Goal: Task Accomplishment & Management: Manage account settings

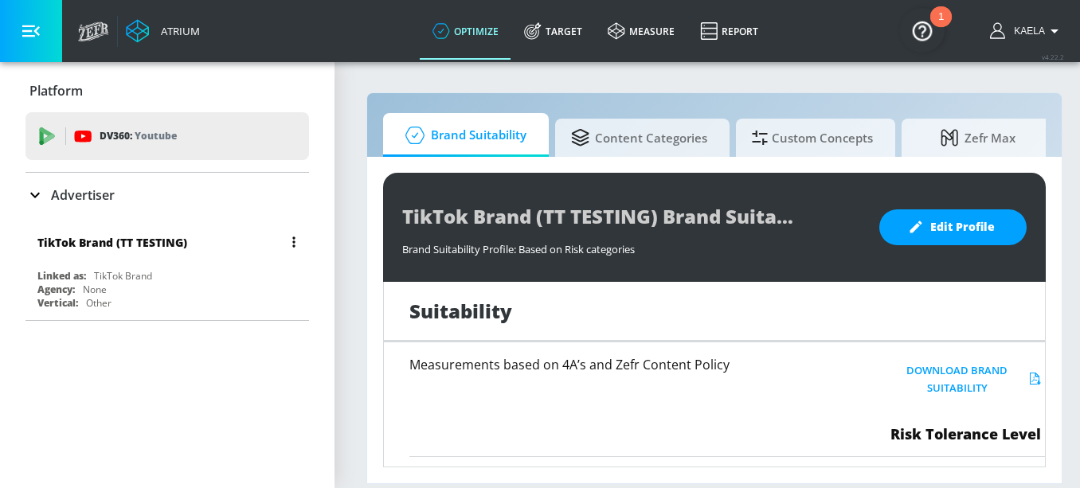
click at [156, 272] on div "Linked as: TikTok Brand" at bounding box center [171, 276] width 268 height 14
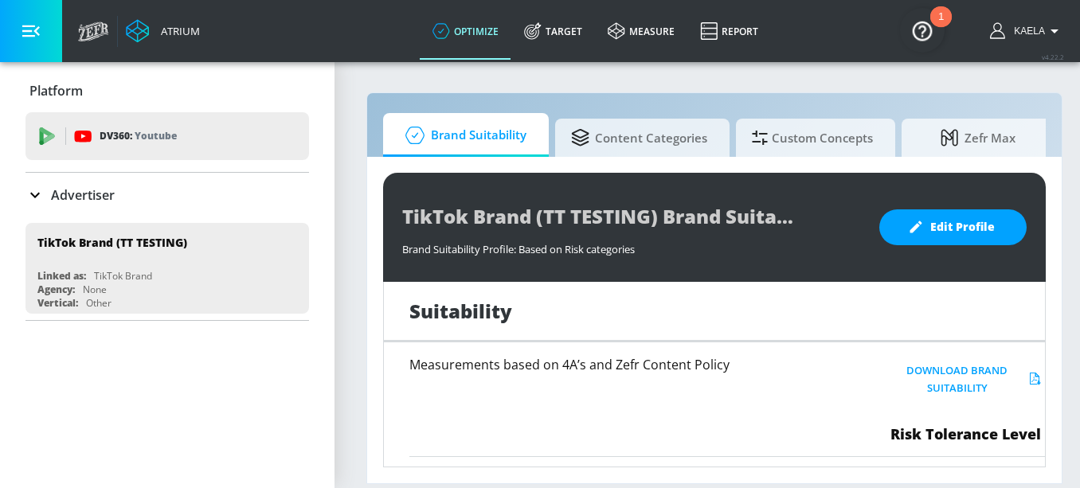
click at [573, 35] on link "Target" at bounding box center [553, 30] width 84 height 57
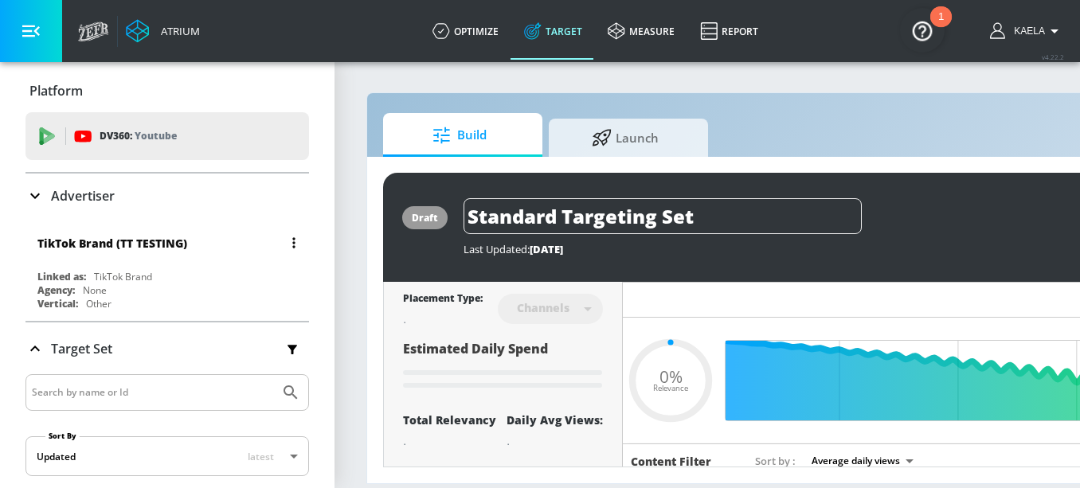
type input "0.05"
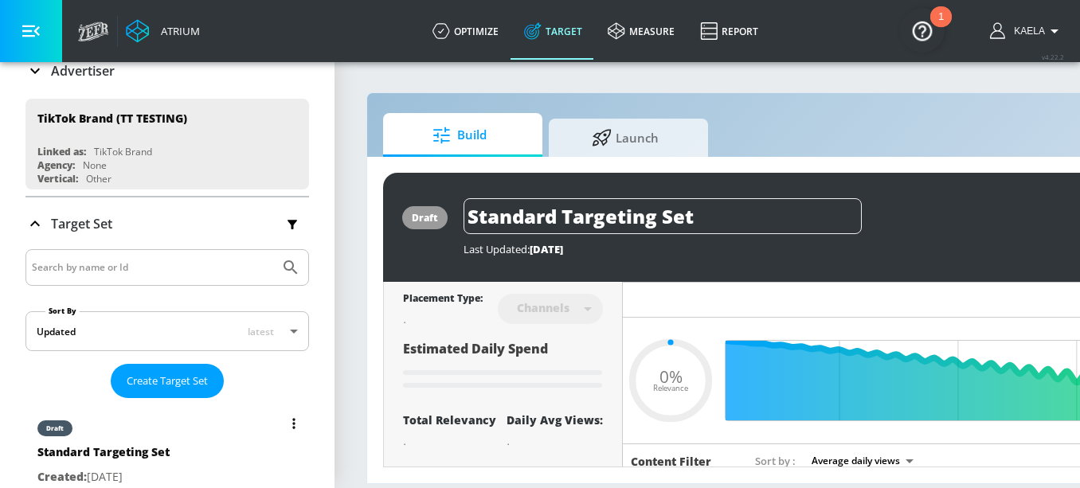
scroll to position [123, 0]
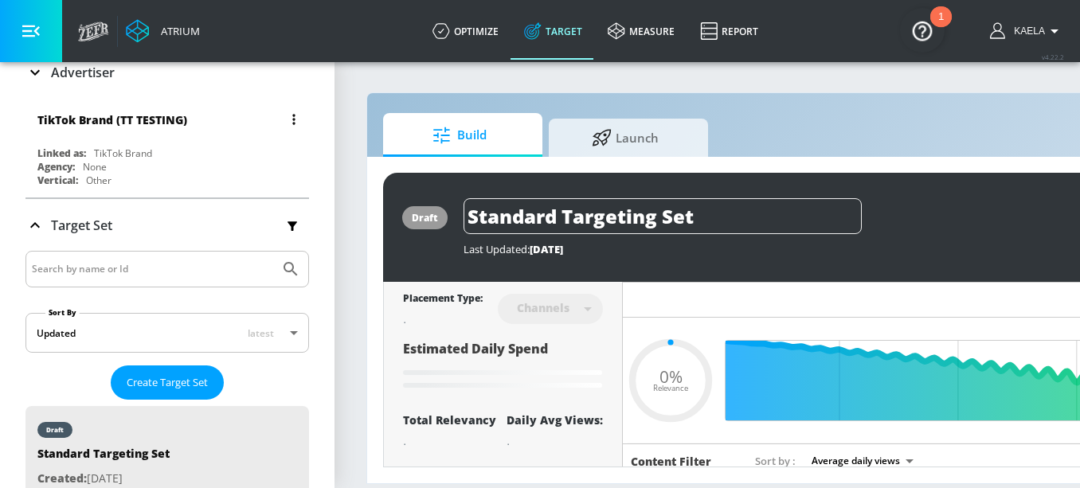
click at [71, 147] on div "Linked as:" at bounding box center [61, 154] width 49 height 14
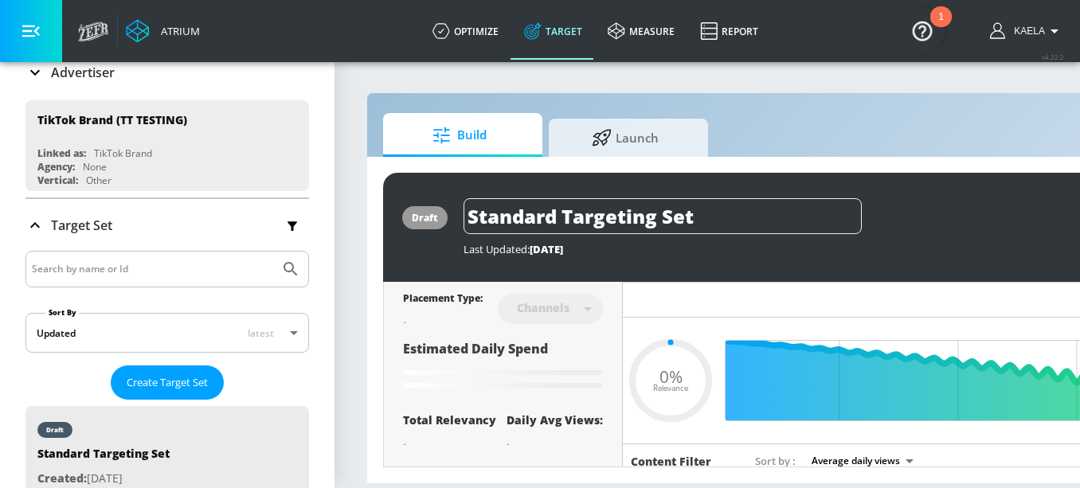
click at [34, 74] on icon at bounding box center [34, 72] width 19 height 19
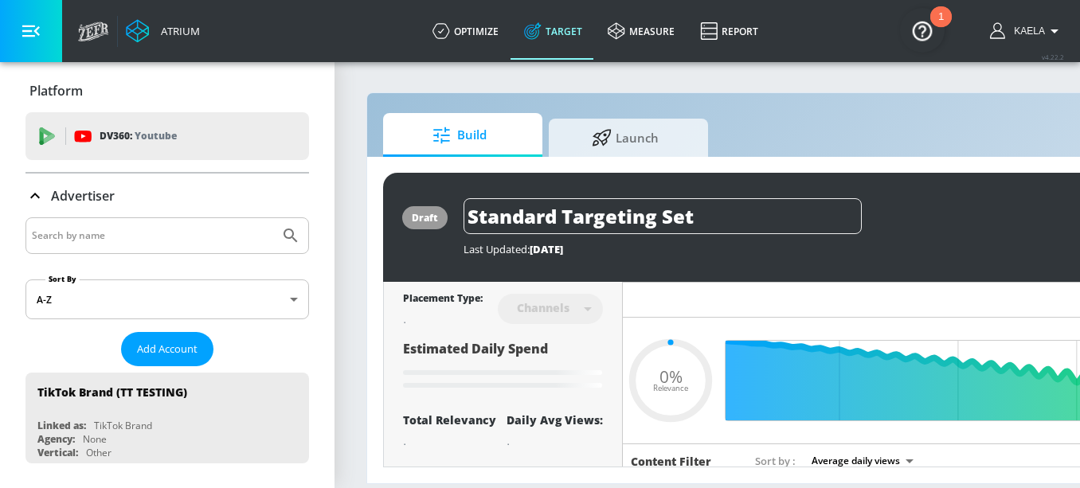
scroll to position [27, 0]
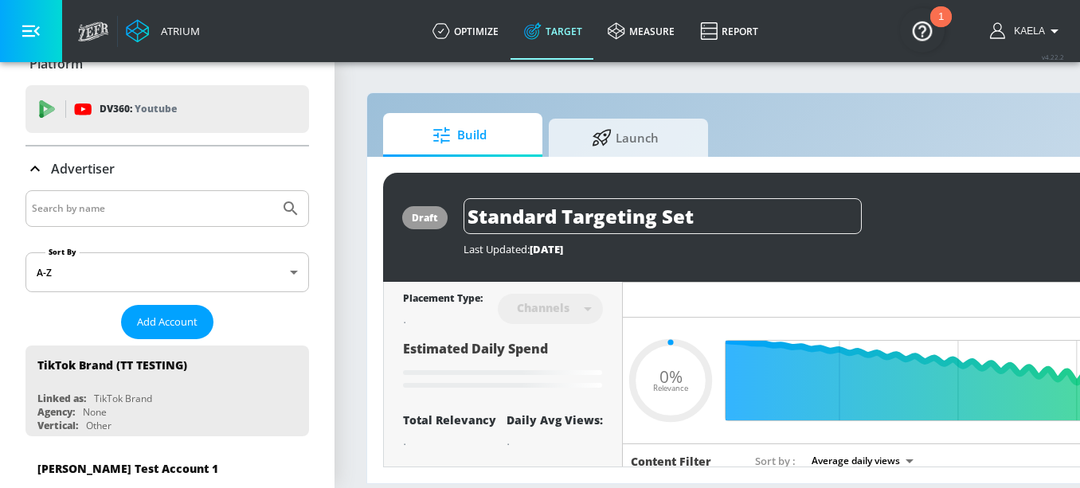
click at [151, 205] on input "Search by name" at bounding box center [152, 208] width 241 height 21
type input "cbs co"
type input "0.72"
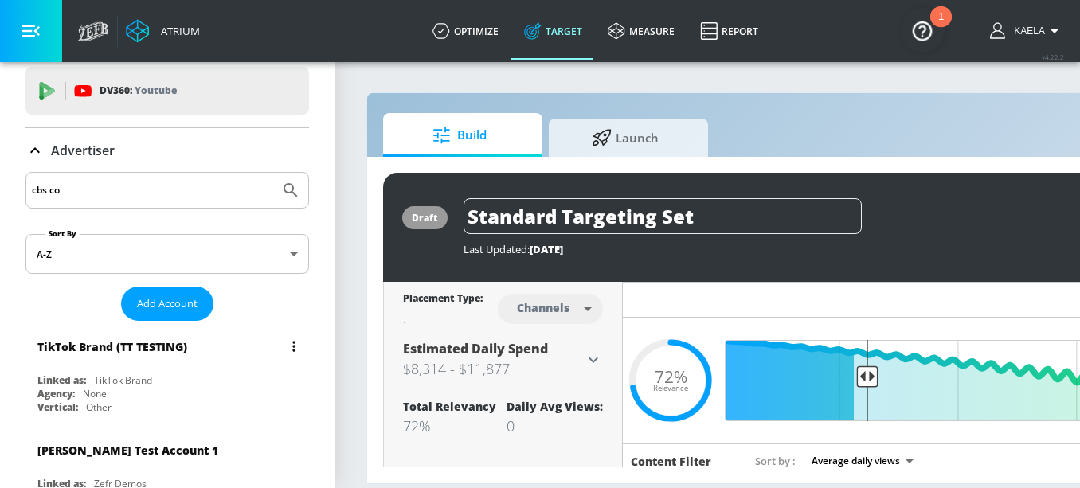
scroll to position [41, 0]
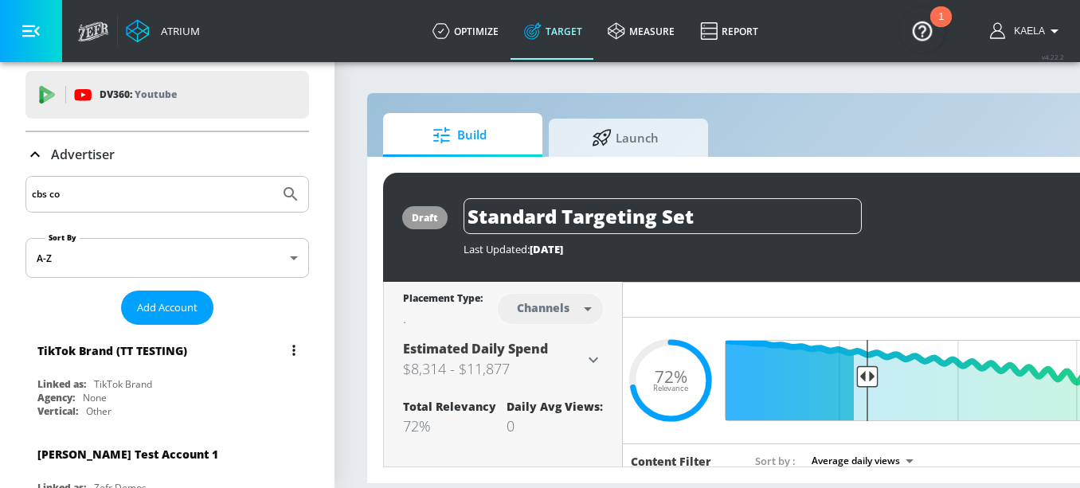
click at [273, 177] on button "Submit Search" at bounding box center [290, 194] width 35 height 35
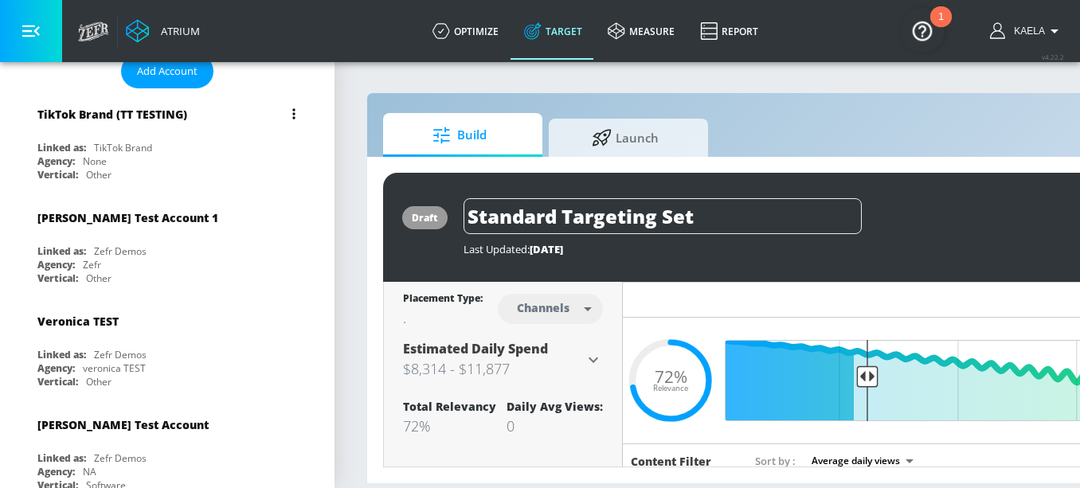
scroll to position [0, 0]
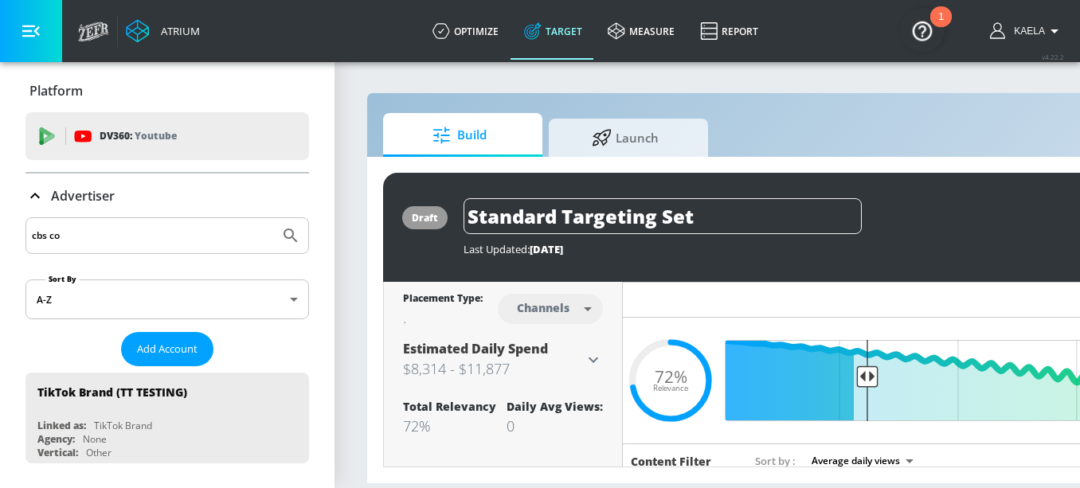
click at [65, 236] on input "cbs co" at bounding box center [152, 235] width 241 height 21
type input "cbs"
click at [273, 218] on button "Submit Search" at bounding box center [290, 235] width 35 height 35
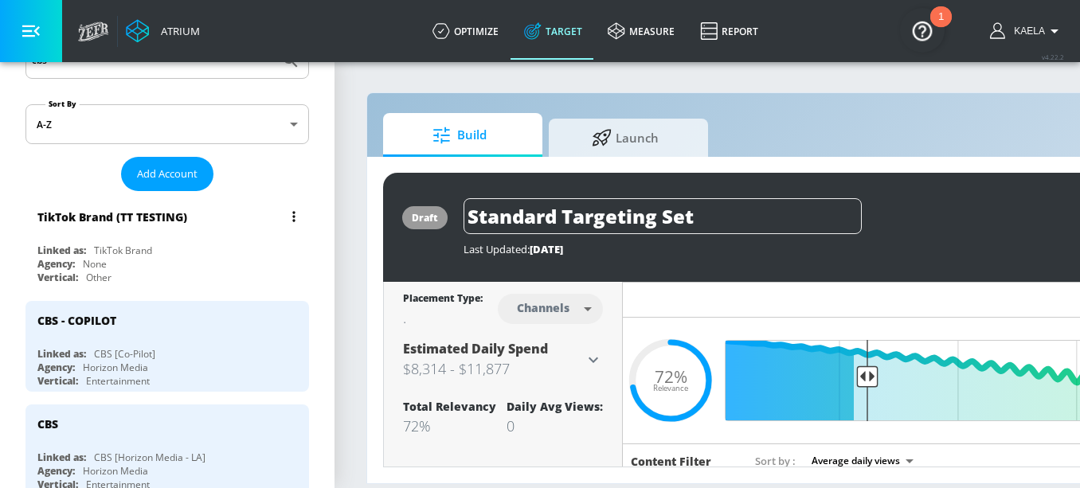
scroll to position [179, 0]
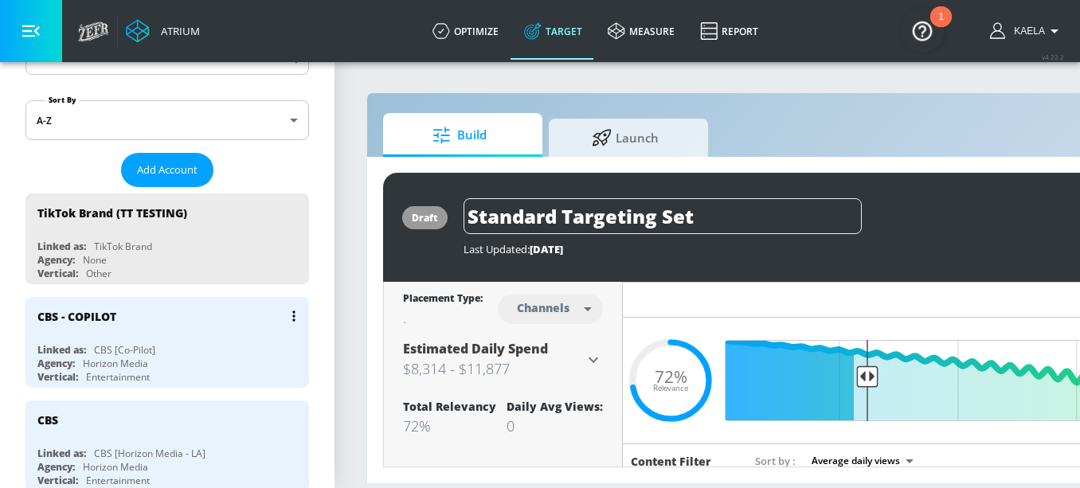
click at [77, 329] on div "CBS - COPILOT" at bounding box center [171, 316] width 268 height 38
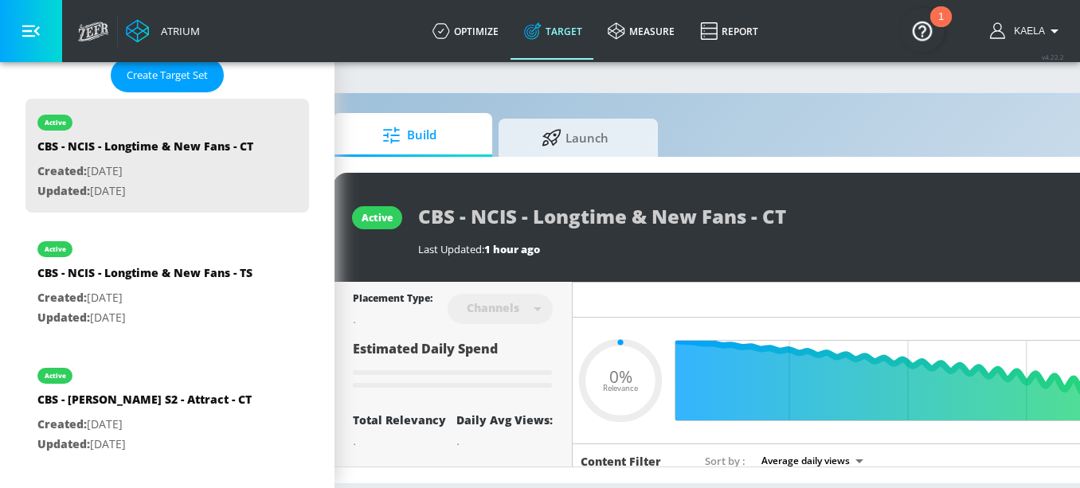
scroll to position [0, 87]
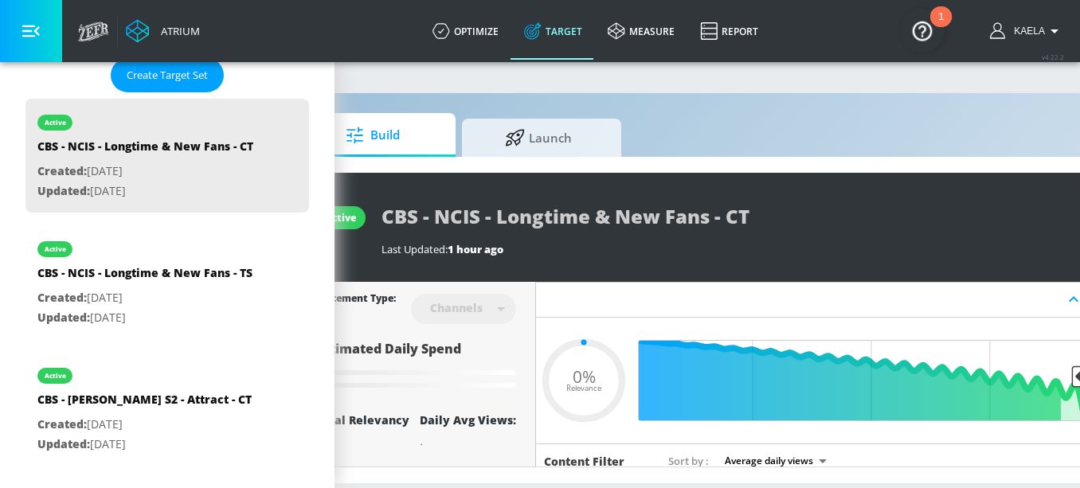
type input "0.5"
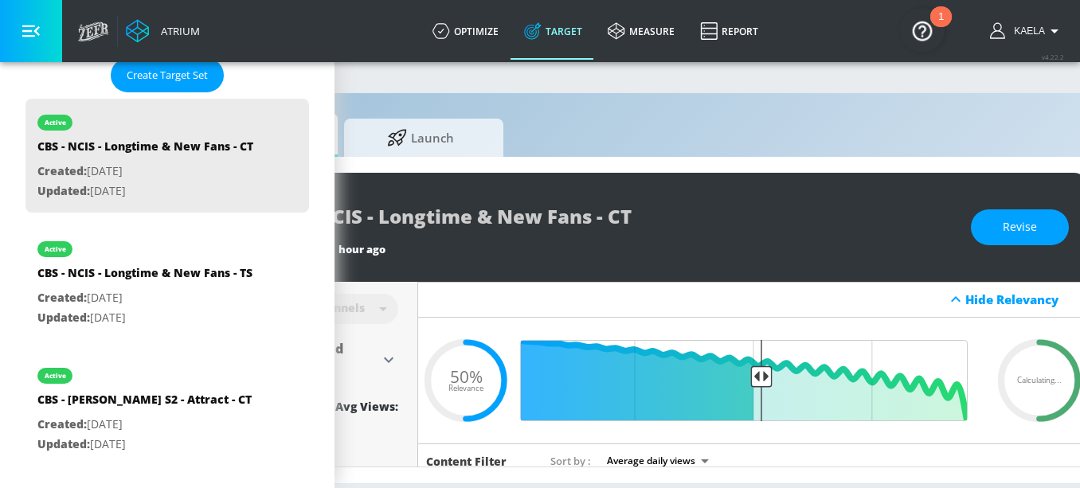
scroll to position [0, 187]
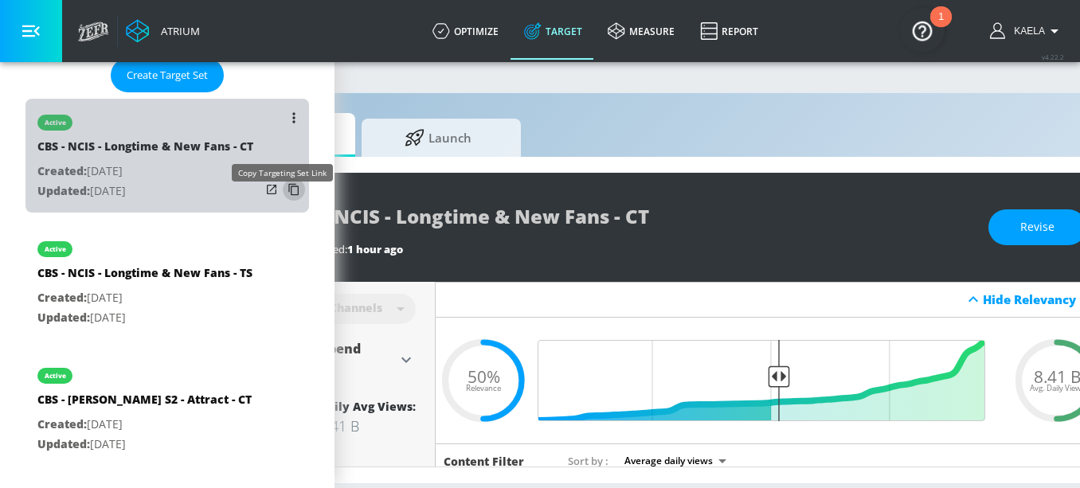
click at [282, 202] on icon "list of Target Set" at bounding box center [293, 189] width 25 height 25
click at [281, 202] on icon "list of Target Set" at bounding box center [293, 189] width 25 height 25
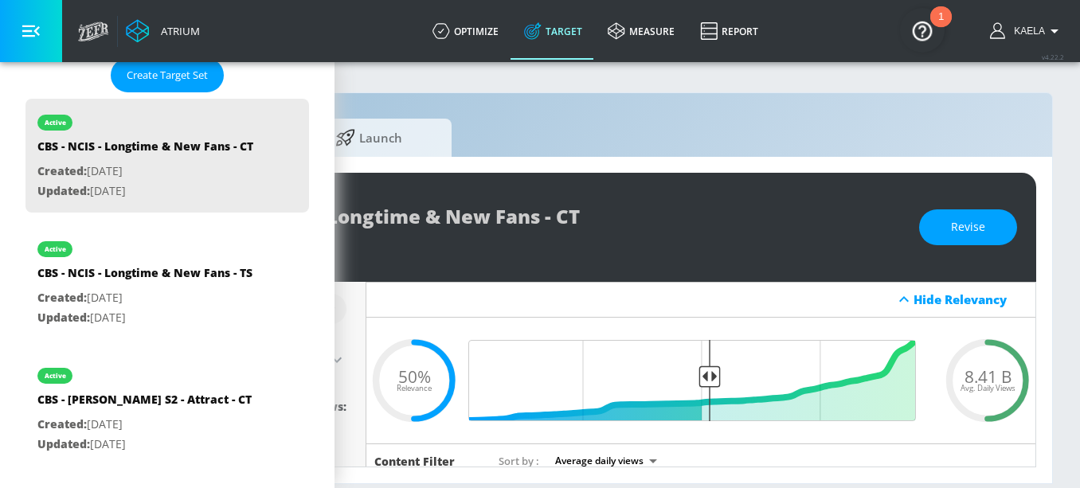
scroll to position [0, 273]
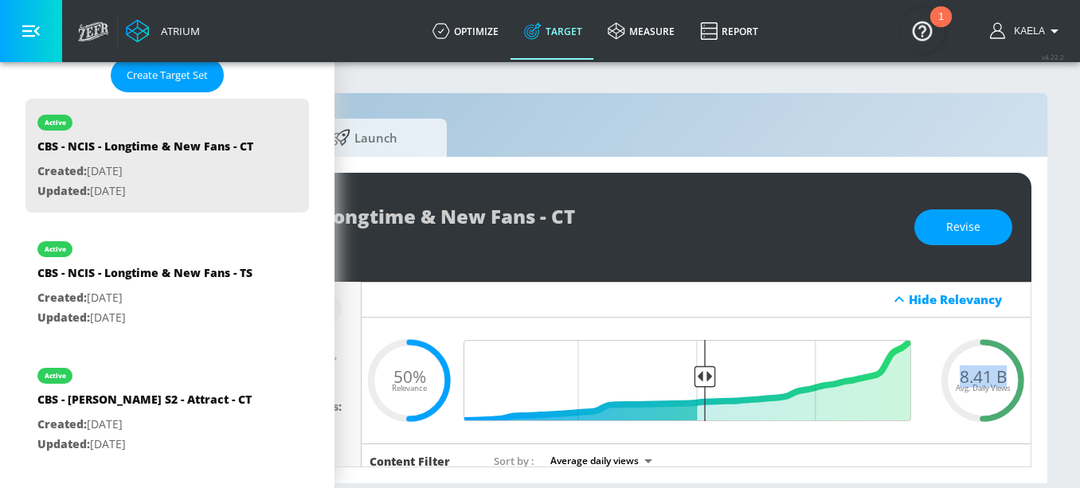
drag, startPoint x: 949, startPoint y: 378, endPoint x: 997, endPoint y: 378, distance: 47.8
click at [997, 378] on div "8.41 B Avg. Daily Views" at bounding box center [983, 380] width 96 height 24
copy span "8.41 B"
drag, startPoint x: 161, startPoint y: 316, endPoint x: 476, endPoint y: 2, distance: 445.1
click at [161, 288] on div "CBS - NCIS - Longtime & New Fans - TS" at bounding box center [144, 276] width 215 height 23
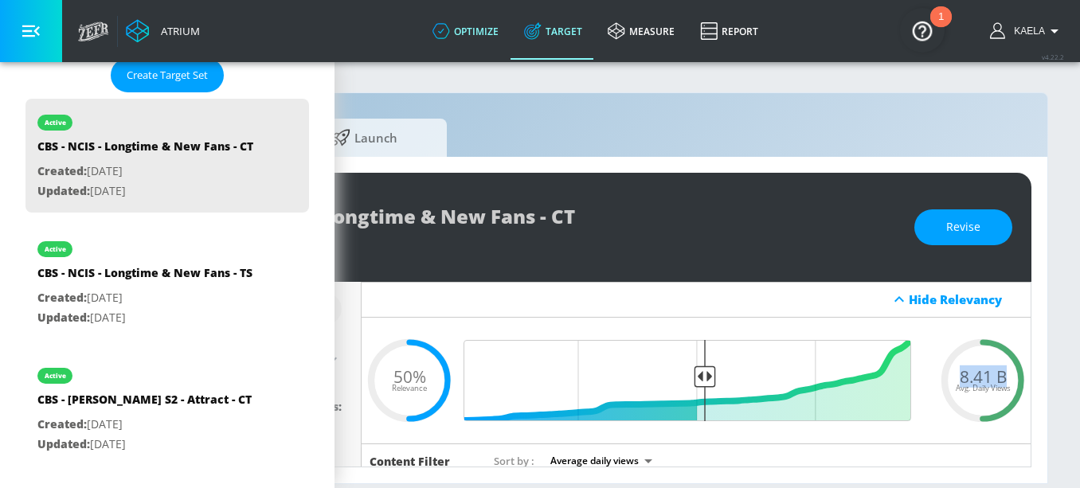
type input "CBS - NCIS - Longtime & New Fans - TS"
type input "videos"
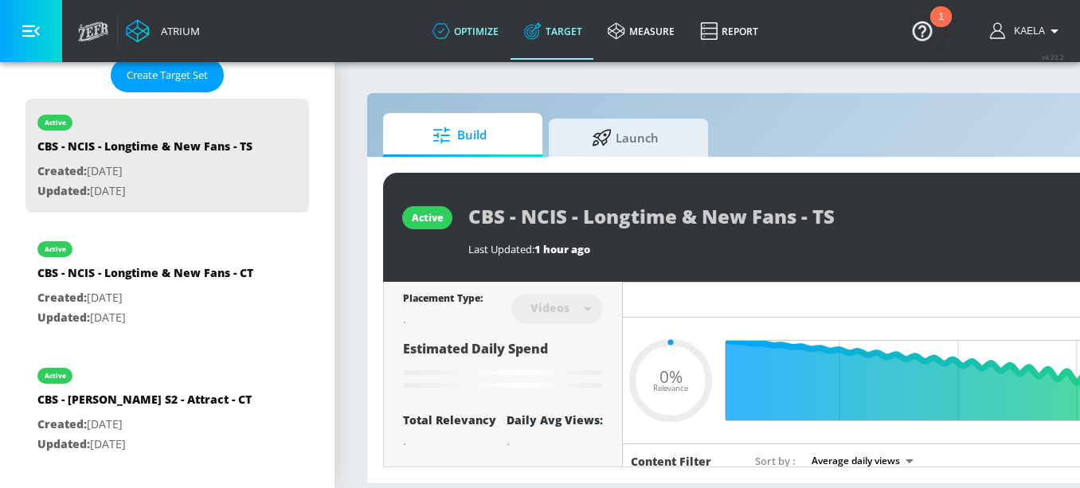
type input "0.5"
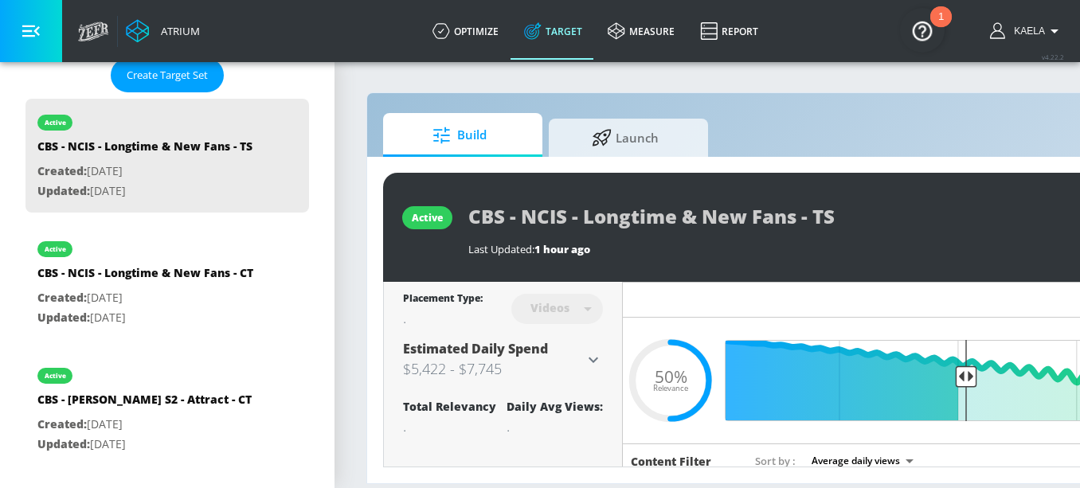
scroll to position [0, 273]
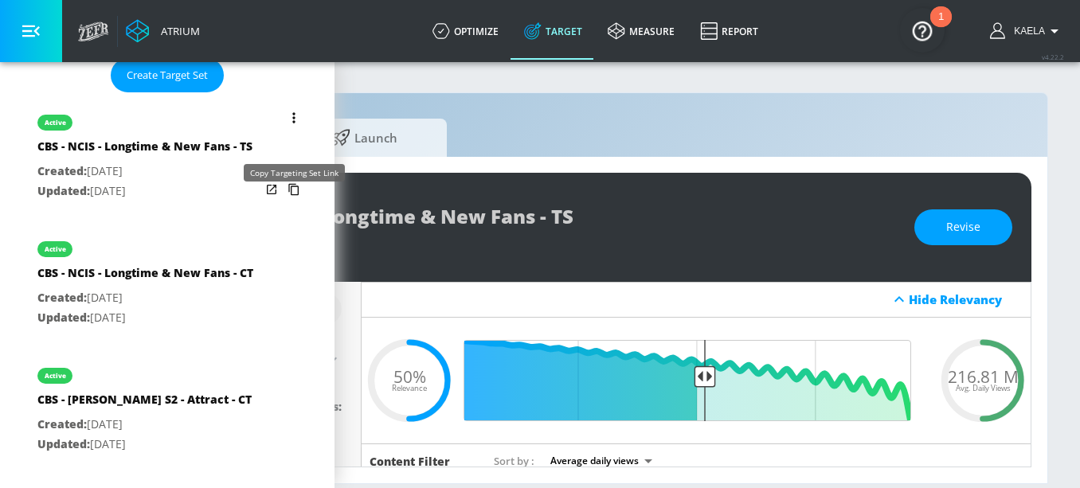
click at [282, 202] on icon "list of Target Set" at bounding box center [293, 189] width 25 height 25
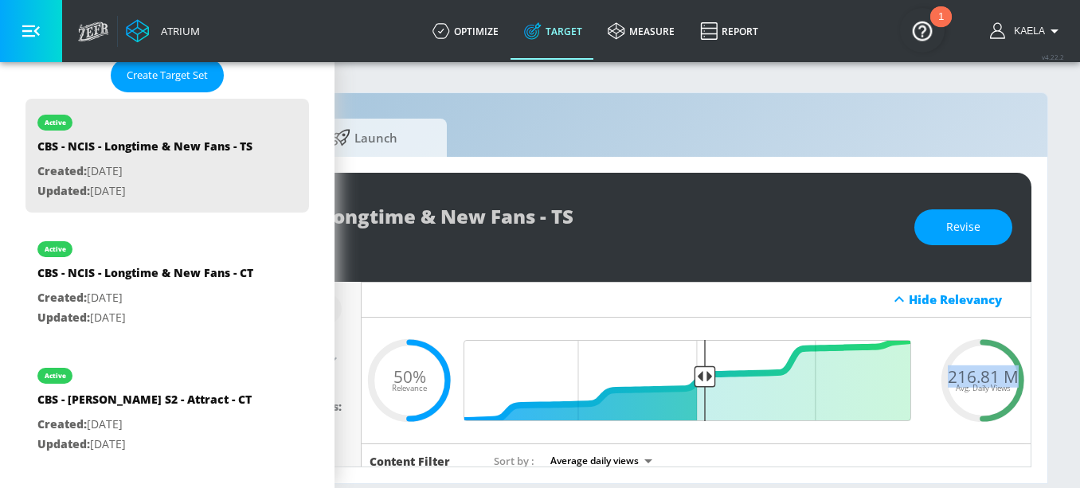
drag, startPoint x: 938, startPoint y: 374, endPoint x: 1002, endPoint y: 374, distance: 64.5
click at [1002, 374] on span "216.81 M" at bounding box center [983, 376] width 71 height 17
copy span "216.81 M"
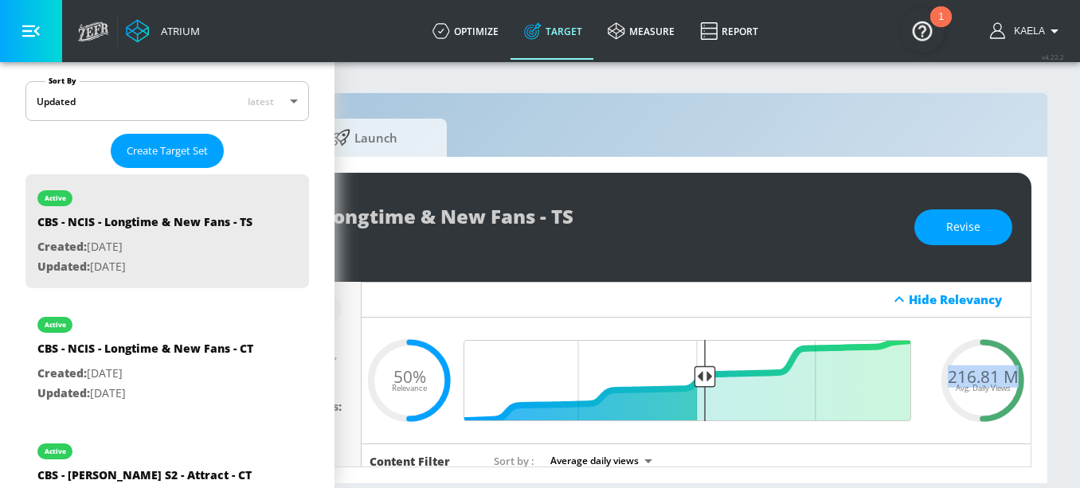
scroll to position [336, 0]
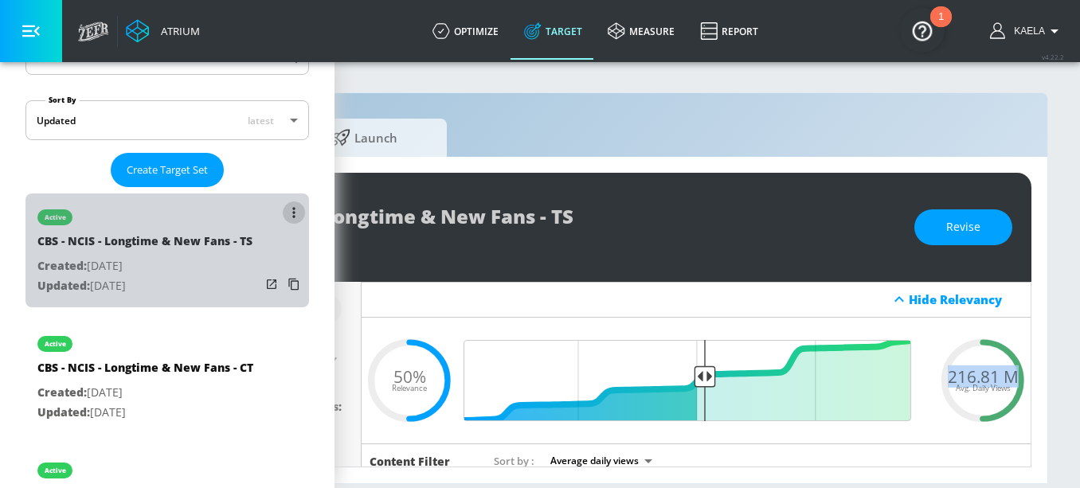
click at [292, 210] on icon "list of Target Set" at bounding box center [293, 212] width 3 height 11
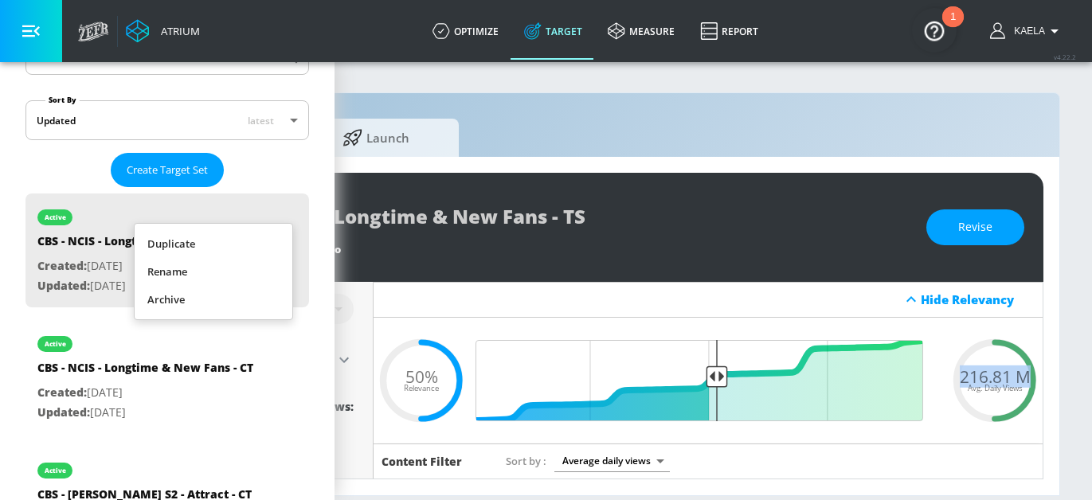
click at [198, 246] on li "Duplicate" at bounding box center [214, 244] width 158 height 28
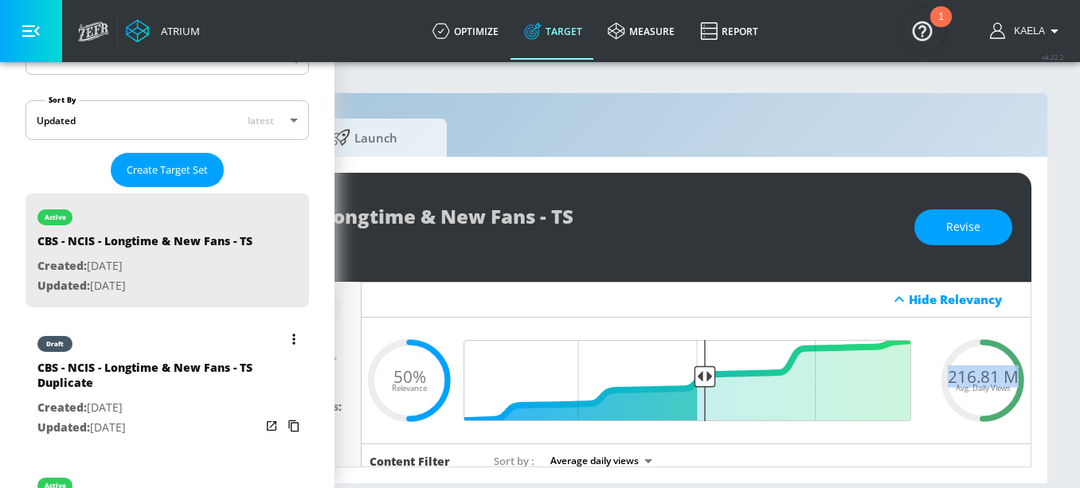
click at [170, 385] on div "CBS - NCIS - Longtime & New Fans - TS Duplicate" at bounding box center [148, 379] width 223 height 38
type input "CBS - NCIS - Longtime & New Fans - TS Duplicate"
type input "0.05"
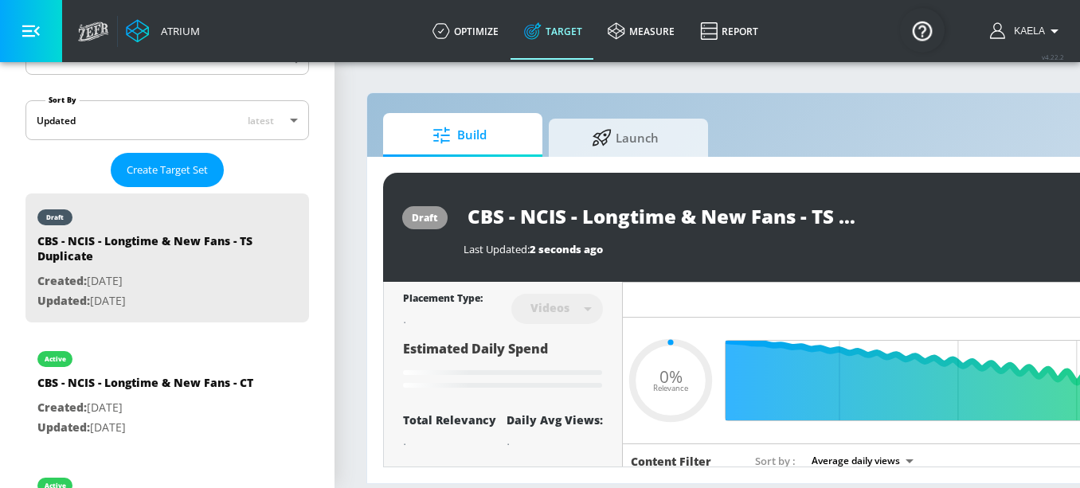
click at [536, 219] on input "CBS - NCIS - Longtime & New Fans - TS Duplicate" at bounding box center [663, 216] width 398 height 36
click at [531, 217] on input "CBS - NCIS - Longtime & New Fans - TS Duplicate" at bounding box center [663, 216] width 398 height 36
type input "CBS - T - Longtime & New Fans - TS Duplicate"
type input "0.05"
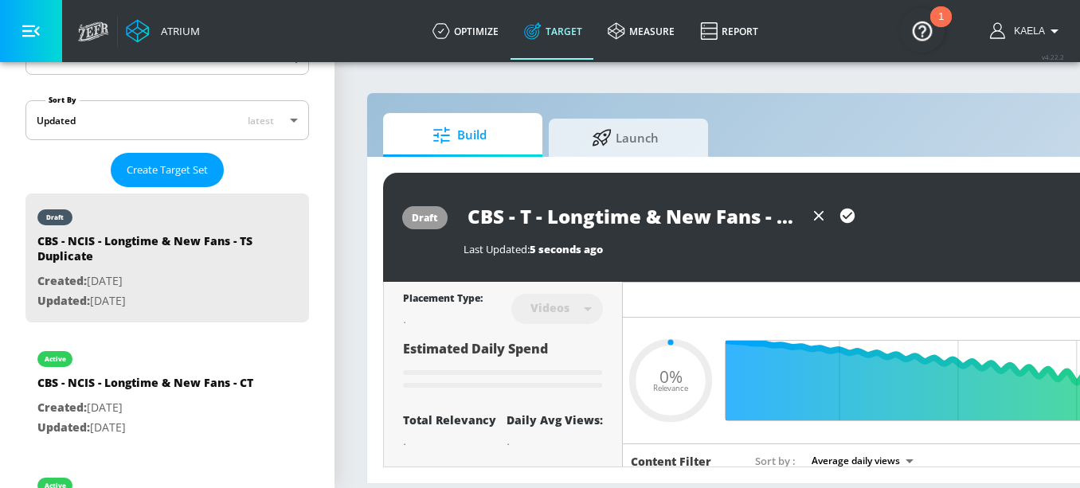
type input "CBS - Tr - Longtime & New Fans - TS Duplicate"
type input "0.05"
type input "CBS - Tra - Longtime & New Fans - TS Duplicate"
type input "0.05"
type input "CBS - Trac - Longtime & New Fans - TS Duplicate"
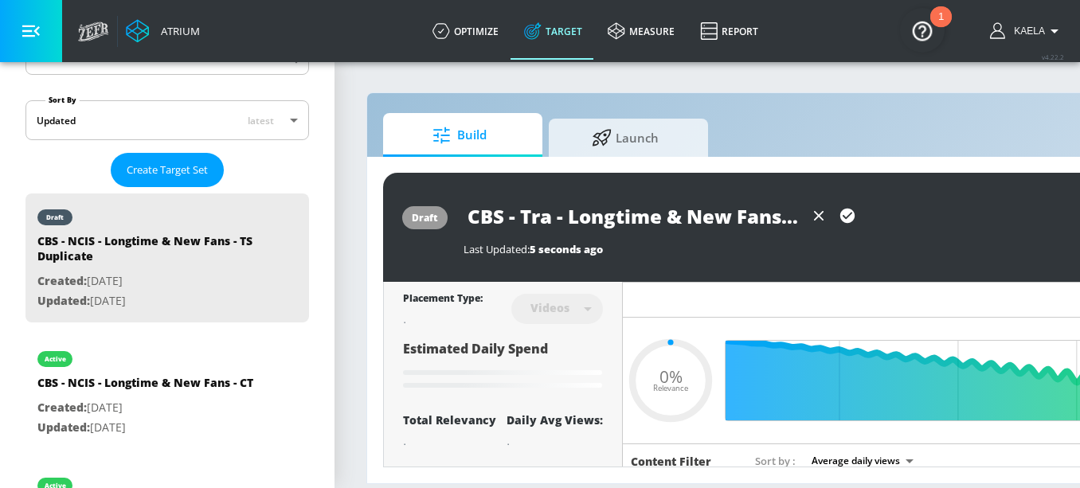
type input "0.05"
type input "CBS - Track - Longtime & New Fans - TS Duplicate"
type input "0.05"
type input "CBS - Tracke - Longtime & New Fans - TS Duplicate"
type input "0.05"
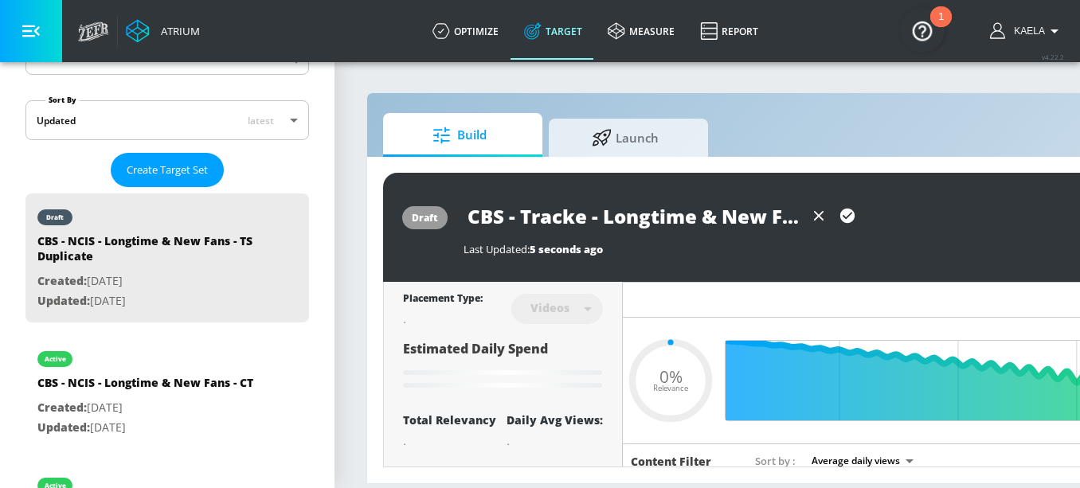
type input "CBS - Tracker - Longtime & New Fans - TS Duplicate"
type input "0.05"
type input "CBS - Tracker - Longtime & New Fans - TS Duplicate"
type input "0.05"
type input "CBS - Tracker S - Longtime & New Fans - TS Duplicate"
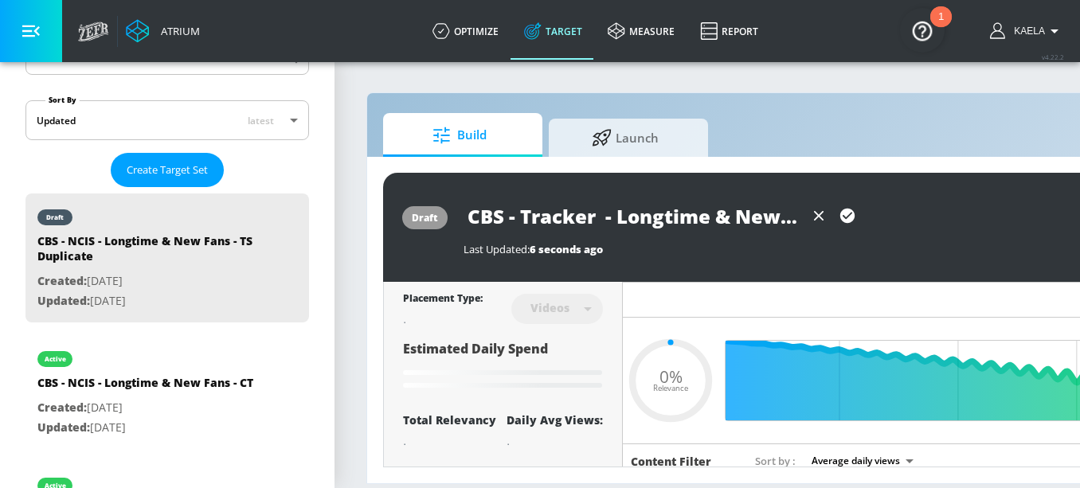
type input "0.05"
type input "CBS - Tracker S3 - Longtime & New Fans - TS Duplicate"
type input "0.5"
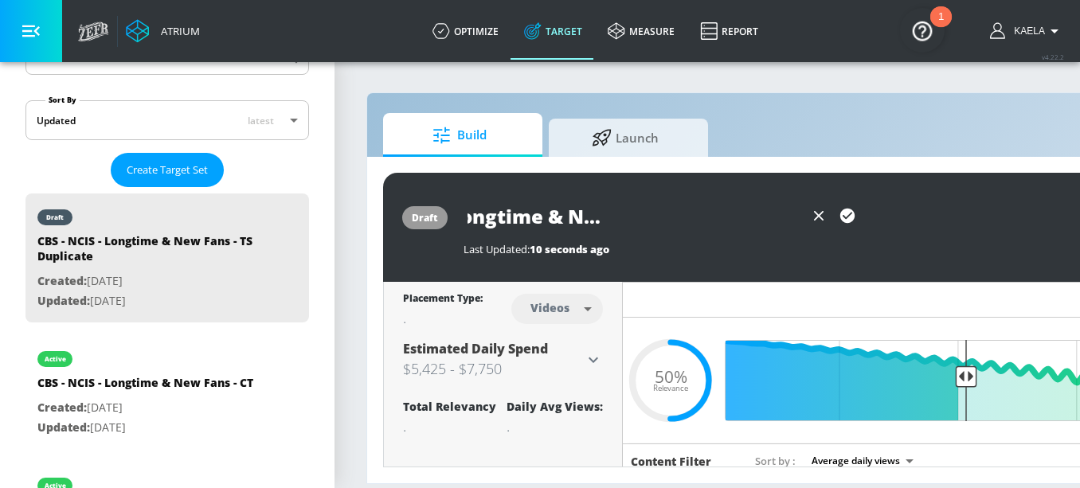
drag, startPoint x: 637, startPoint y: 215, endPoint x: 666, endPoint y: 214, distance: 29.5
click at [666, 214] on input "CBS - Tracker S3 - Longtime & New Fans - TS Duplicate" at bounding box center [634, 216] width 341 height 36
paste input "A25-54 Drama Fans"
click at [751, 215] on input "CBS - Tracker S3 - A25-54 Drama Fans - TS Duplicate" at bounding box center [634, 216] width 341 height 36
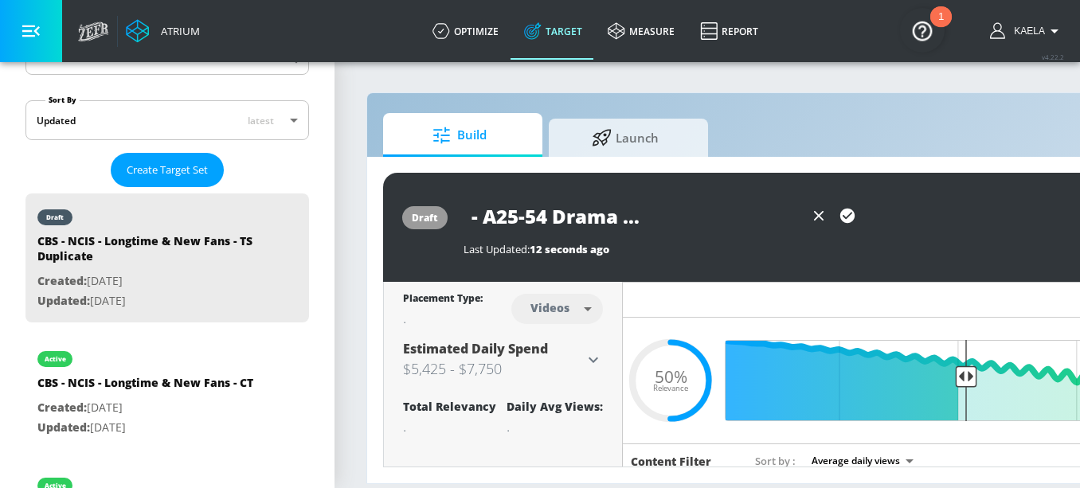
click at [751, 215] on input "CBS - Tracker S3 - A25-54 Drama Fans - TS Duplicate" at bounding box center [634, 216] width 341 height 36
type input "CBS - Tracker S3 - A25-54 Drama Fans - TS"
click at [847, 215] on icon "button" at bounding box center [848, 216] width 14 height 14
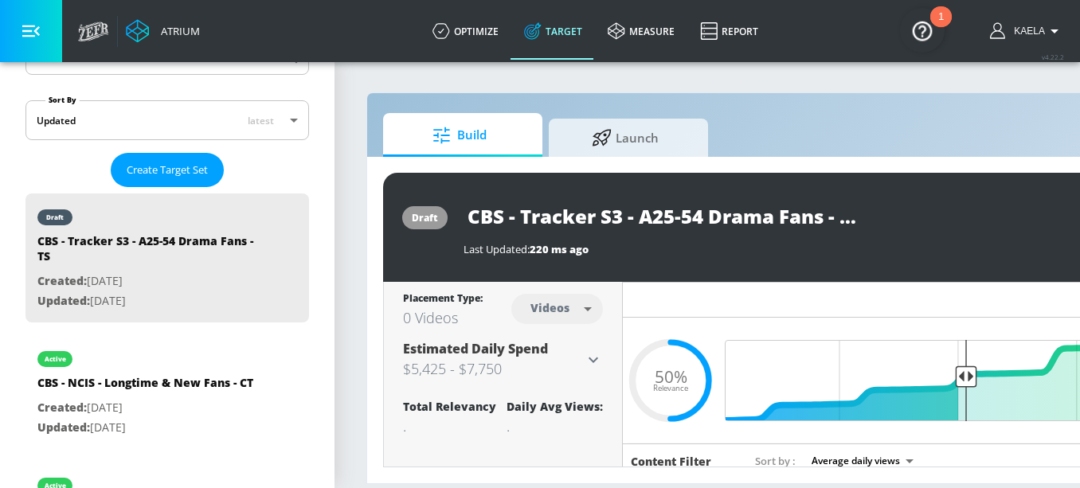
drag, startPoint x: 641, startPoint y: 215, endPoint x: 822, endPoint y: 218, distance: 181.7
click at [822, 218] on input "CBS - Tracker S3 - A25-54 Drama Fans - TS" at bounding box center [663, 216] width 398 height 36
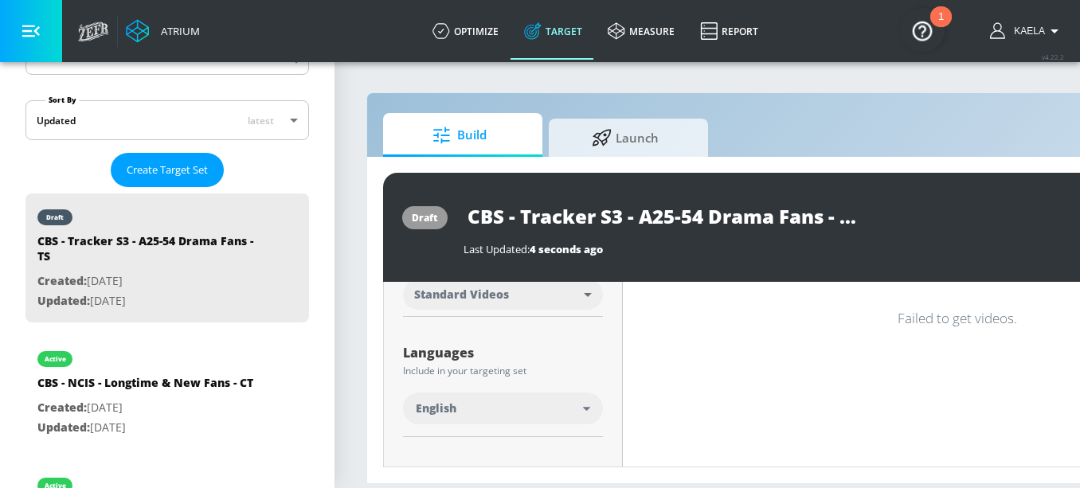
scroll to position [363, 0]
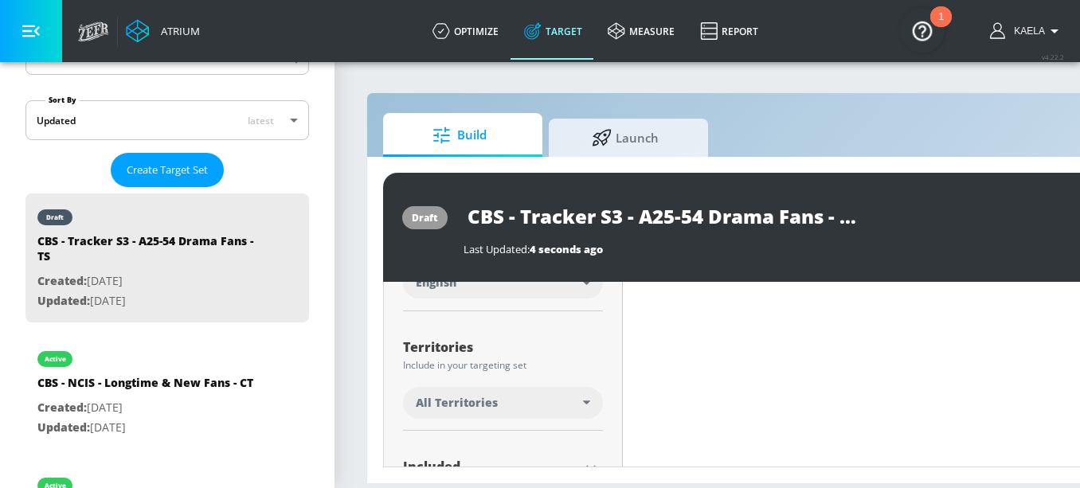
click at [447, 410] on span "All Territories" at bounding box center [457, 403] width 82 height 16
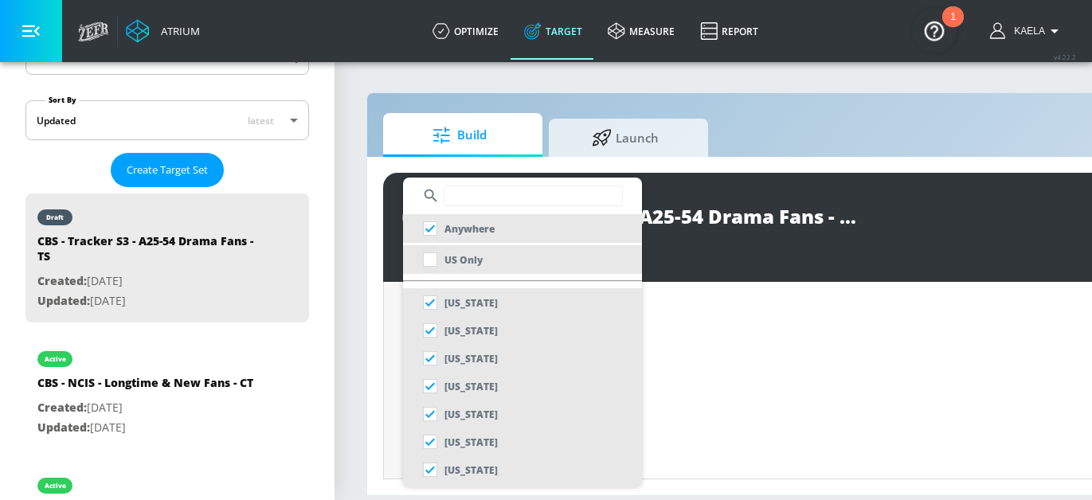
click at [429, 256] on input "checkbox" at bounding box center [430, 259] width 29 height 29
checkbox input "true"
checkbox input "false"
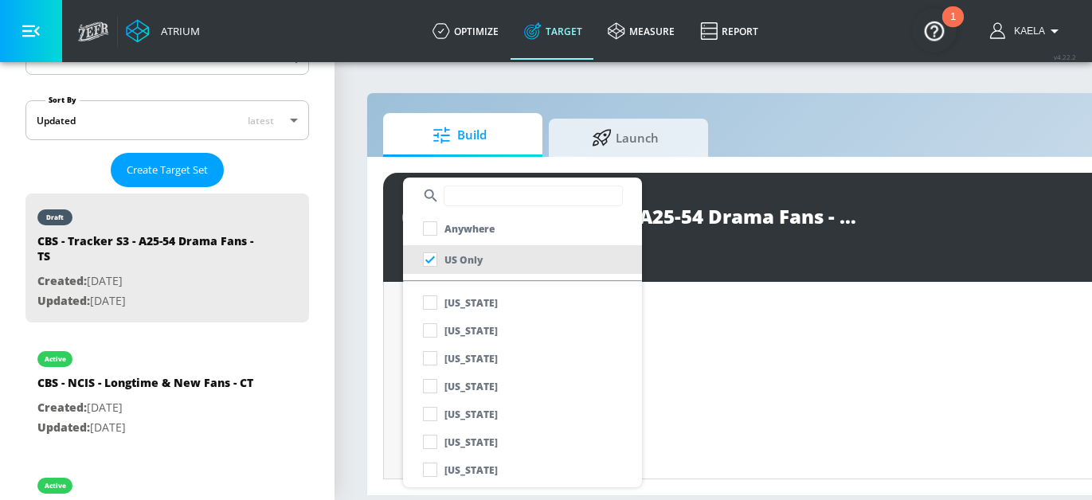
click at [388, 352] on div at bounding box center [546, 250] width 1092 height 500
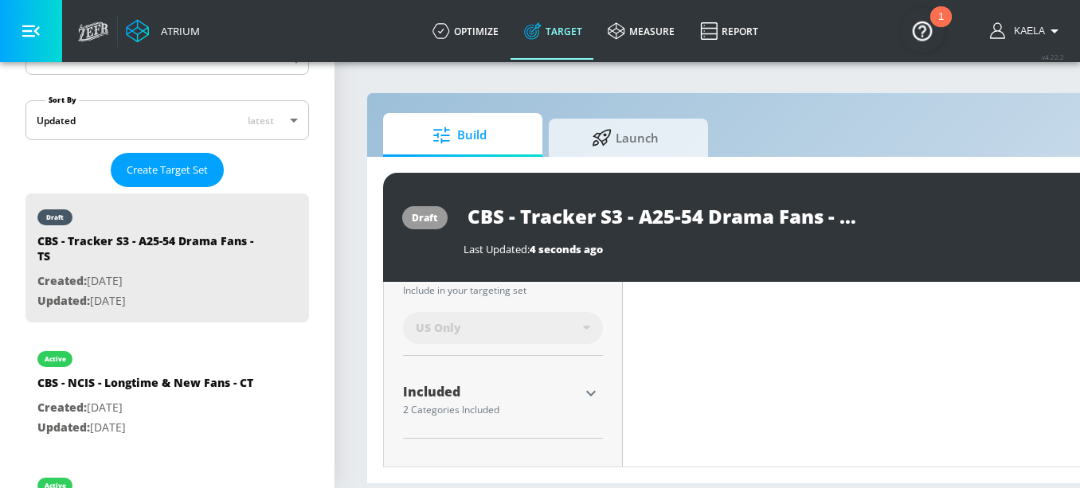
scroll to position [508, 0]
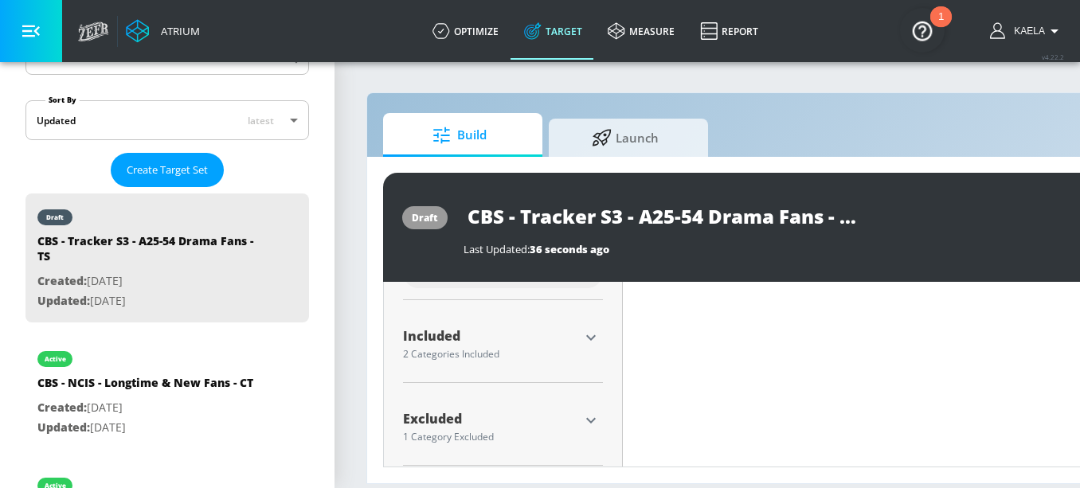
click at [582, 331] on icon "button" at bounding box center [591, 337] width 19 height 19
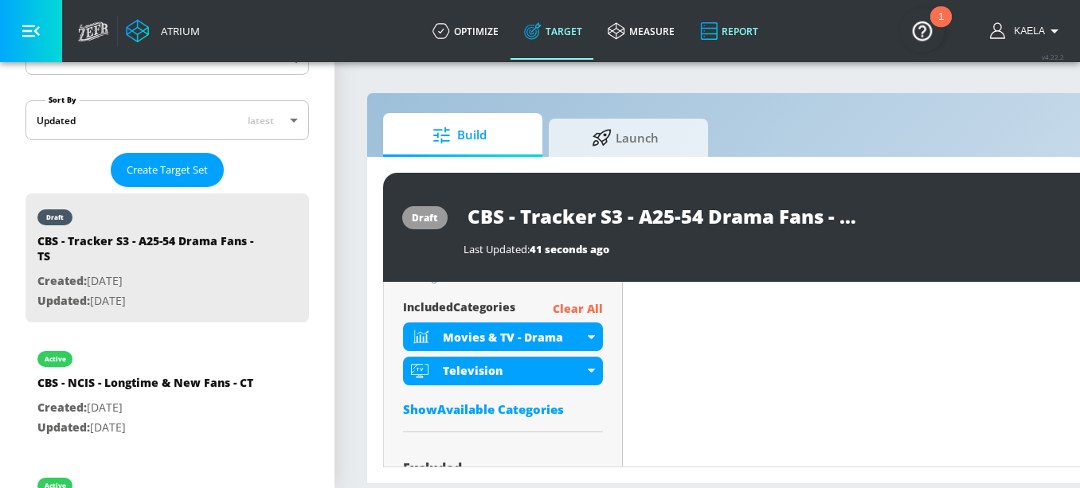
scroll to position [557, 0]
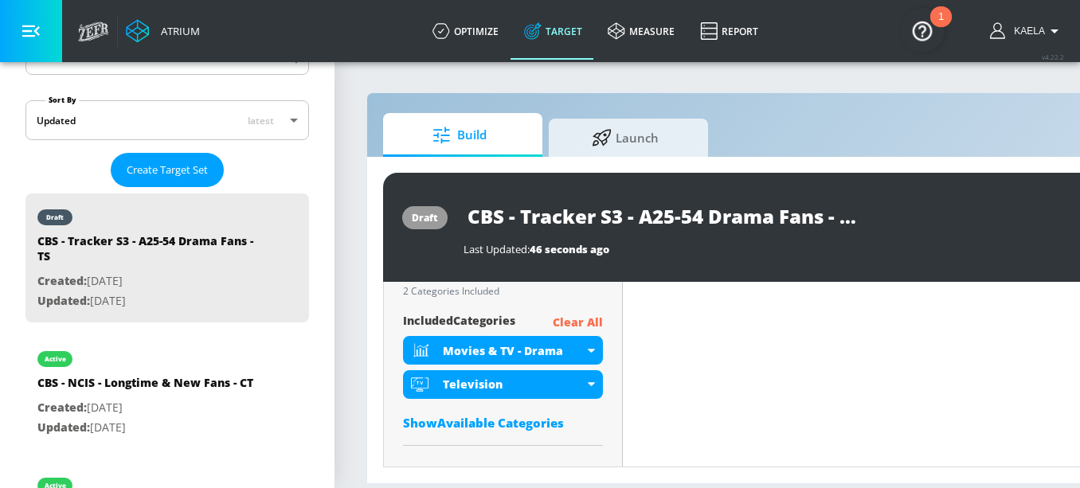
click at [487, 425] on div "Show Available Categories" at bounding box center [503, 423] width 200 height 16
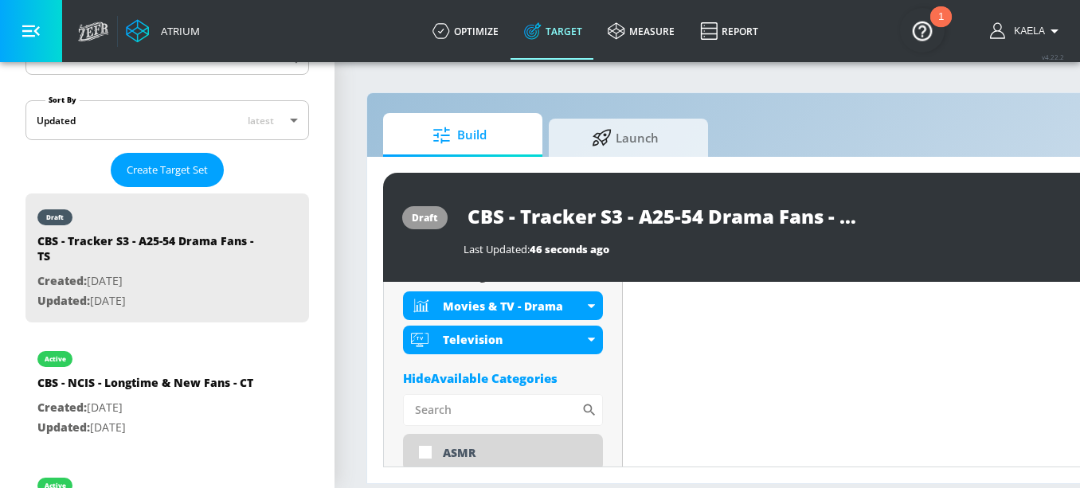
scroll to position [606, 0]
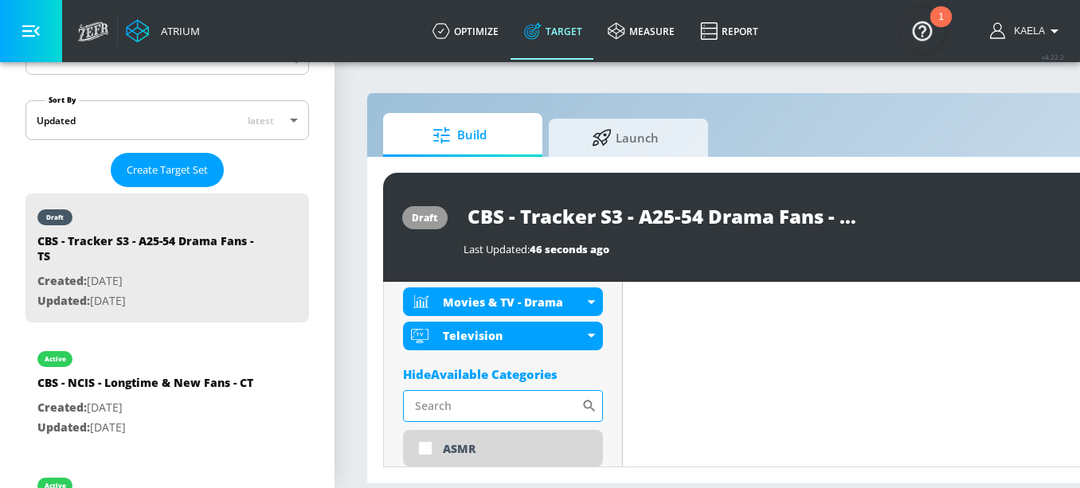
click at [461, 414] on input "Sort By" at bounding box center [492, 406] width 178 height 32
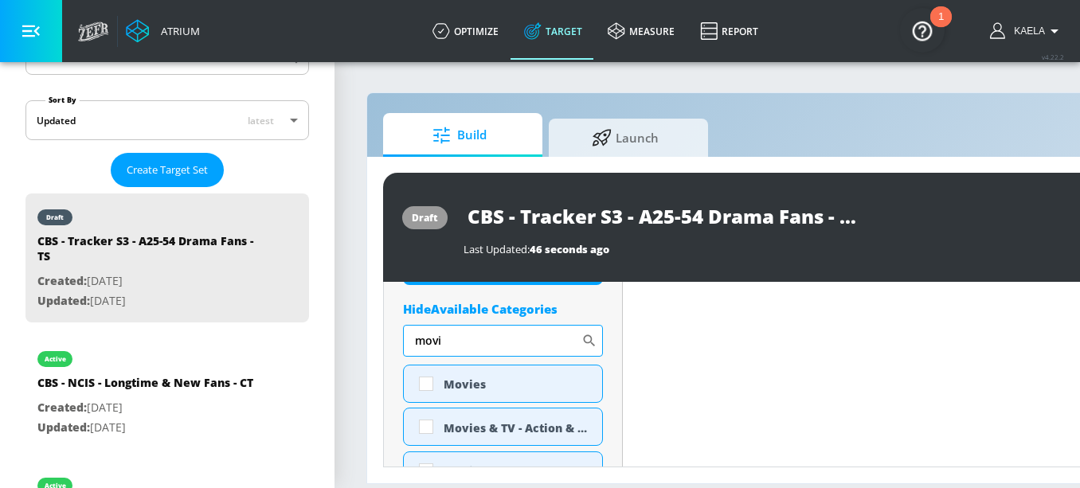
scroll to position [672, 0]
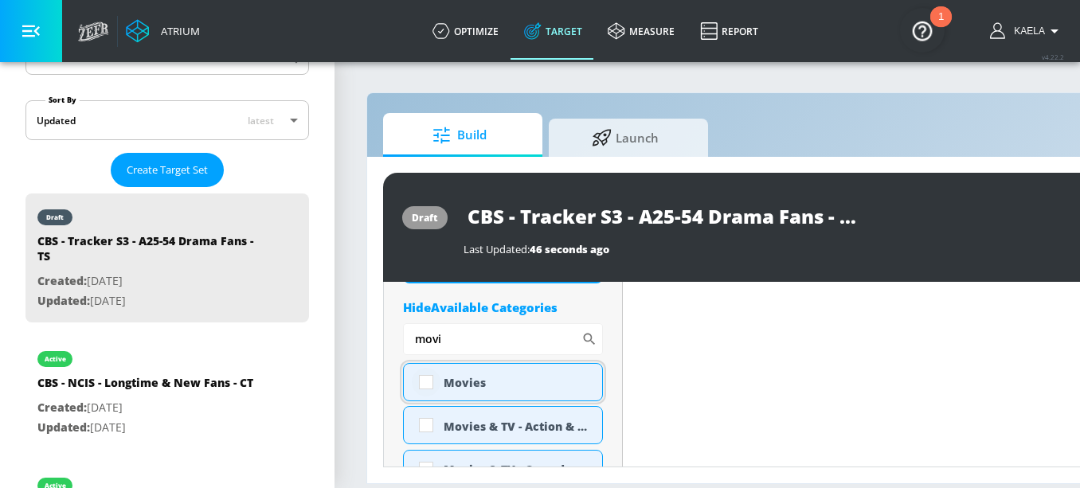
type input "movi"
click at [427, 388] on input "checkbox" at bounding box center [426, 382] width 29 height 29
checkbox input "true"
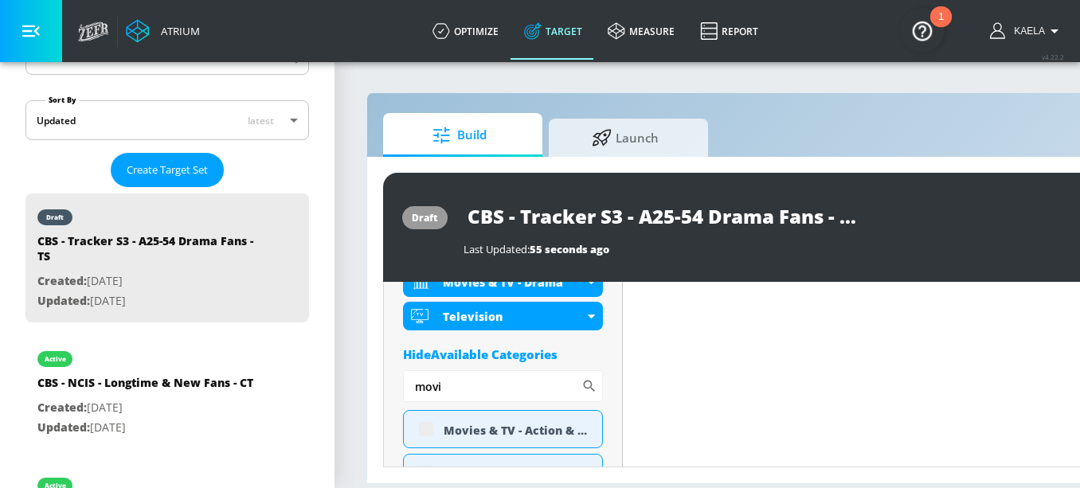
scroll to position [686, 0]
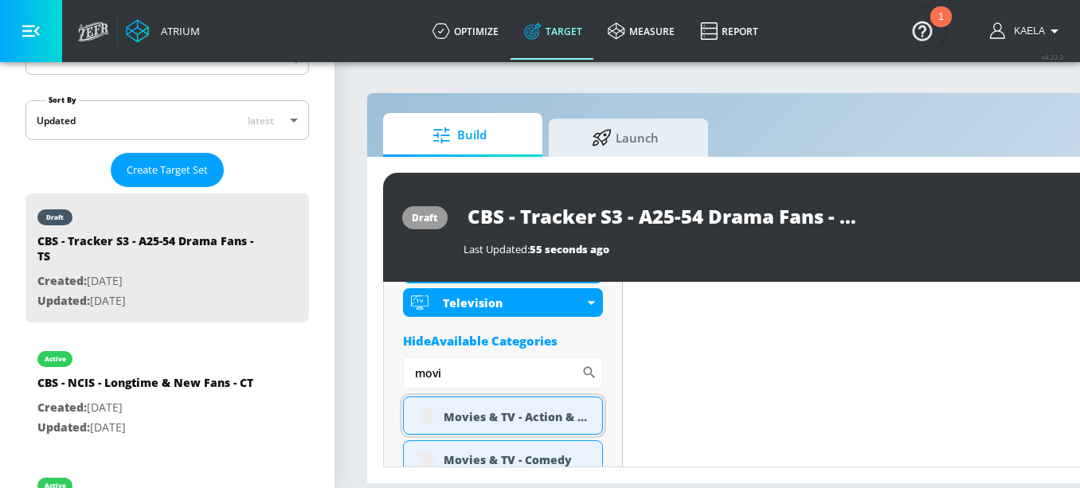
click at [422, 415] on div "Movies & TV - Action & Adventure" at bounding box center [503, 416] width 200 height 38
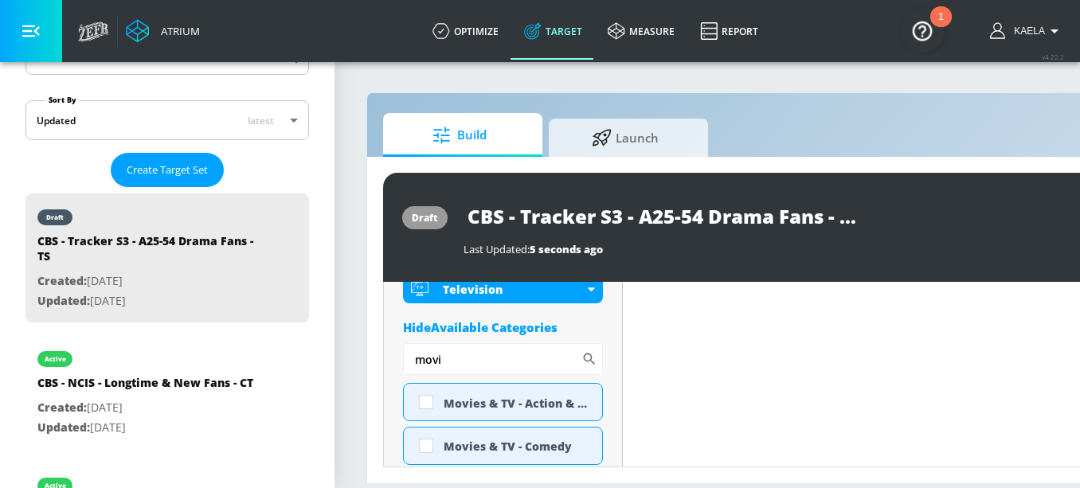
scroll to position [672, 0]
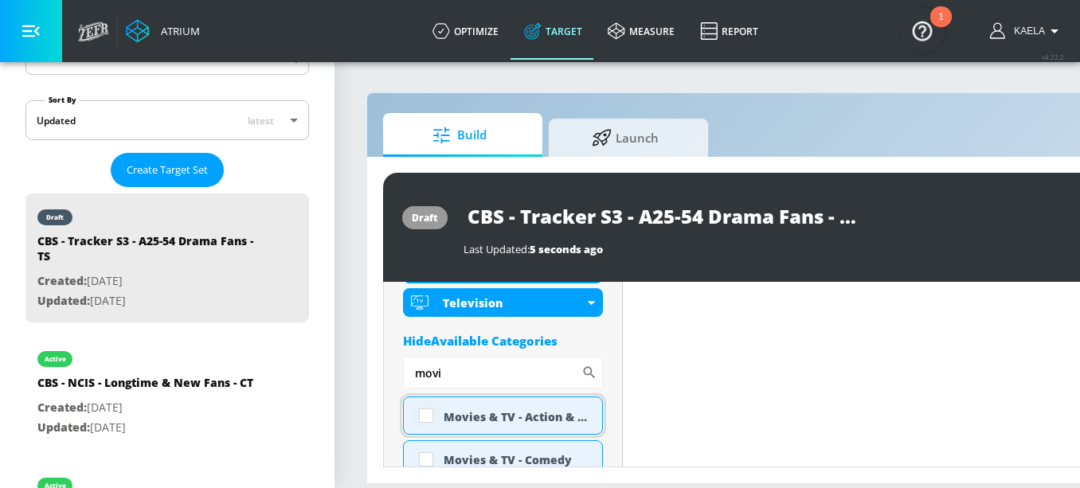
click at [420, 416] on input "checkbox" at bounding box center [426, 416] width 29 height 29
checkbox input "true"
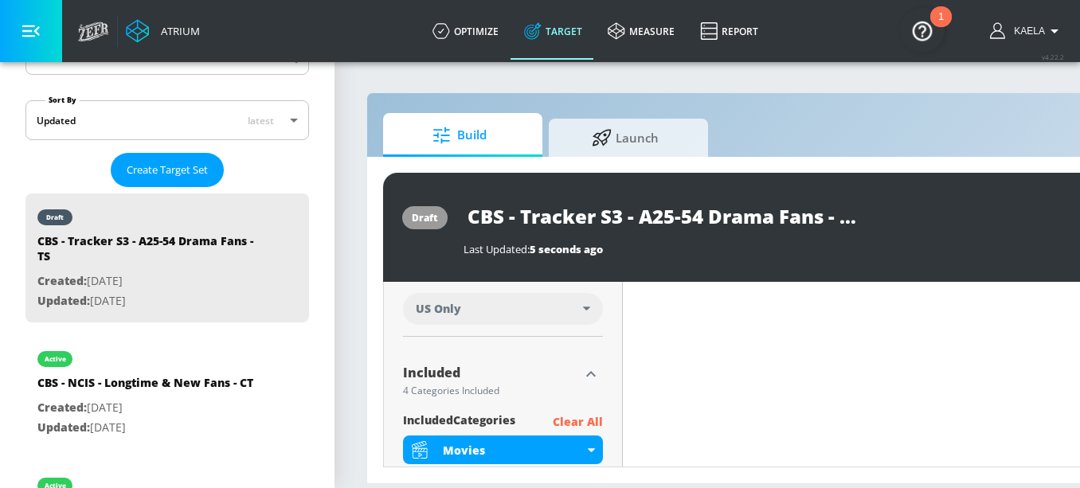
scroll to position [632, 0]
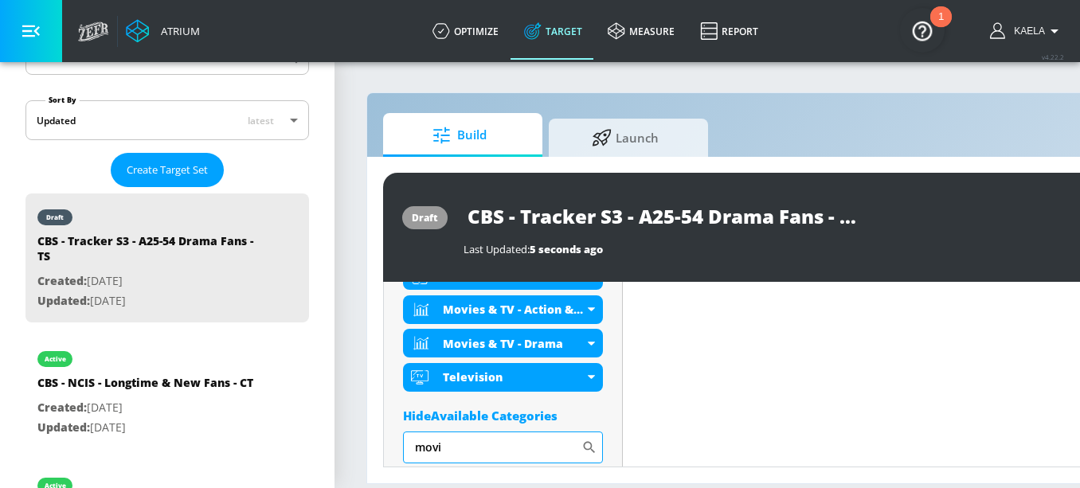
click at [536, 451] on input "movi" at bounding box center [492, 448] width 178 height 32
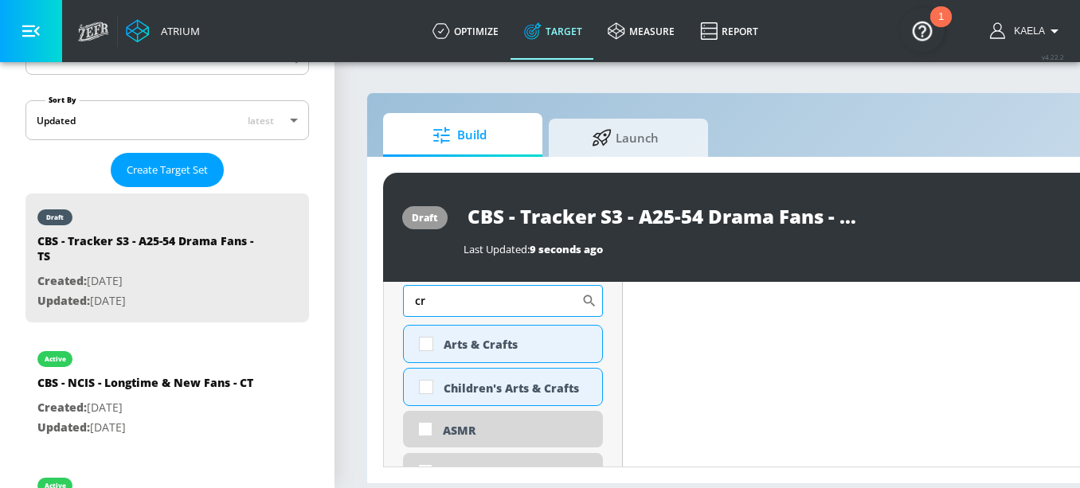
scroll to position [782, 0]
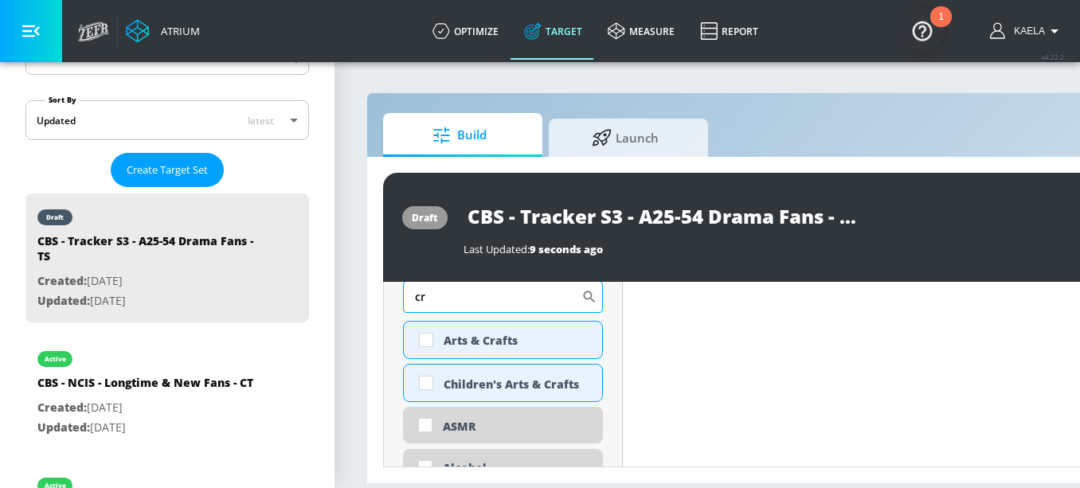
type input "c"
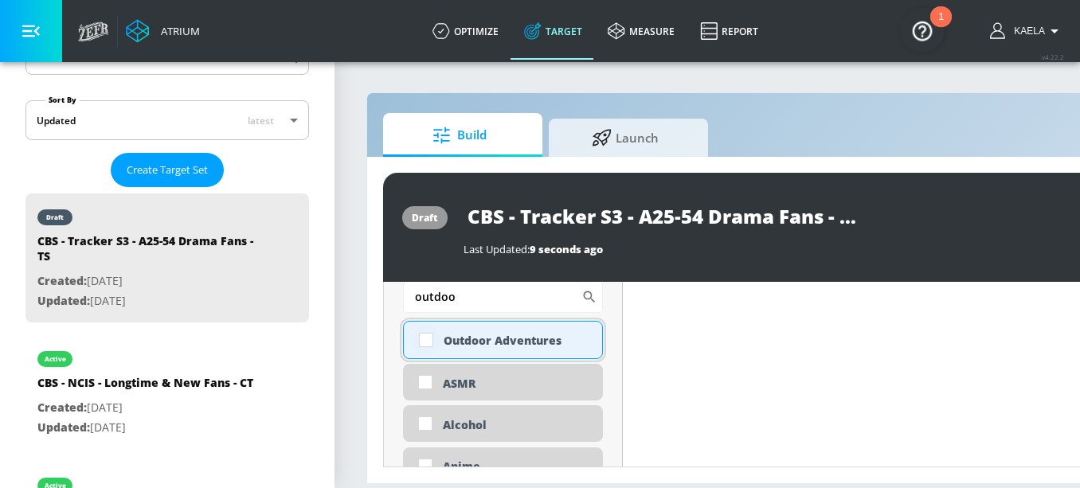
type input "outdoo"
click at [417, 344] on input "checkbox" at bounding box center [426, 340] width 29 height 29
checkbox input "true"
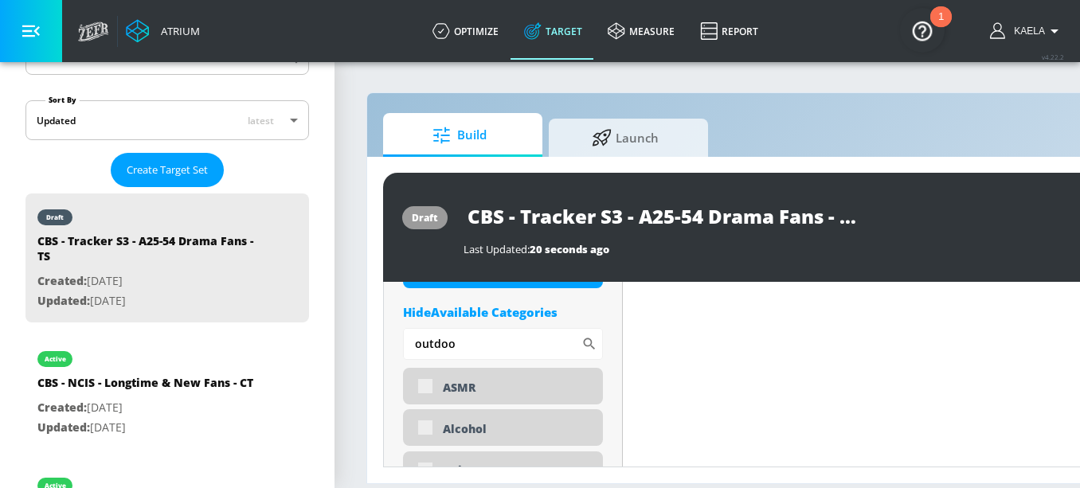
scroll to position [796, 0]
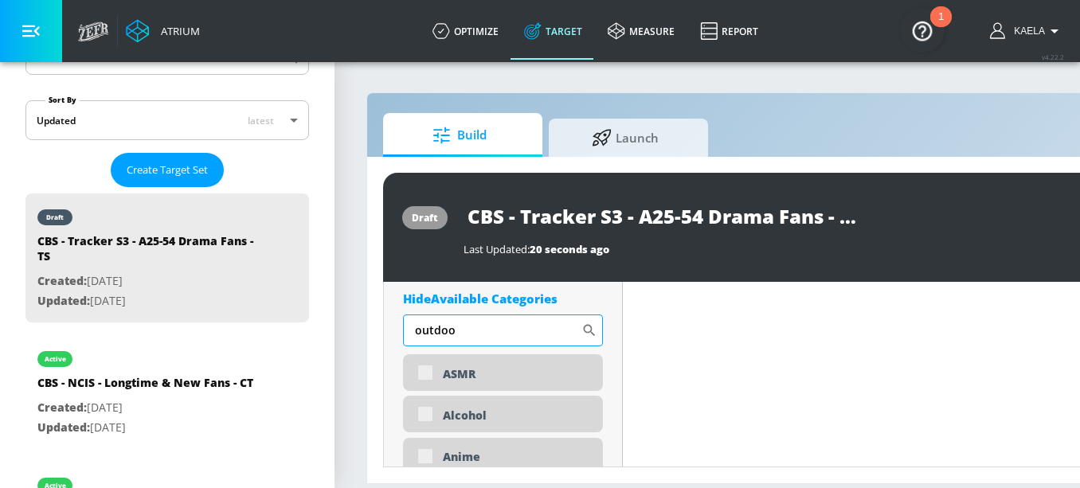
click at [459, 338] on input "outdoo" at bounding box center [492, 331] width 178 height 32
type input "d"
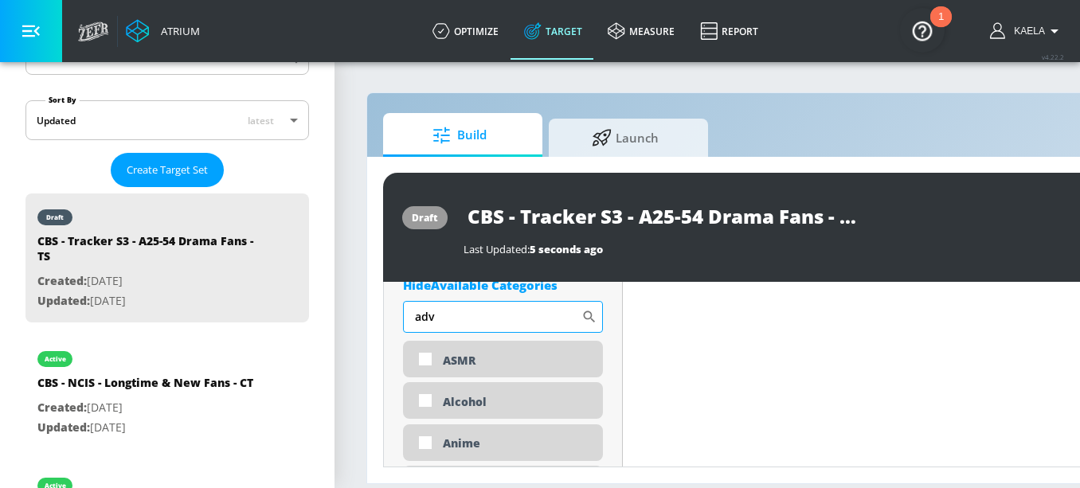
scroll to position [782, 0]
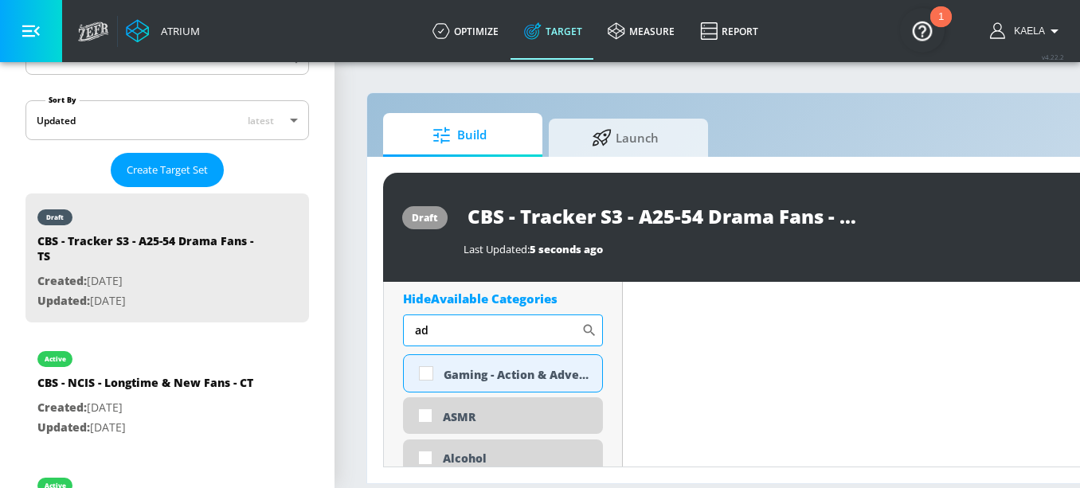
type input "a"
type input "t"
type input "cel"
click at [428, 377] on input "checkbox" at bounding box center [426, 373] width 29 height 29
checkbox input "true"
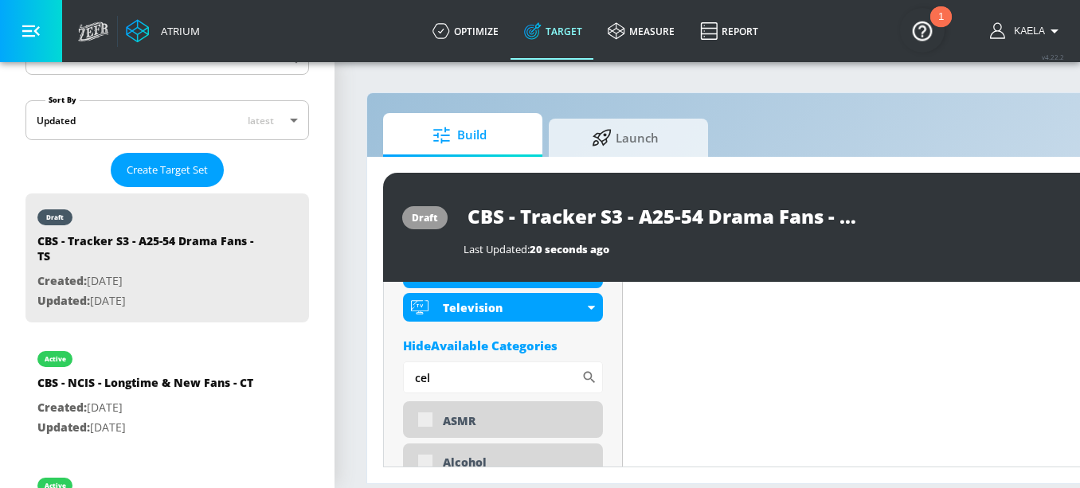
scroll to position [796, 0]
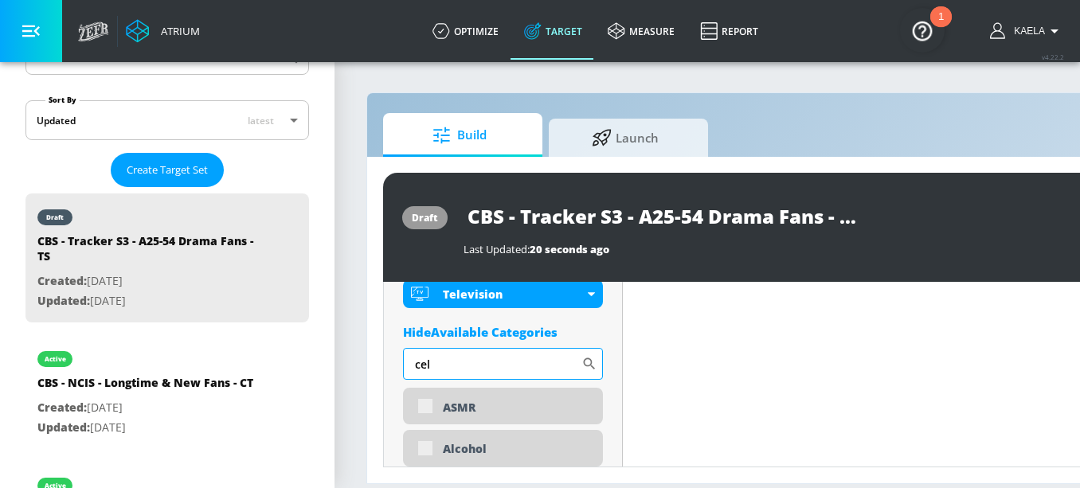
click at [432, 369] on input "cel" at bounding box center [492, 364] width 178 height 32
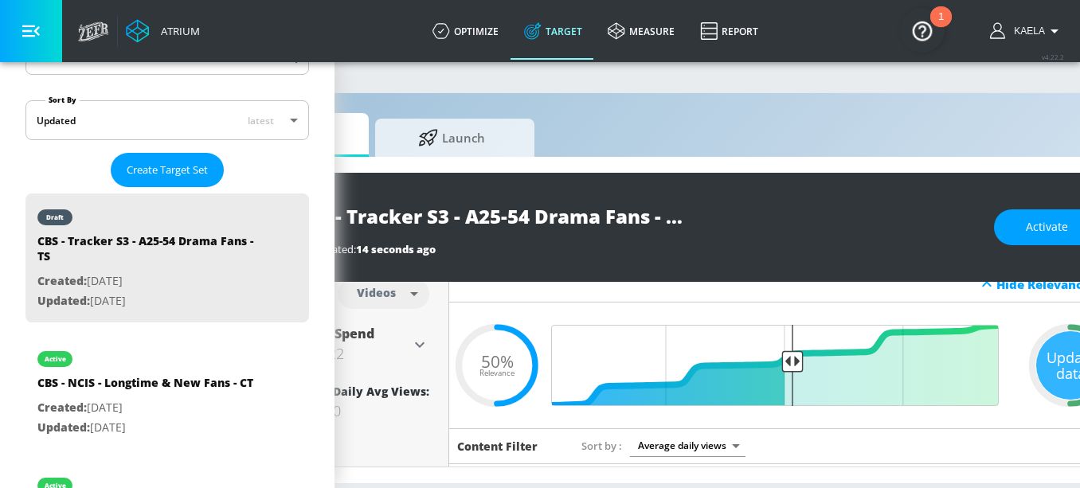
scroll to position [0, 273]
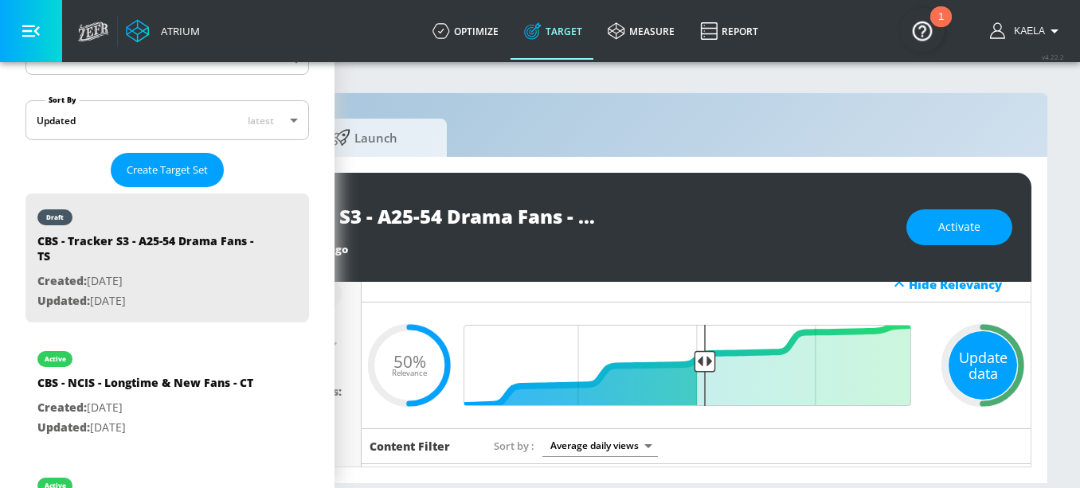
click at [951, 370] on div "Update data" at bounding box center [983, 365] width 69 height 69
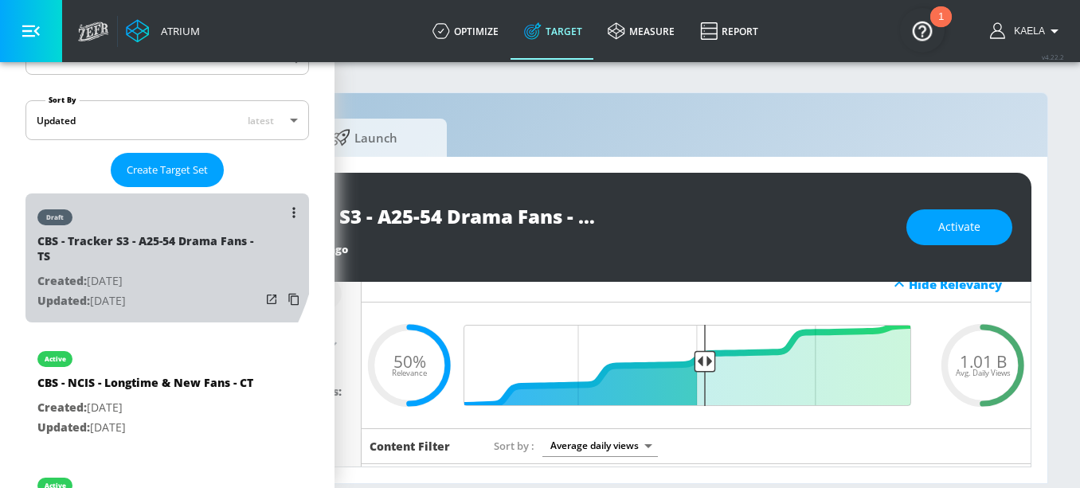
click at [123, 237] on div "CBS - Tracker S3 - A25-54 Drama Fans - TS" at bounding box center [148, 252] width 223 height 38
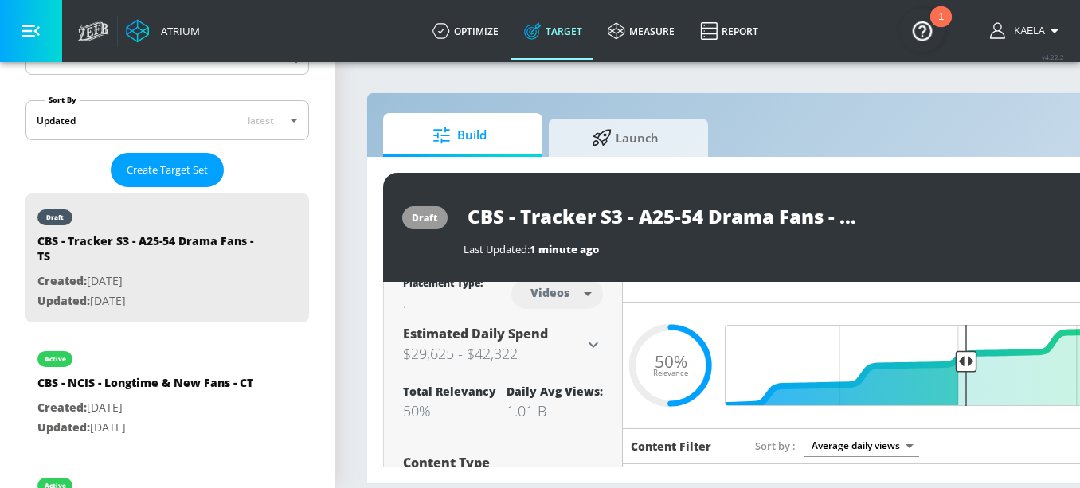
click at [537, 215] on input "CBS - Tracker S3 - A25-54 Drama Fans - TS" at bounding box center [663, 216] width 398 height 36
click at [838, 170] on div "draft CBS - Tracker S3 - A25-54 Drama Fans - TS Last Updated: 1 minute ago Acti…" at bounding box center [838, 320] width 942 height 327
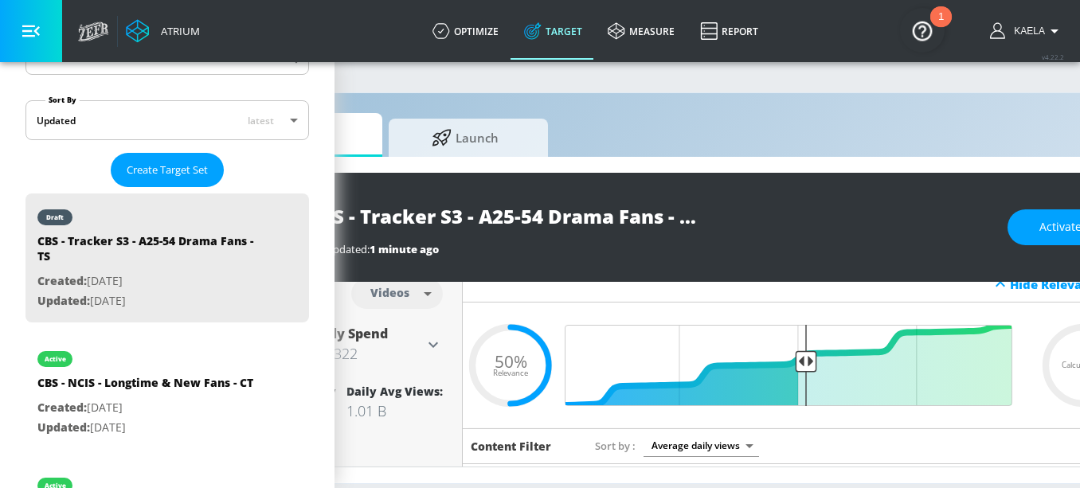
scroll to position [0, 273]
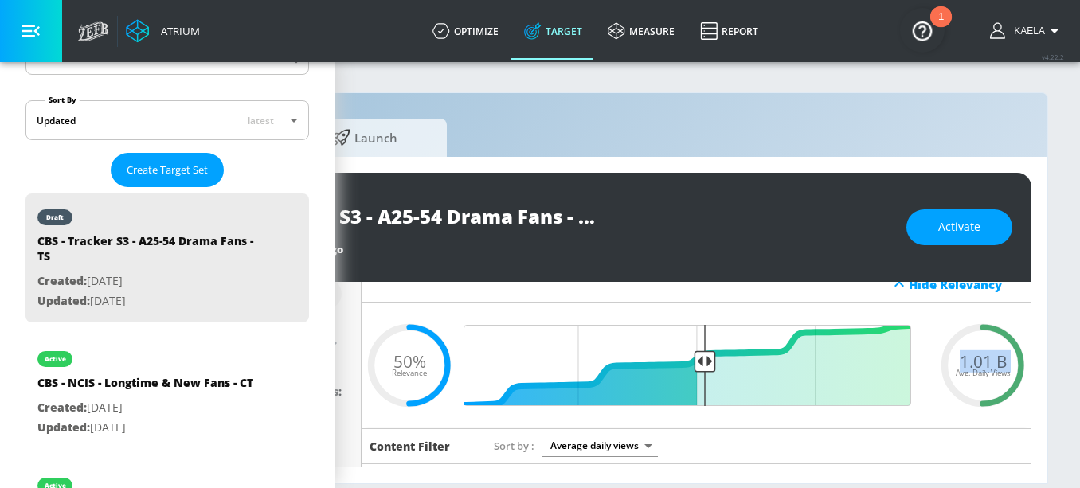
drag, startPoint x: 949, startPoint y: 364, endPoint x: 1017, endPoint y: 363, distance: 68.5
click at [1017, 363] on div "1.01 B Avg. Daily Views" at bounding box center [983, 365] width 96 height 24
copy span "1.01 B"
click at [950, 221] on span "Activate" at bounding box center [960, 228] width 42 height 20
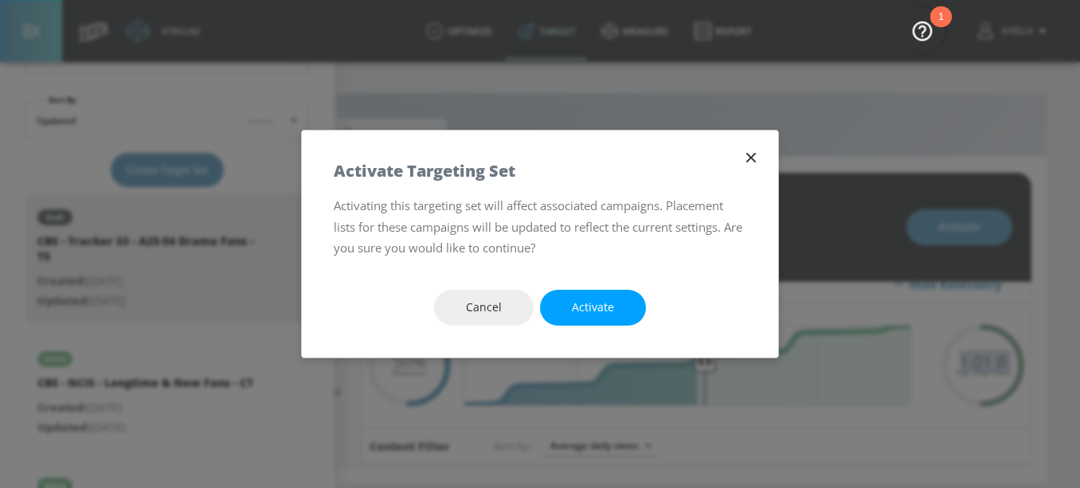
scroll to position [0, 261]
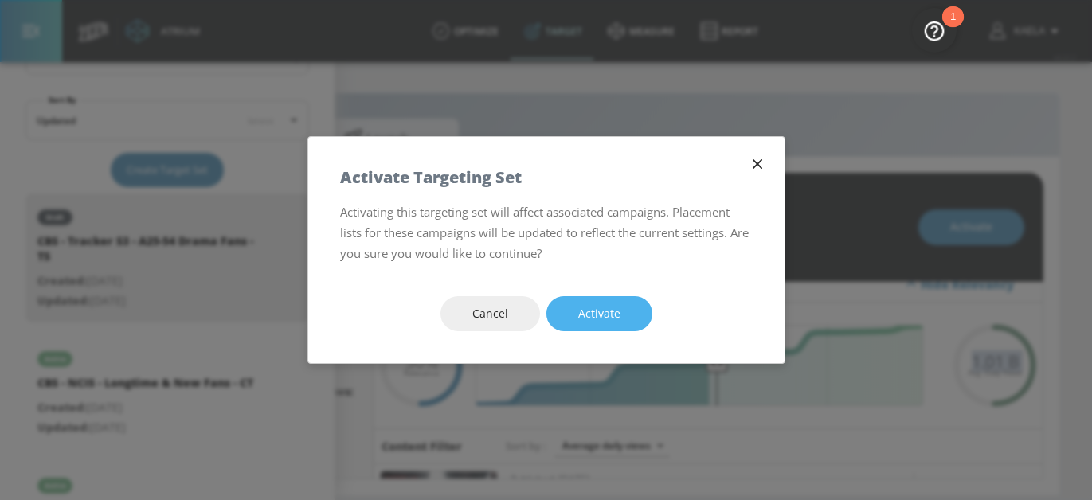
click at [588, 302] on button "Activate" at bounding box center [600, 314] width 106 height 36
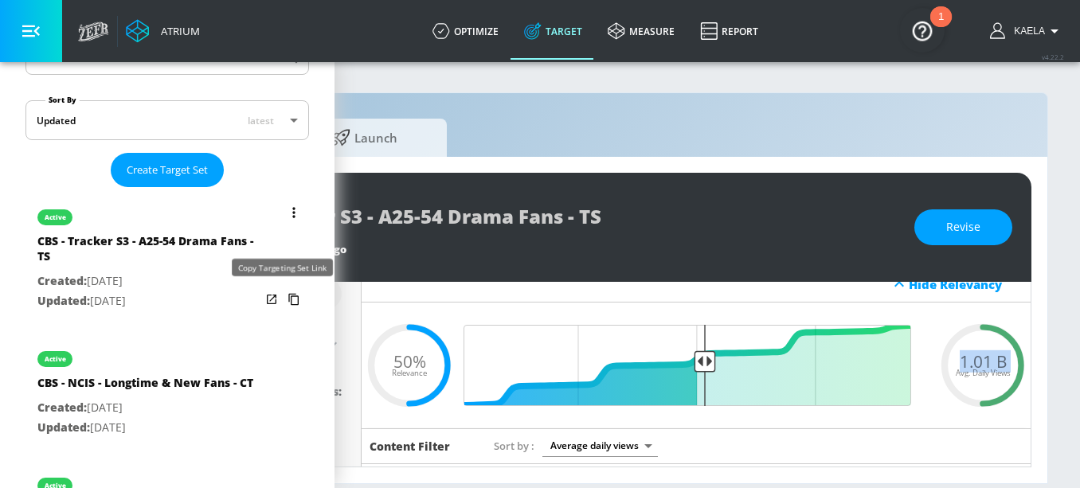
click at [281, 293] on icon "list of Target Set" at bounding box center [293, 299] width 25 height 25
click at [292, 214] on icon "list of Target Set" at bounding box center [293, 212] width 2 height 10
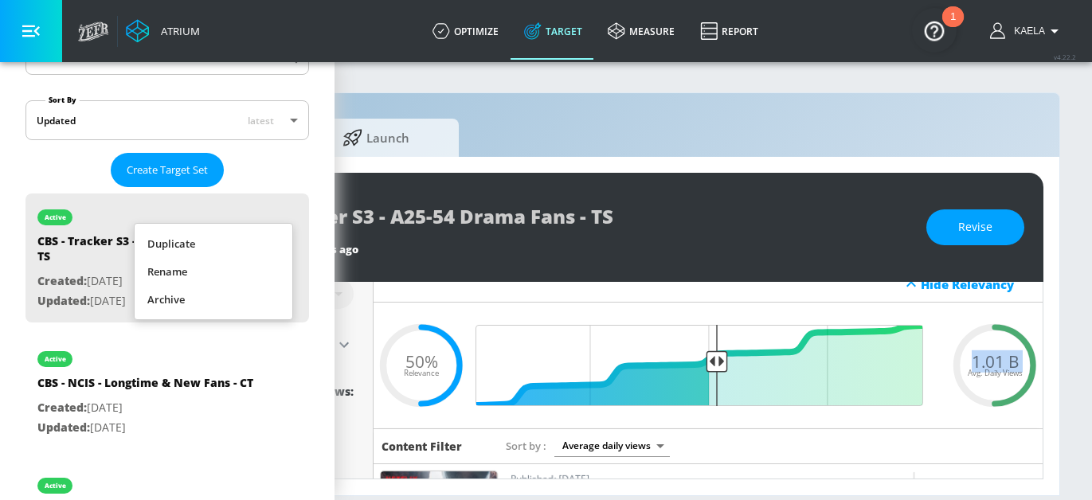
click at [189, 241] on li "Duplicate" at bounding box center [214, 244] width 158 height 28
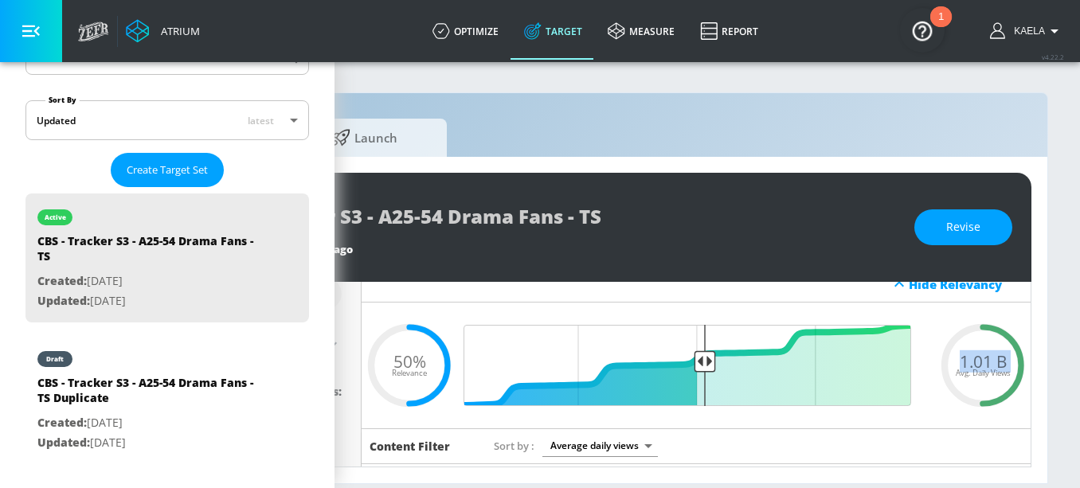
click at [165, 377] on div "CBS - Tracker S3 - A25-54 Drama Fans - TS Duplicate" at bounding box center [148, 394] width 223 height 38
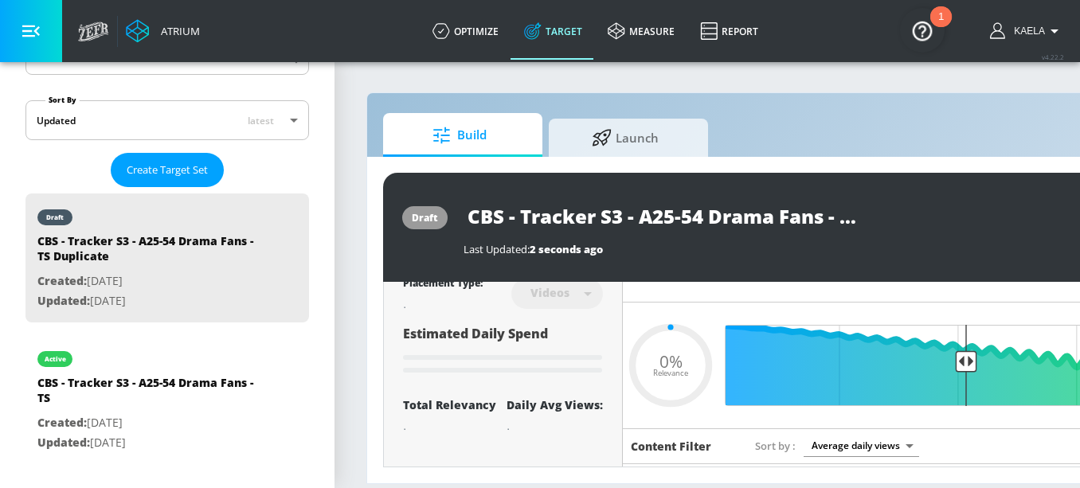
type input "CBS - Tracker S3 - A25-54 Drama Fans - TS Duplicate"
type input "0.05"
click at [751, 221] on input "CBS - Tracker S3 - A25-54 Drama Fans - TS Duplicate" at bounding box center [663, 216] width 398 height 36
click at [798, 212] on input "CBS - Tracker S3 - A25-54 Drama Fans - TS Duplicate" at bounding box center [663, 216] width 398 height 36
drag, startPoint x: 841, startPoint y: 218, endPoint x: 892, endPoint y: 218, distance: 51.0
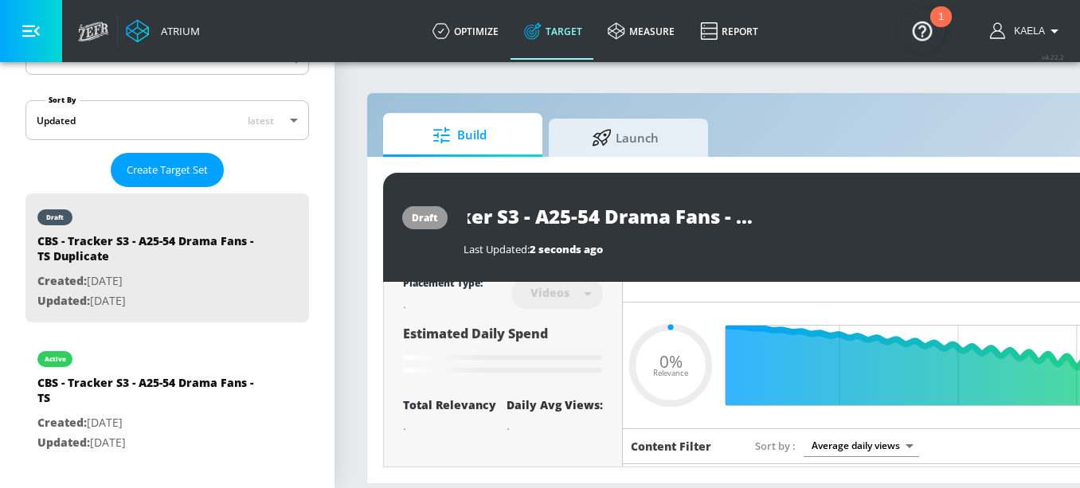
click at [892, 218] on div "CBS - Tracker S3 - A25-54 Drama Fans - TS Duplicate" at bounding box center [808, 216] width 688 height 36
type input "CBS - Tracker S3 - A25-54 Drama Fans -"
type input "0.05"
type input "CBS - Tracker S3 - A25-54 Drama Fans - C"
type input "0.05"
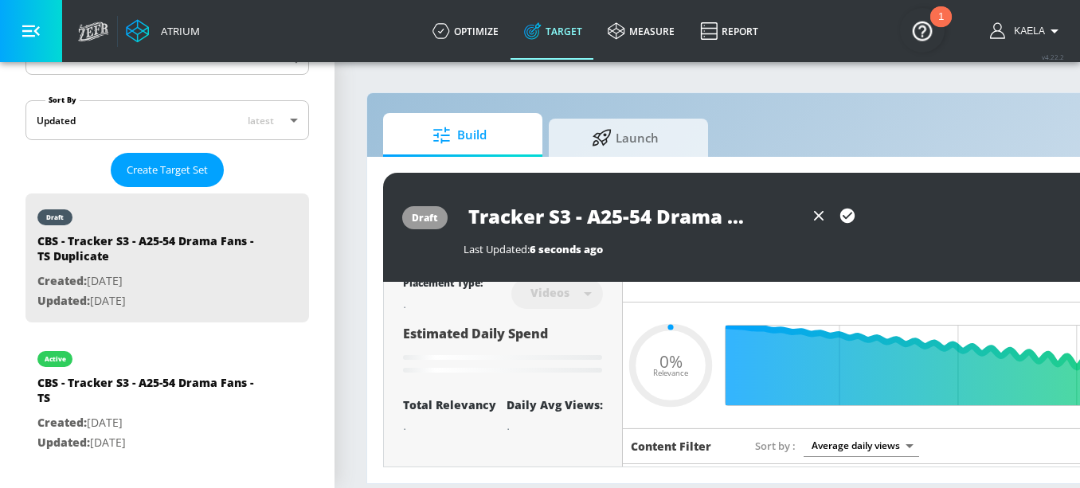
type input "CBS - Tracker S3 - A25-54 Drama Fans - CT"
type input "0.05"
type input "CBS - Tracker S3 - A25-54 Drama Fans - CT"
type input "0.5"
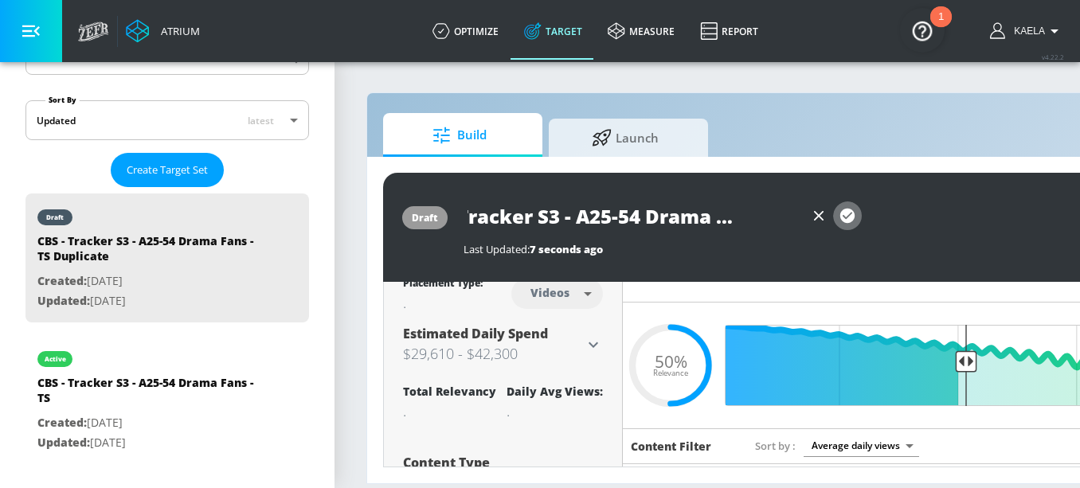
click at [853, 217] on icon "button" at bounding box center [848, 216] width 14 height 14
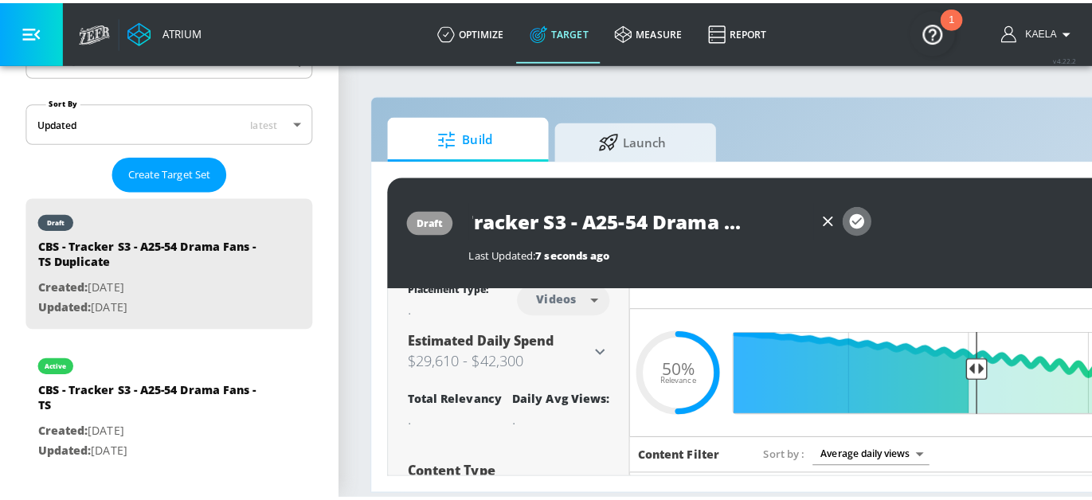
scroll to position [0, 0]
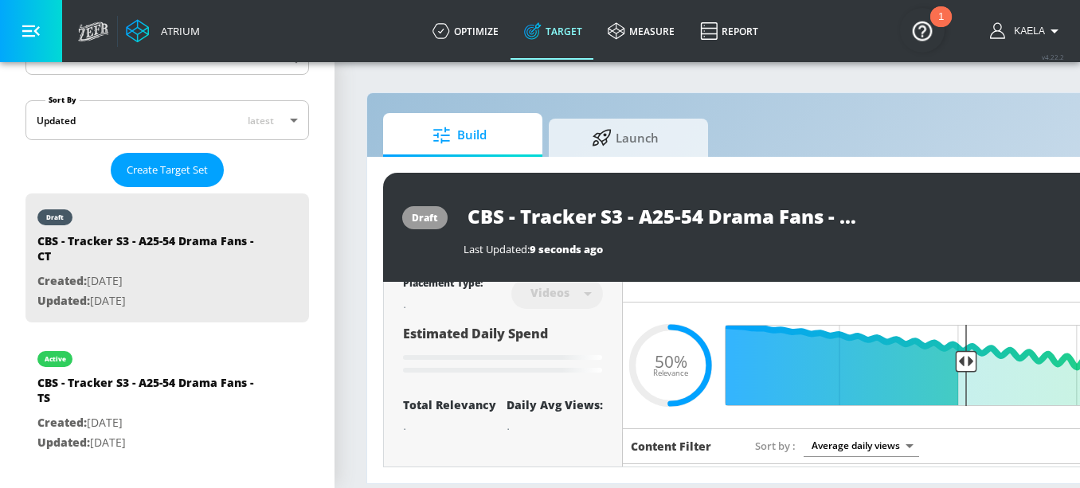
click at [578, 294] on body "Atrium optimize Target measure Report optimize Target measure Report v 4.22.2 K…" at bounding box center [540, 244] width 1080 height 488
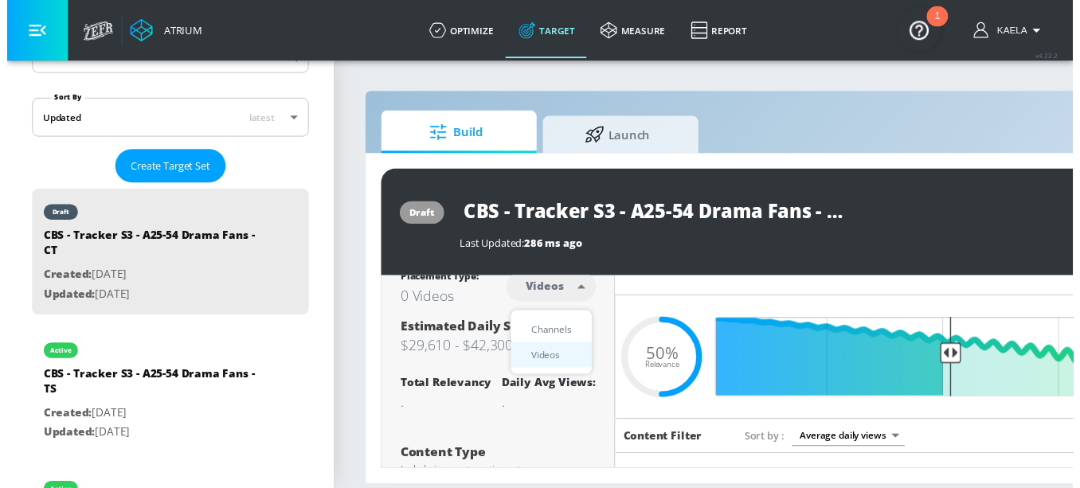
scroll to position [6, 0]
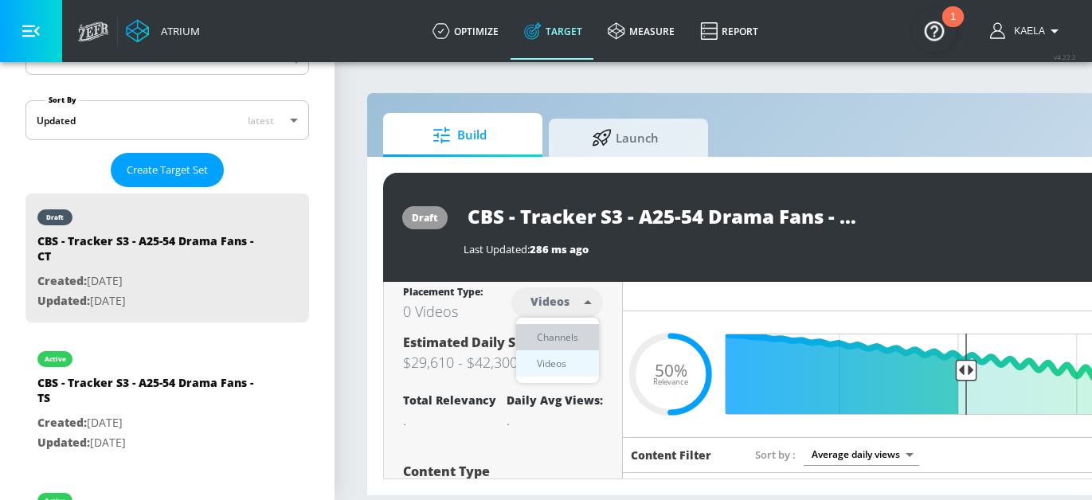
click at [566, 332] on div "Channels" at bounding box center [557, 337] width 57 height 17
type input "channels"
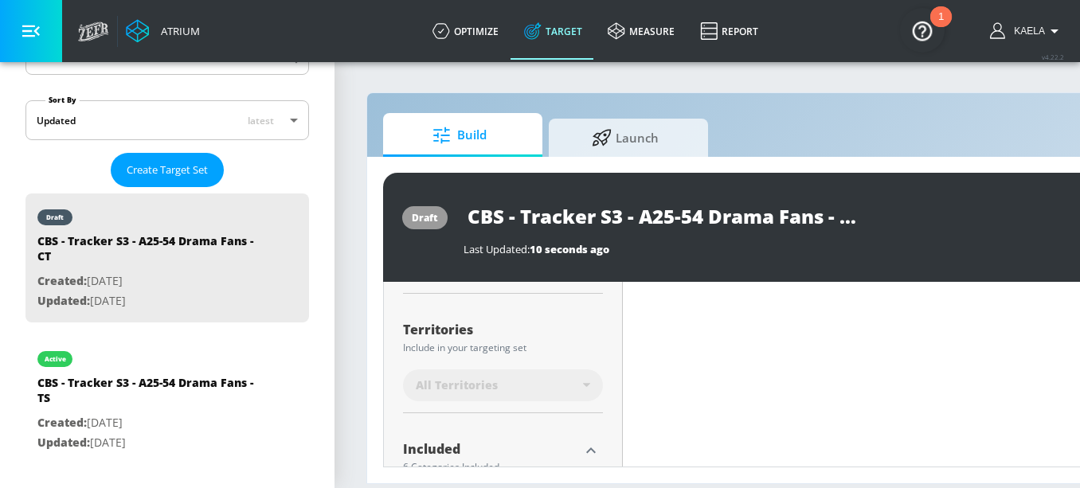
scroll to position [4, 0]
click at [513, 385] on div "All Territories" at bounding box center [499, 386] width 167 height 16
click at [587, 329] on div "Territories" at bounding box center [503, 329] width 200 height 13
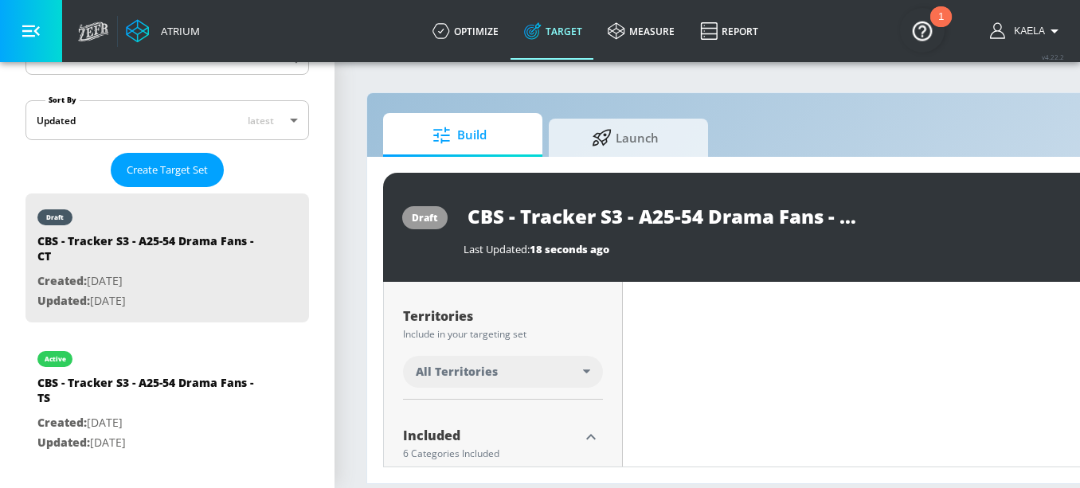
scroll to position [381, 0]
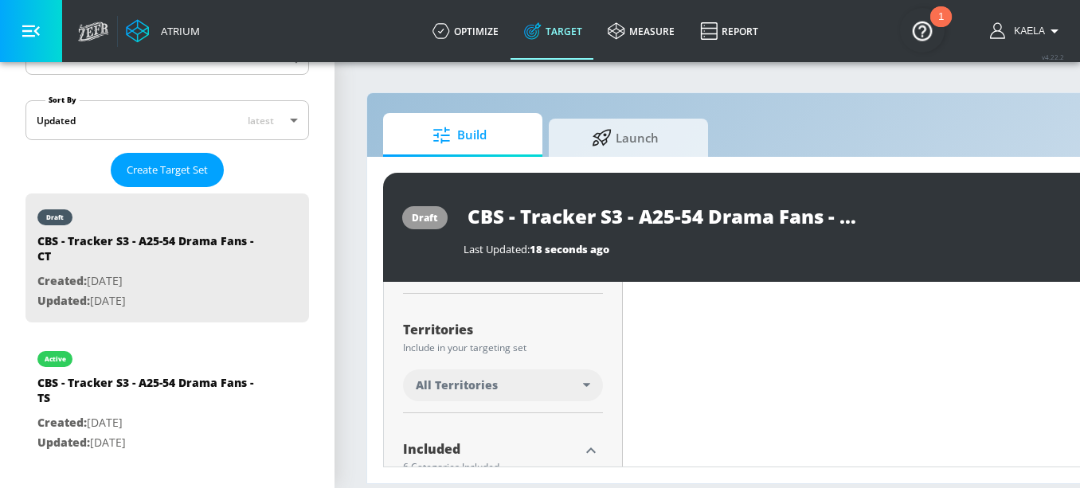
click at [574, 384] on div "All Territories" at bounding box center [499, 386] width 167 height 16
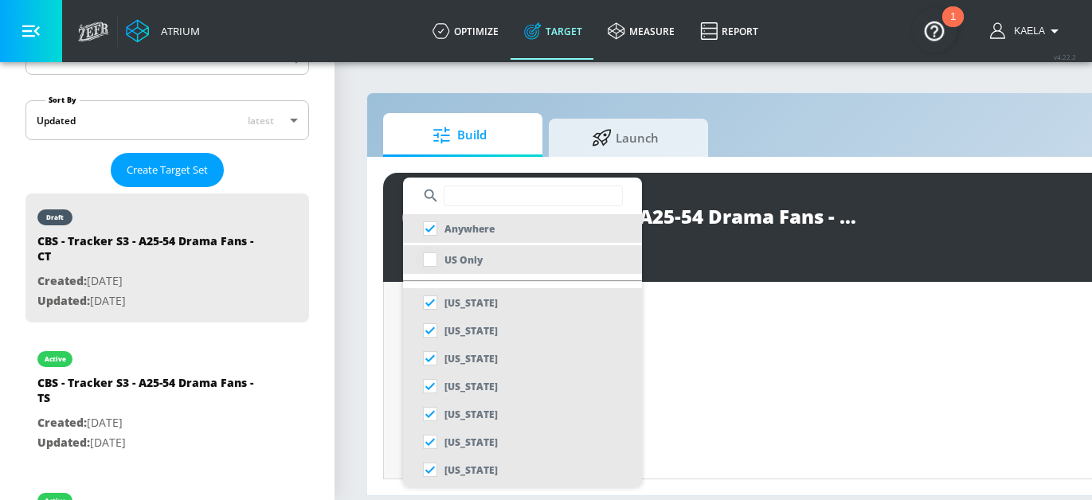
click at [430, 265] on input "checkbox" at bounding box center [430, 259] width 29 height 29
checkbox input "true"
checkbox input "false"
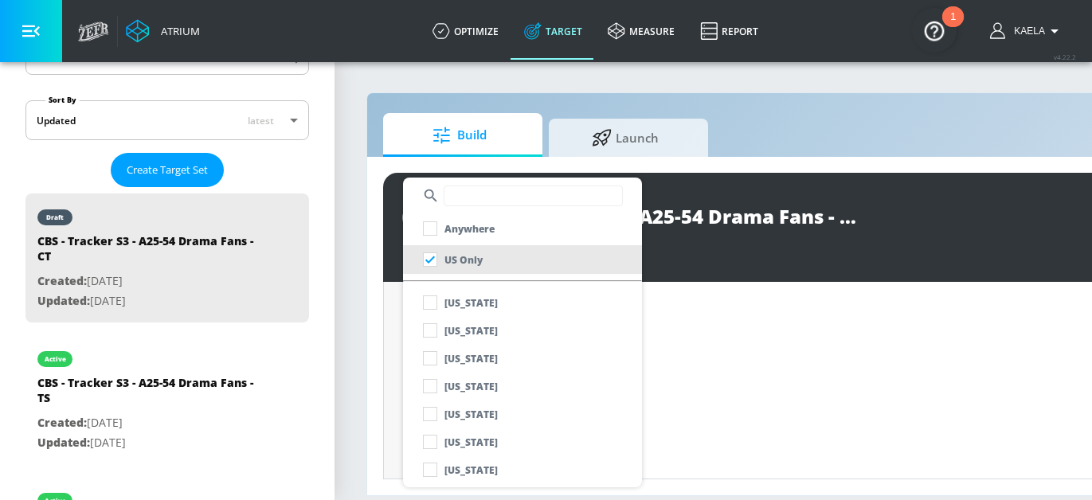
click at [378, 329] on div at bounding box center [546, 250] width 1092 height 500
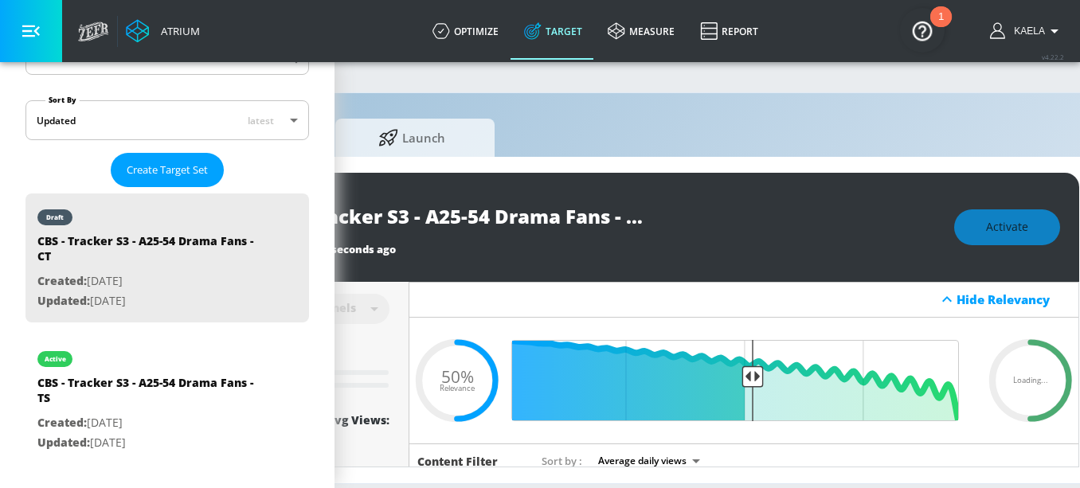
scroll to position [0, 273]
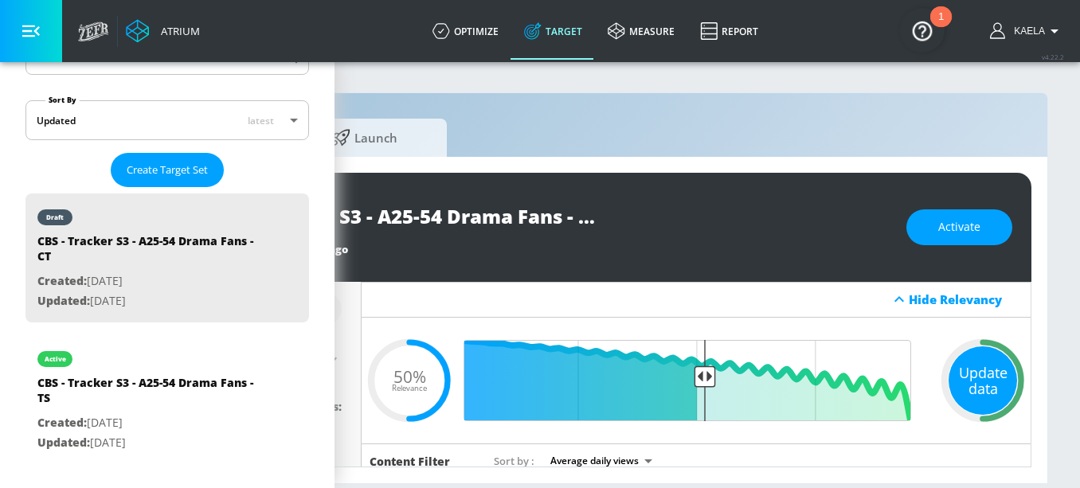
click at [968, 384] on div "Update data" at bounding box center [983, 381] width 69 height 69
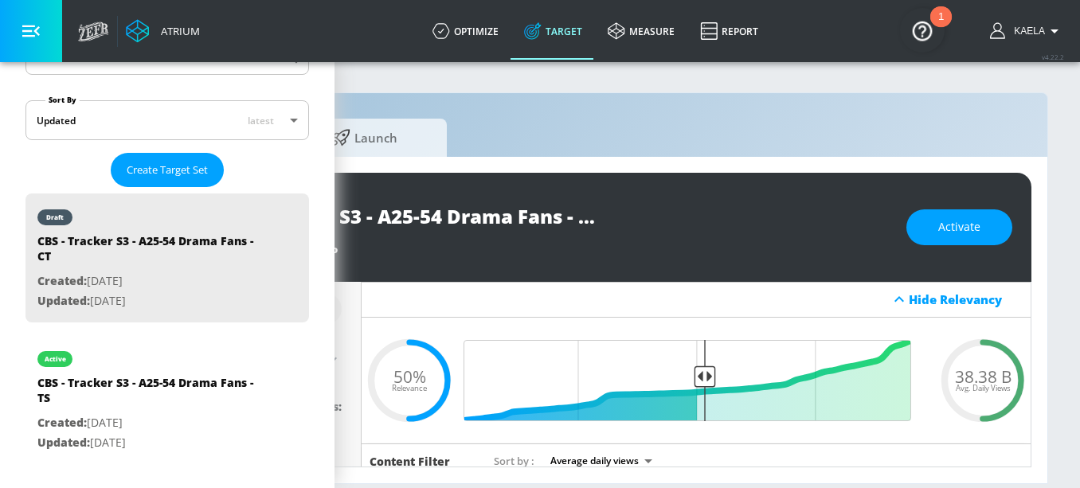
click at [284, 299] on icon "list of Target Set" at bounding box center [293, 299] width 25 height 25
drag, startPoint x: 943, startPoint y: 380, endPoint x: 996, endPoint y: 379, distance: 52.6
click at [996, 379] on span "38.38 B" at bounding box center [983, 376] width 57 height 17
copy span "38.38 B"
click at [958, 236] on span "Activate" at bounding box center [960, 228] width 42 height 20
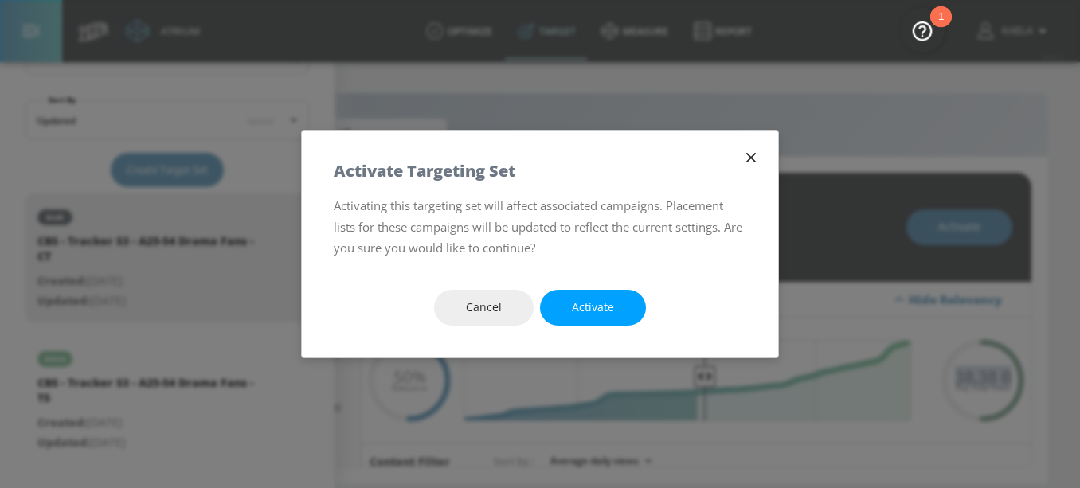
scroll to position [0, 261]
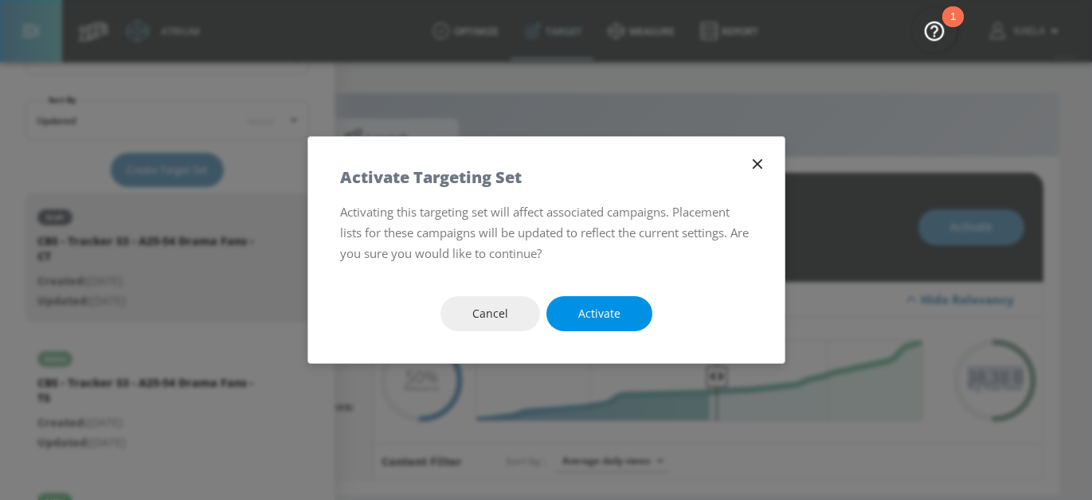
click at [577, 326] on button "Activate" at bounding box center [600, 314] width 106 height 36
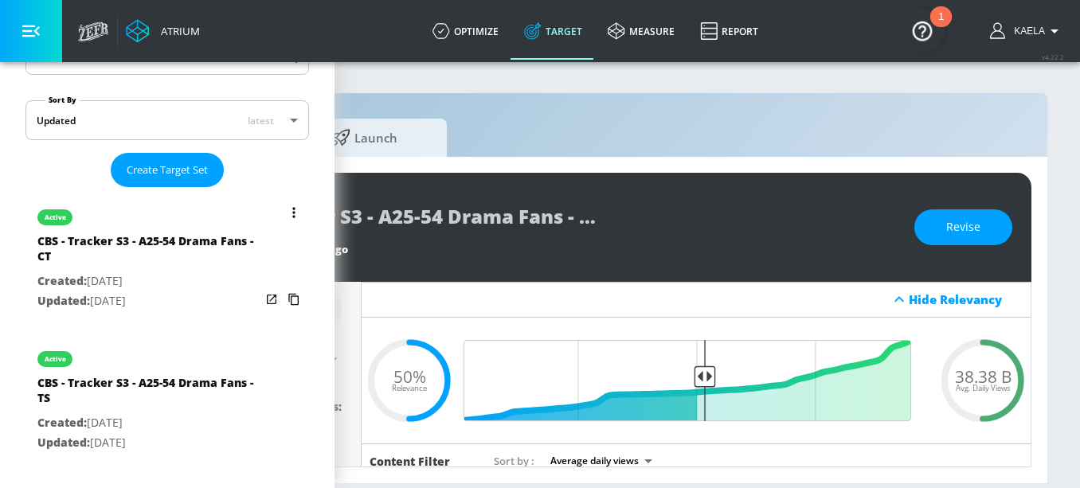
click at [284, 215] on button "list of Target Set" at bounding box center [294, 213] width 22 height 22
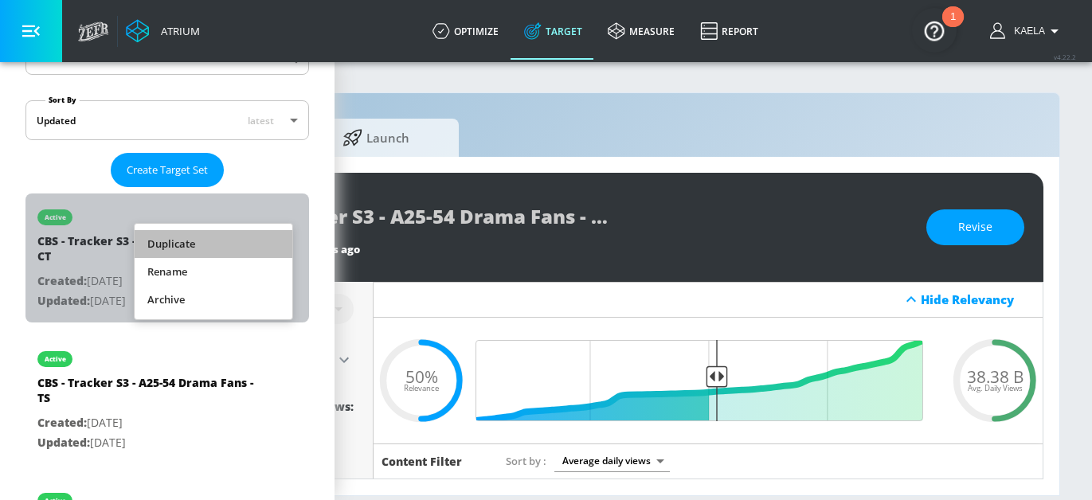
click at [204, 242] on li "Duplicate" at bounding box center [214, 244] width 158 height 28
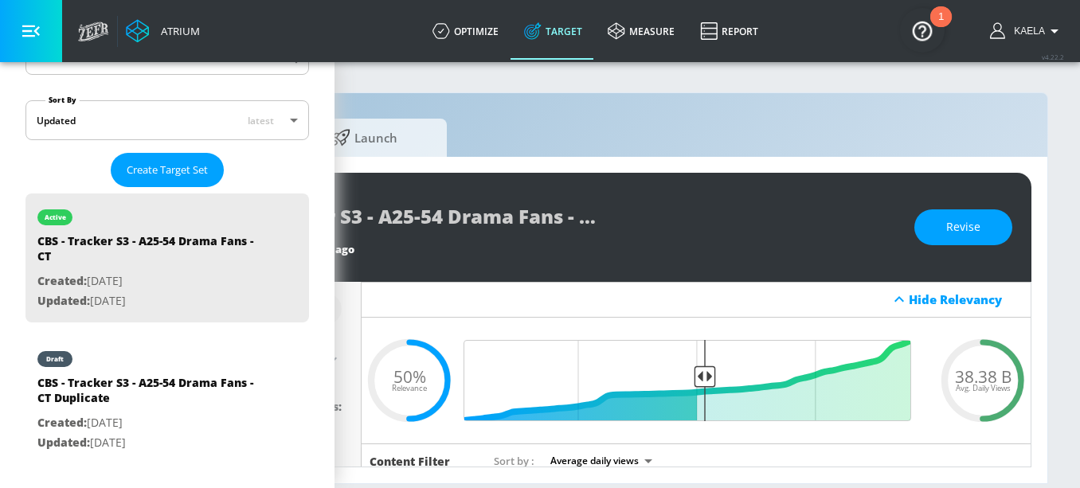
drag, startPoint x: 192, startPoint y: 387, endPoint x: 406, endPoint y: 221, distance: 270.3
click at [192, 387] on div "CBS - Tracker S3 - A25-54 Drama Fans - CT Duplicate" at bounding box center [148, 394] width 223 height 38
type input "CBS - Tracker S3 - A25-54 Drama Fans - CT Duplicate"
type input "0.05"
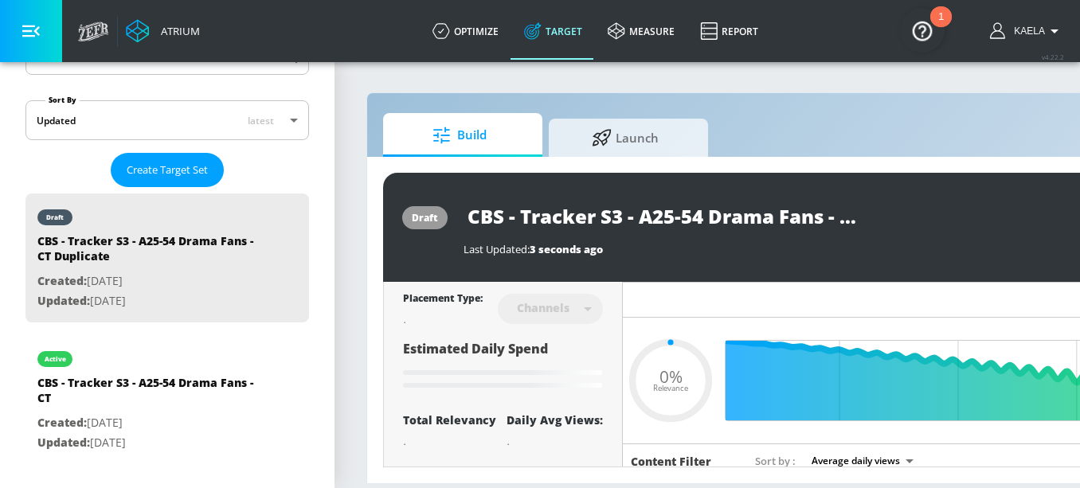
drag, startPoint x: 621, startPoint y: 218, endPoint x: 523, endPoint y: 218, distance: 98.0
click at [523, 218] on input "CBS - Tracker S3 - A25-54 Drama Fans - CT Duplicate" at bounding box center [663, 216] width 398 height 36
type input "CBS - W - A25-54 Drama Fans - CT Duplicate"
type input "0.05"
type input "CBS - Wa - A25-54 Drama Fans - CT Duplicate"
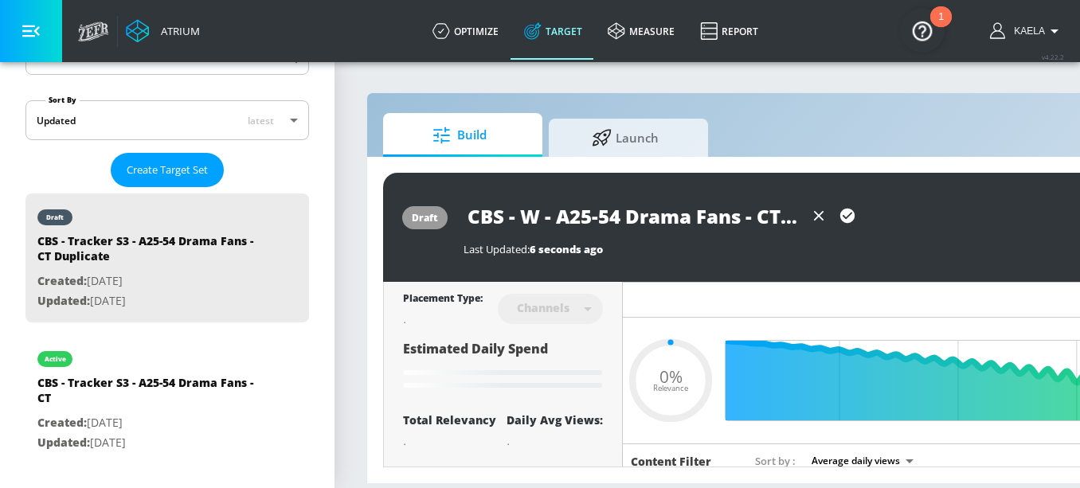
type input "0.05"
type input "CBS - Wat - A25-54 Drama Fans - CT Duplicate"
type input "0.05"
type input "CBS - Wats - A25-54 Drama Fans - CT Duplicate"
type input "0.05"
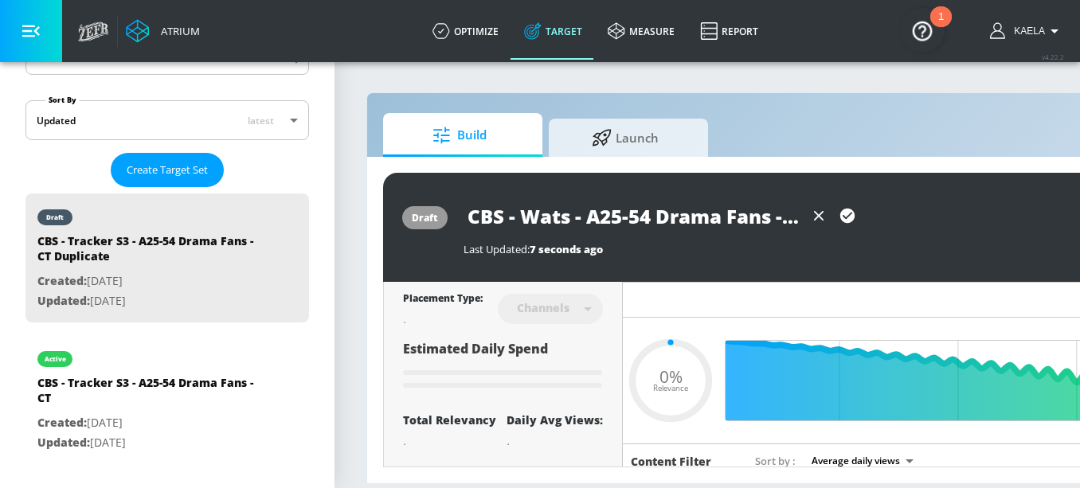
type input "CBS - Watso - A25-54 Drama Fans - CT Duplicate"
type input "0.05"
type input "CBS - Watson - A25-54 Drama Fans - CT Duplicate"
type input "0.05"
type input "CBS - Watson - A25-54 Drama Fans - CT Duplicate"
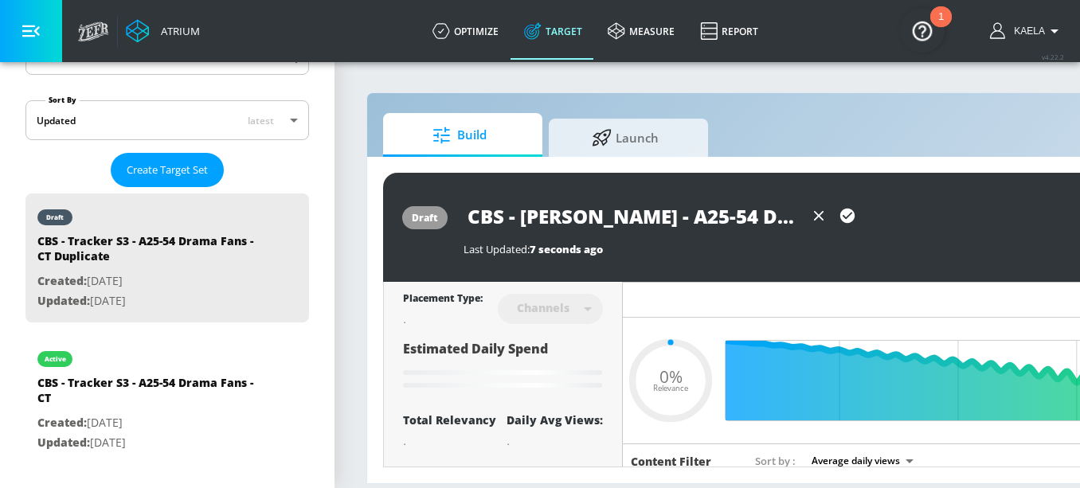
type input "0.05"
type input "CBS - Watson S - A25-54 Drama Fans - CT Duplicate"
type input "0.05"
type input "CBS - Watson S2 - A25-54 Drama Fans - CT Duplicate"
type input "0.05"
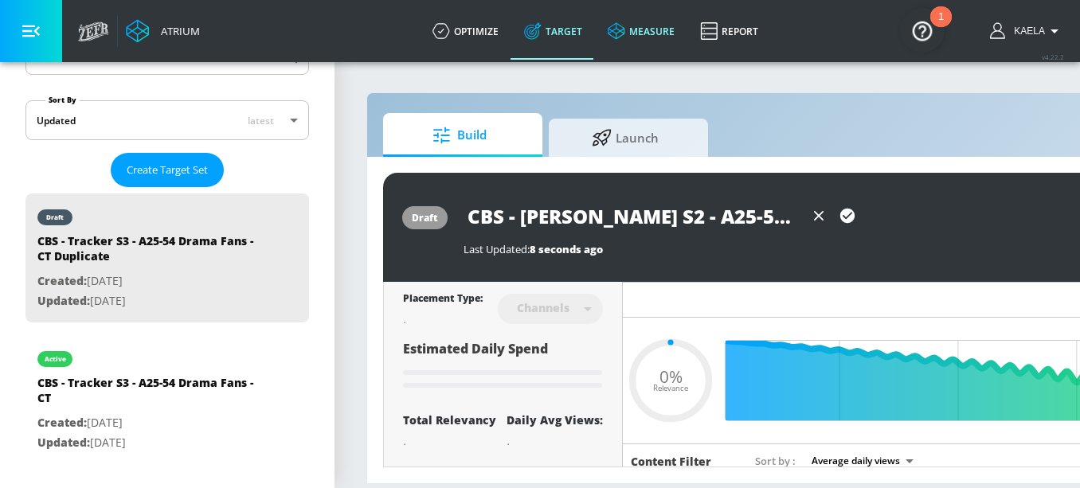
type input "CBS - Watson S2 - A25-54 Drama Fans - CT Duplicate"
type input "0.5"
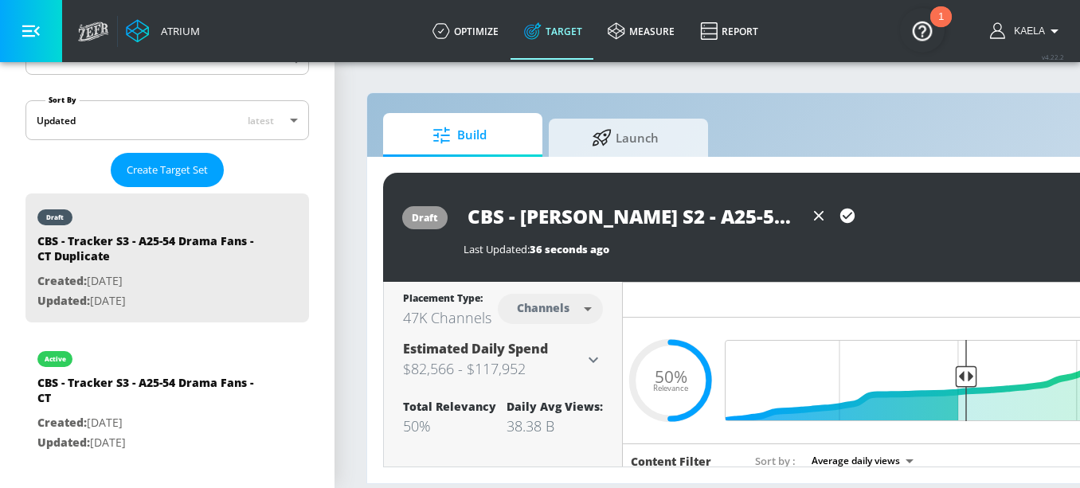
scroll to position [0, 91]
drag, startPoint x: 794, startPoint y: 213, endPoint x: 731, endPoint y: 220, distance: 63.3
click at [731, 220] on input "CBS - Watson S2 - A25-54 Drama Fans - CT Duplicate" at bounding box center [634, 216] width 341 height 36
paste input "CBS Viewers, Investigative"
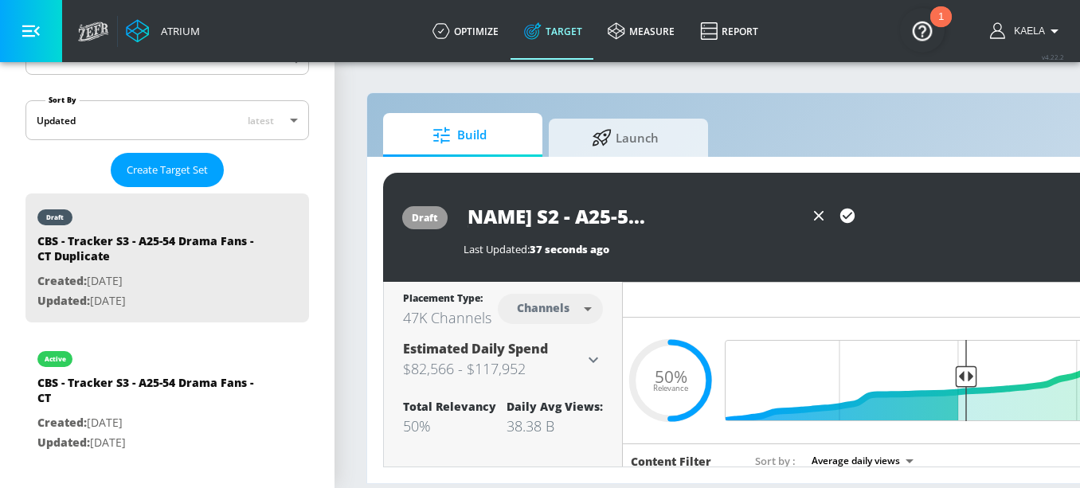
click at [686, 221] on input "CBS - Watson S2 - A25-54 CBS Viewers, Investigative Drama Fans - CT Duplicate" at bounding box center [634, 216] width 341 height 36
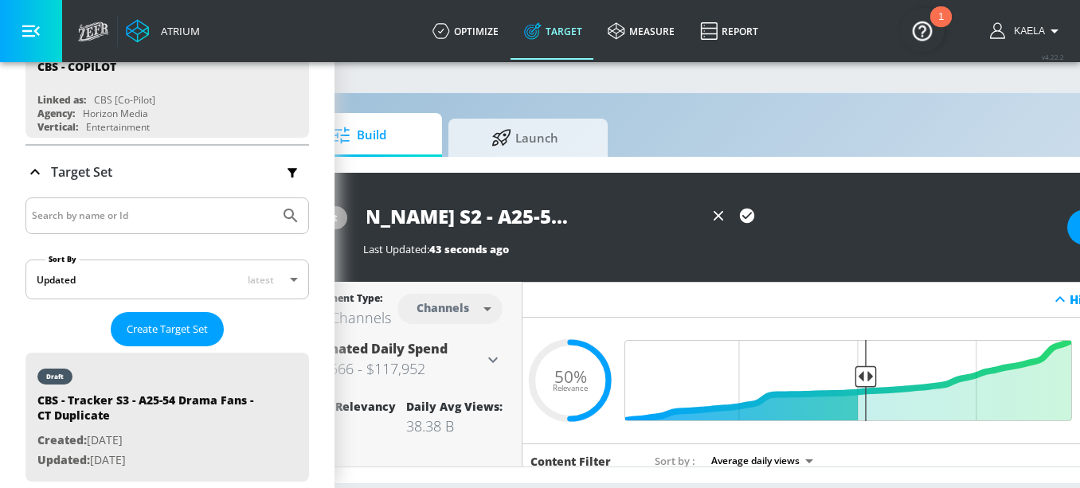
scroll to position [0, 120]
click at [608, 216] on input "CBS - Watson S2 - A25-54 CBS Viewers & Investigative Drama Fans - CT Duplicate" at bounding box center [533, 216] width 341 height 36
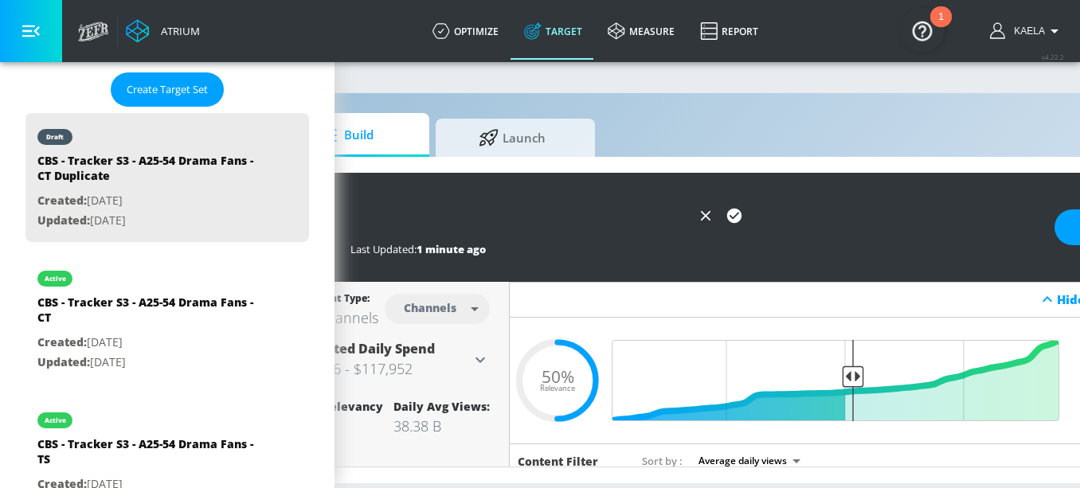
scroll to position [0, 116]
click at [541, 218] on input "CBS - Watson S2 - A25-54 CBS Viewers, Investigative Drama Fans - CT Duplicate" at bounding box center [518, 216] width 341 height 36
type input "CBS - [PERSON_NAME] S2 - A25-54 CBS Viewers, Investigative Drama Fans, - CT Dup…"
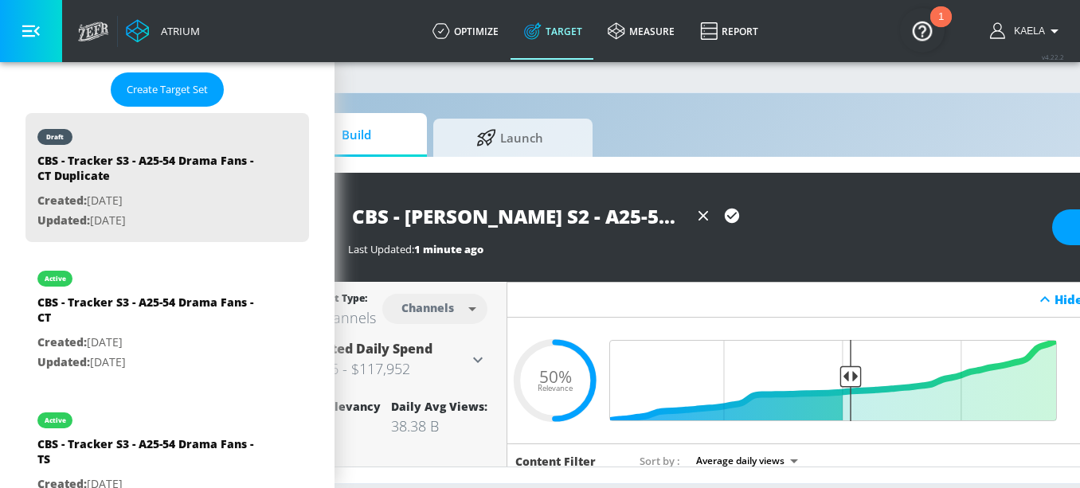
click at [665, 221] on input "CBS - [PERSON_NAME] S2 - A25-54 CBS Viewers, Investigative Drama Fans, - CT Dup…" at bounding box center [518, 216] width 341 height 36
drag, startPoint x: 639, startPoint y: 220, endPoint x: 796, endPoint y: 225, distance: 157.0
click at [796, 225] on div "CBS - [PERSON_NAME] S2 - A25-54 CBS Viewers, Investigative Drama Fans, - CT Dup…" at bounding box center [692, 216] width 688 height 36
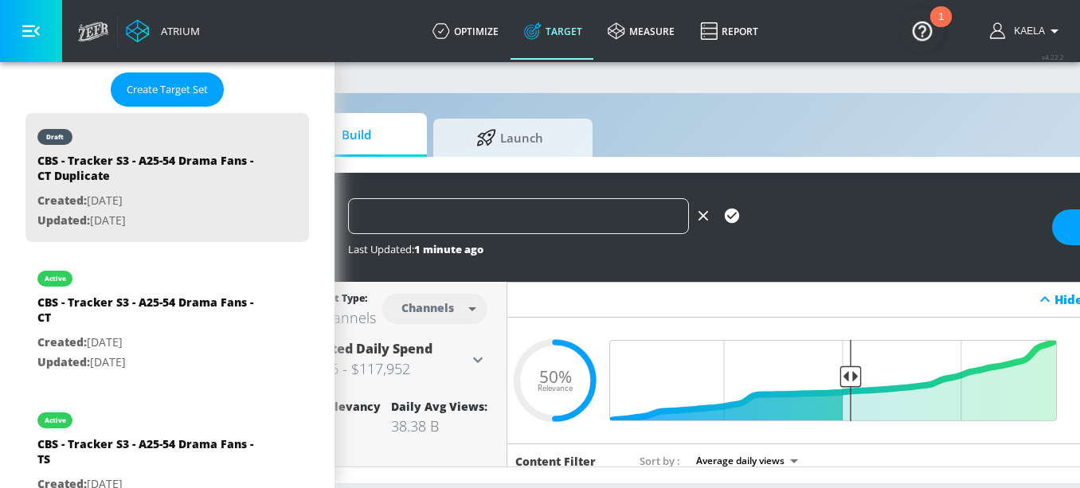
scroll to position [0, 712]
drag, startPoint x: 582, startPoint y: 213, endPoint x: 806, endPoint y: 215, distance: 224.7
click at [806, 215] on div "CBS - [PERSON_NAME] S2 - A25-54 CBS Viewers, Investigative Drama Fans, Medical …" at bounding box center [692, 216] width 688 height 36
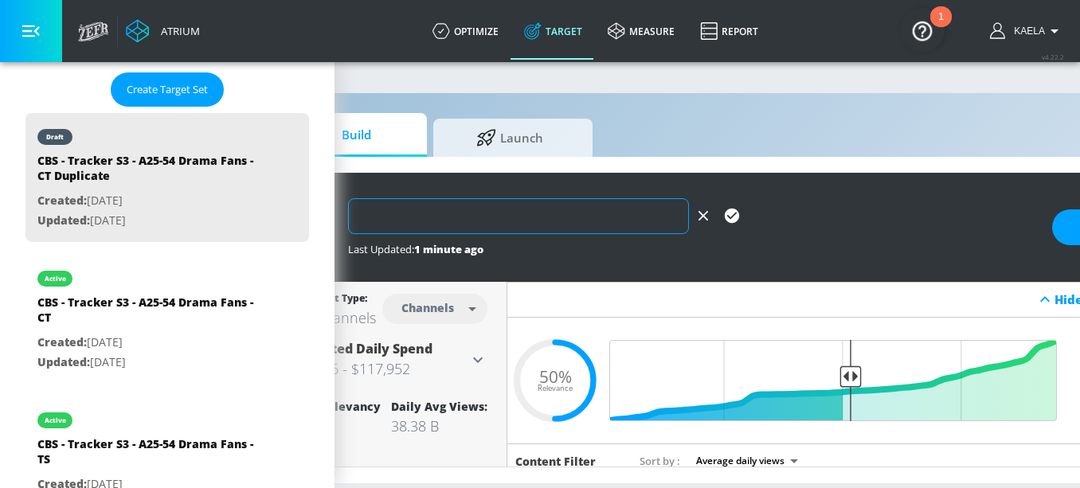
click at [593, 212] on input "CBS - [PERSON_NAME] S2 - A25-54 CBS Viewers, Investigative Drama Fans, Medical …" at bounding box center [518, 216] width 341 height 36
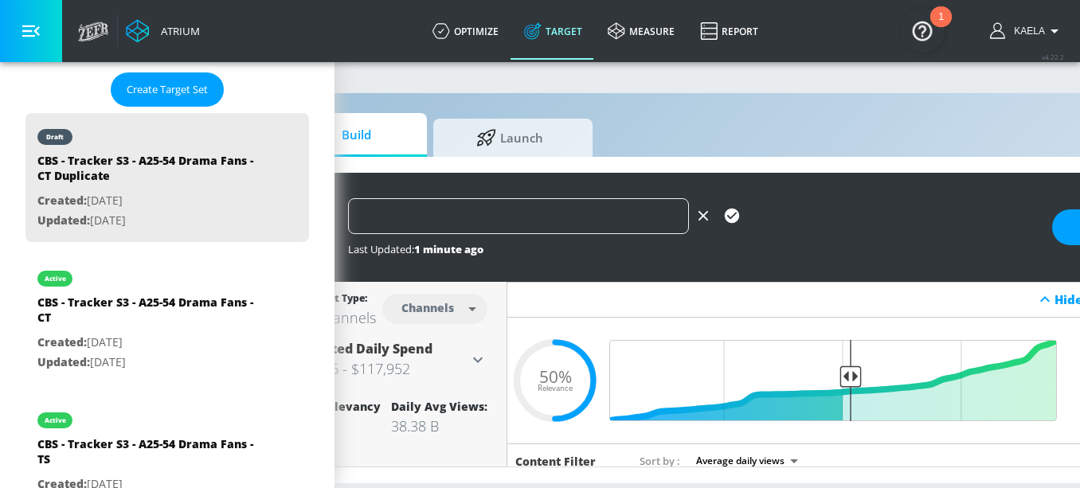
drag, startPoint x: 590, startPoint y: 217, endPoint x: 689, endPoint y: 218, distance: 98.8
click at [689, 218] on div "CBS - [PERSON_NAME] S2 - A25-54 CBS Viewers, Investigative Drama Fans, Medical …" at bounding box center [547, 216] width 398 height 36
click at [731, 211] on icon "button" at bounding box center [732, 216] width 14 height 14
type input "CBS - [PERSON_NAME] S2 - A25-54 CBS Viewers, Investigative Drama Fans, Medical …"
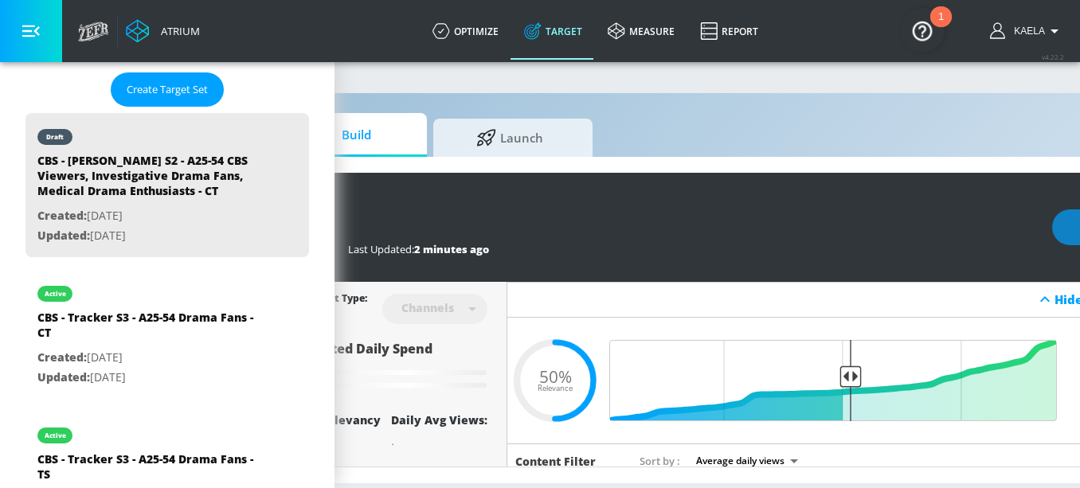
scroll to position [0, 0]
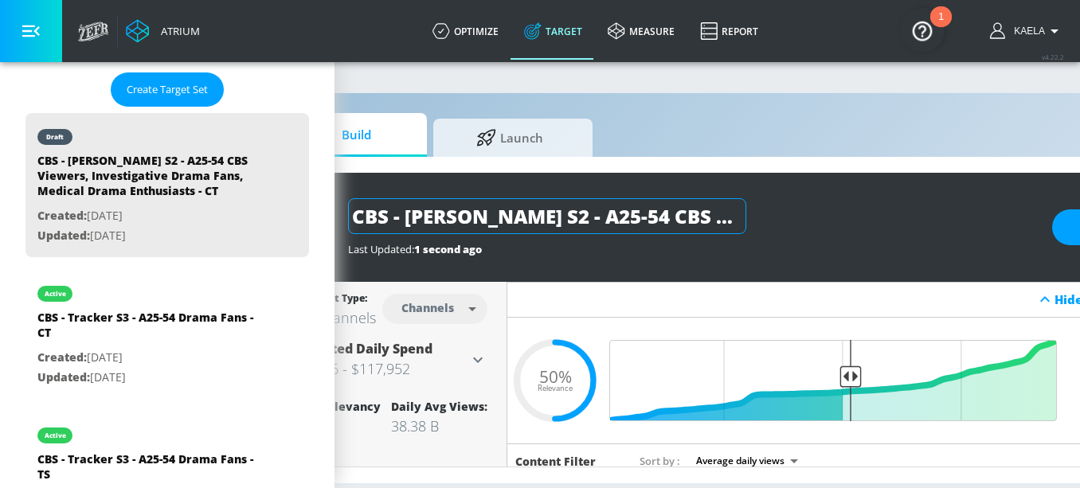
click at [494, 221] on input "CBS - [PERSON_NAME] S2 - A25-54 CBS Viewers, Investigative Drama Fans, Medical …" at bounding box center [547, 216] width 398 height 36
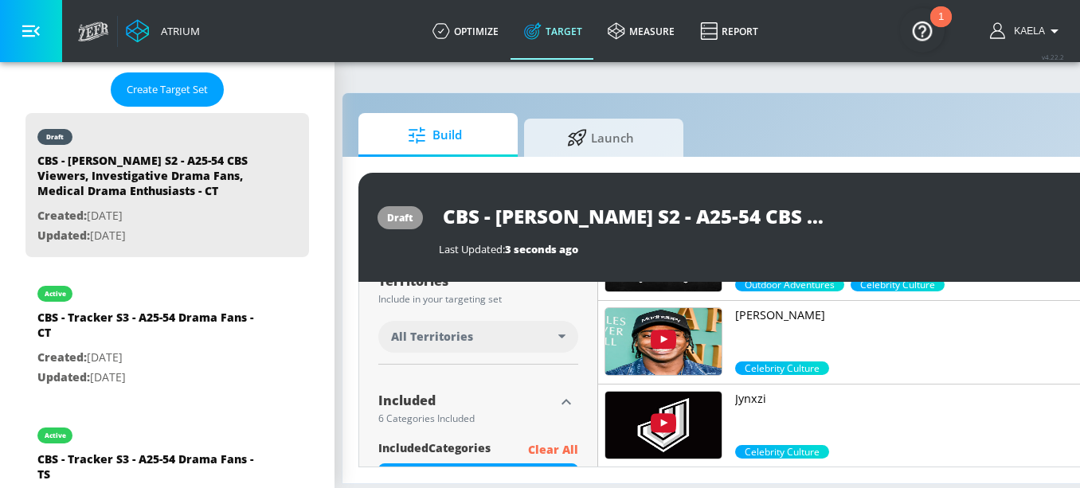
scroll to position [443, 0]
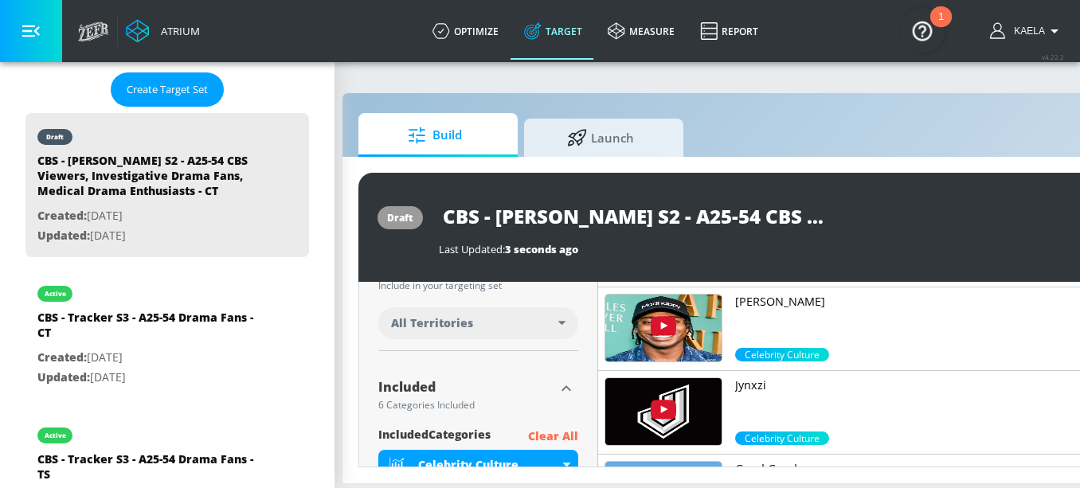
click at [472, 326] on div "All Territories" at bounding box center [474, 324] width 167 height 16
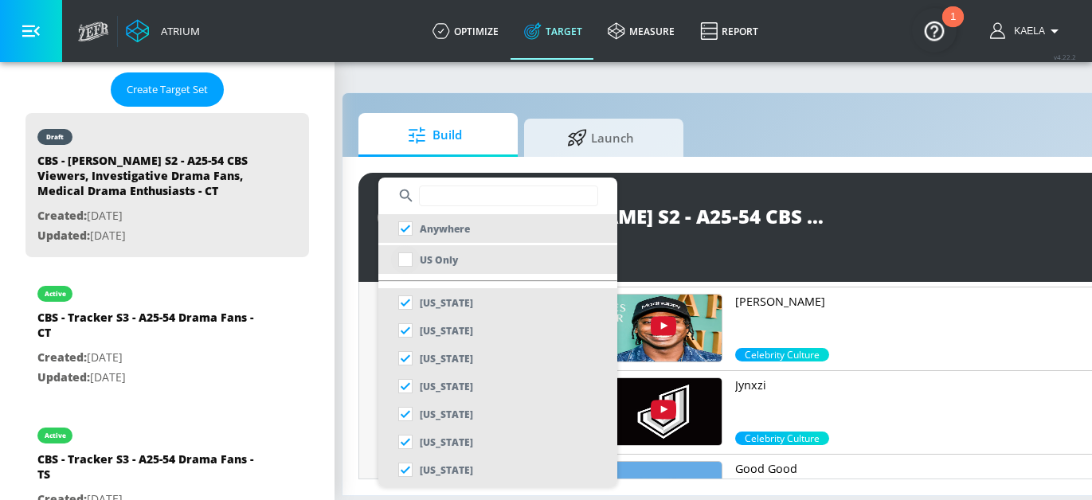
click at [408, 260] on input "checkbox" at bounding box center [405, 259] width 29 height 29
checkbox input "true"
checkbox input "false"
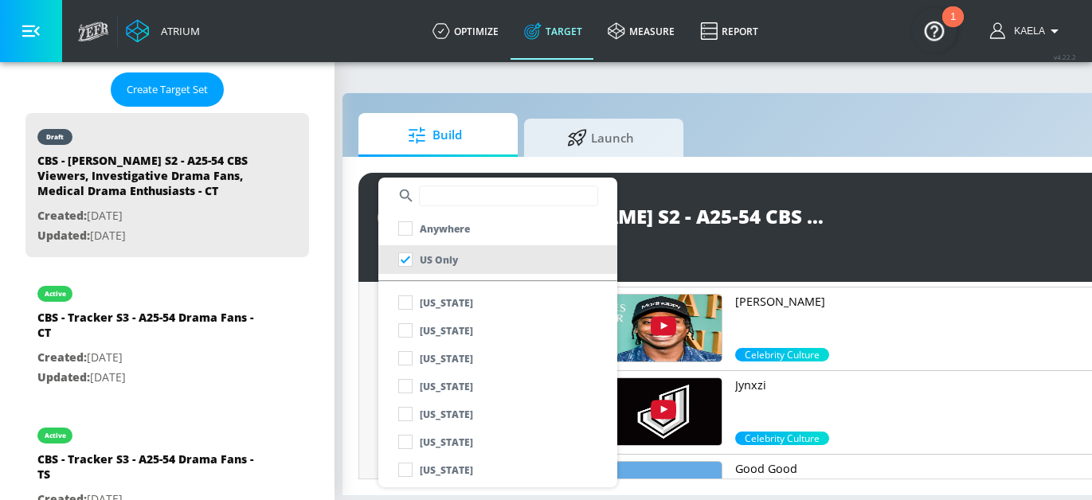
click at [370, 321] on div at bounding box center [546, 250] width 1092 height 500
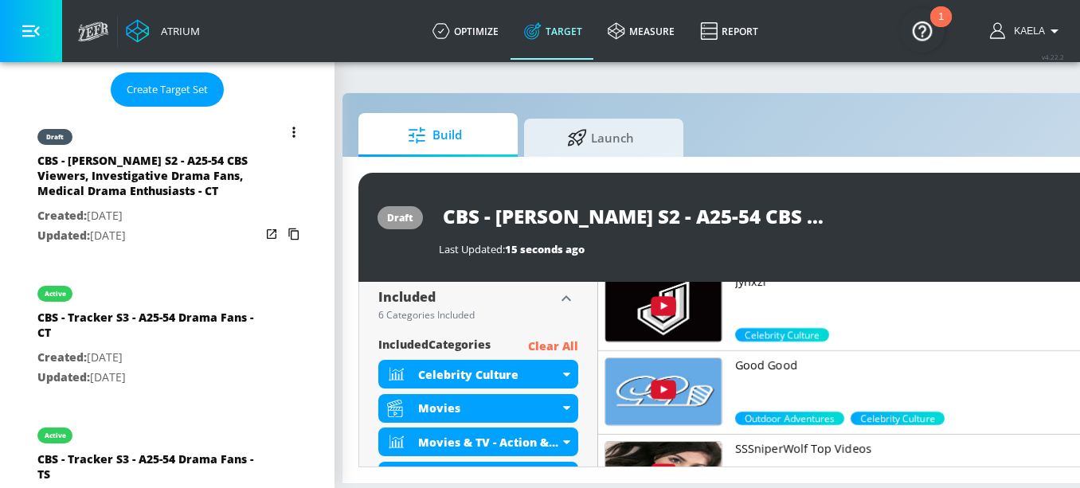
scroll to position [569, 0]
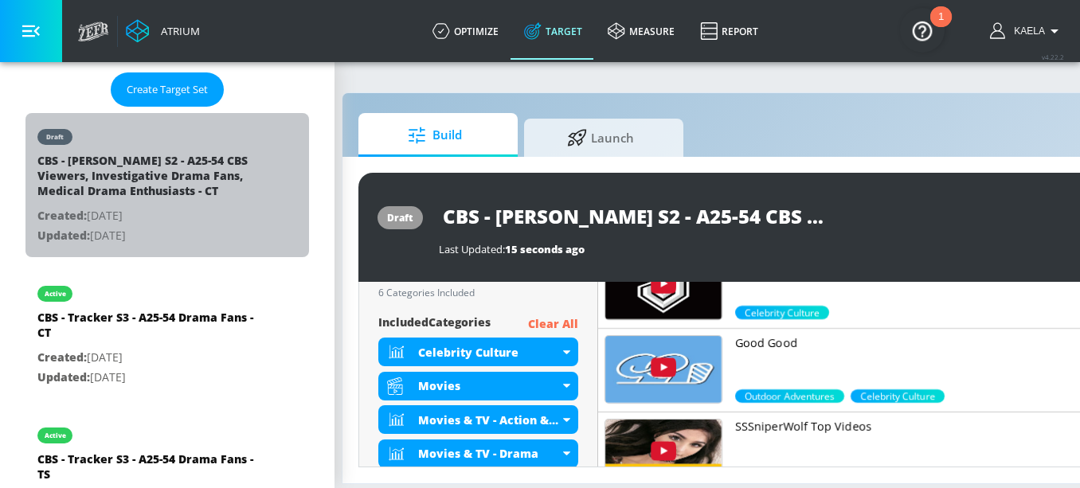
drag, startPoint x: 238, startPoint y: 190, endPoint x: 322, endPoint y: 131, distance: 102.8
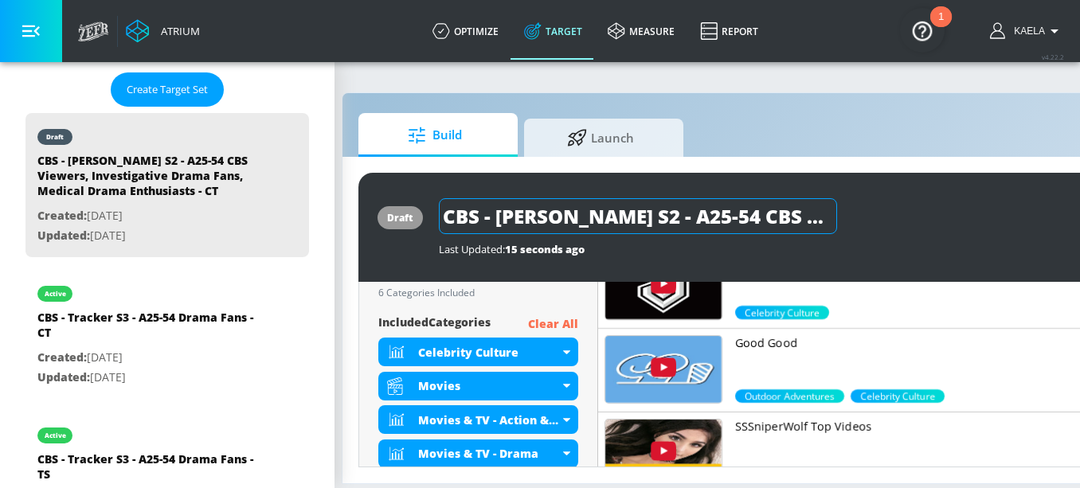
click at [495, 220] on input "CBS - [PERSON_NAME] S2 - A25-54 CBS Viewers, Investigative Drama Fans, Medical …" at bounding box center [638, 216] width 398 height 36
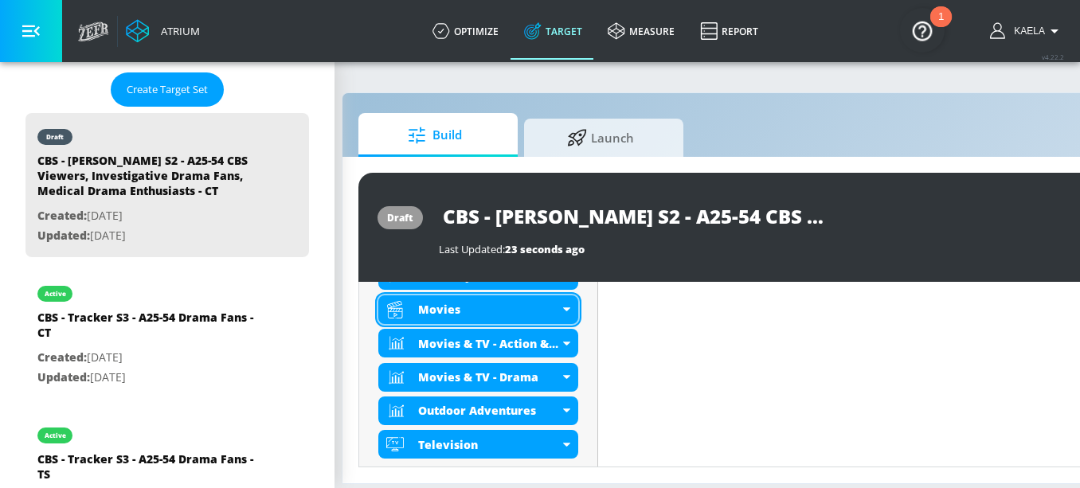
scroll to position [633, 0]
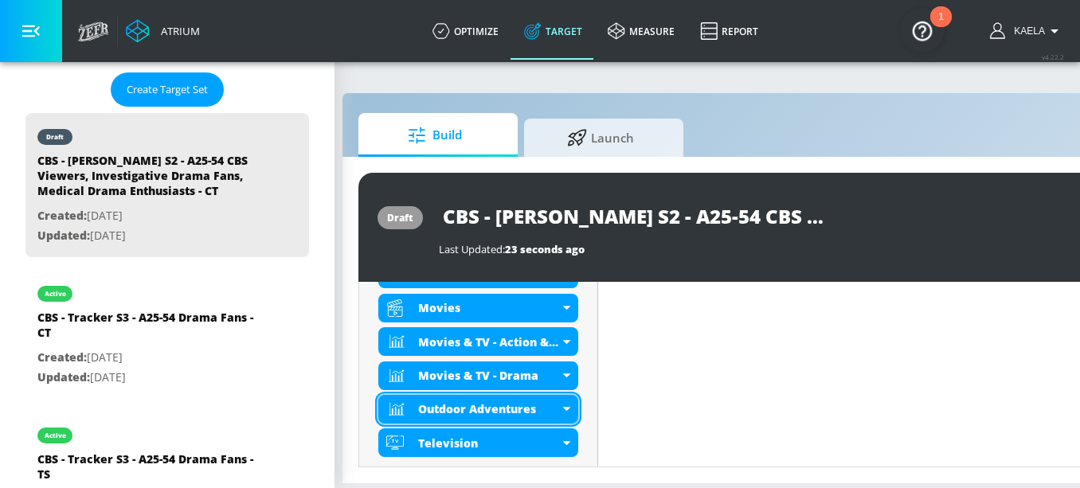
click at [562, 401] on div "Outdoor Adventures" at bounding box center [478, 409] width 200 height 29
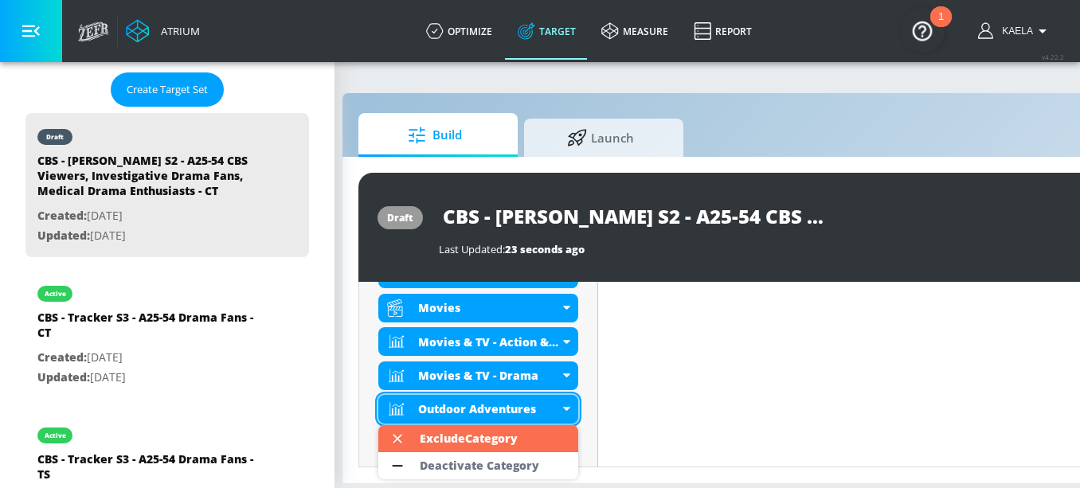
scroll to position [0, 25]
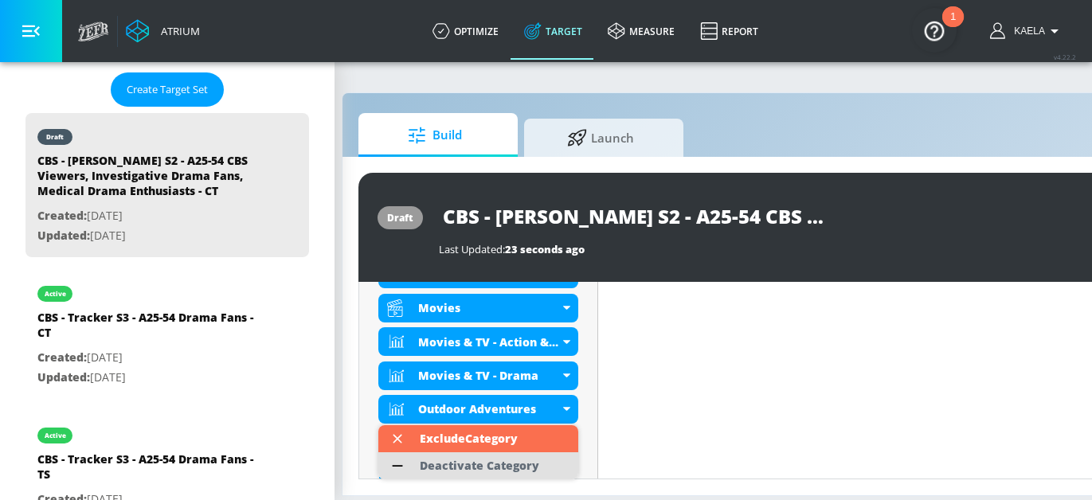
click at [463, 468] on div "Deactivate Category" at bounding box center [480, 466] width 120 height 11
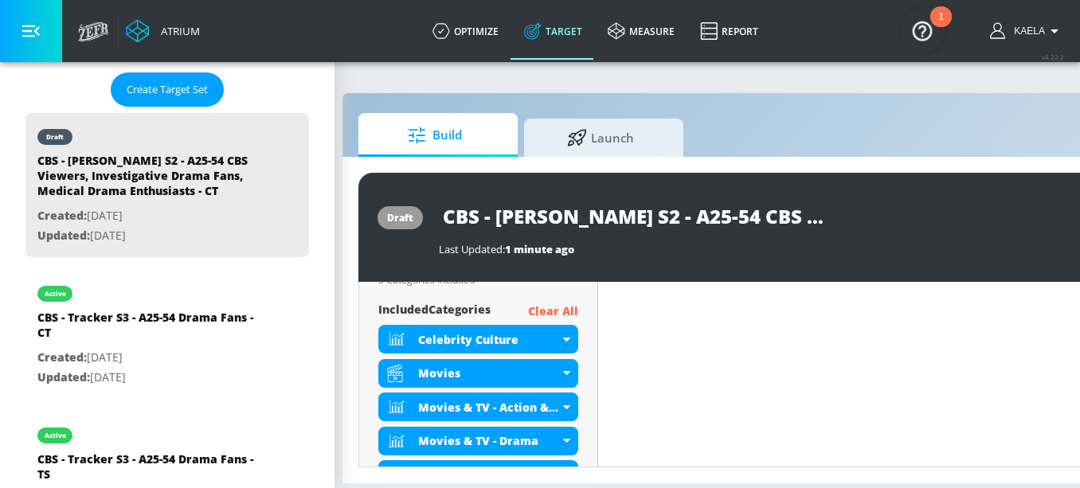
scroll to position [578, 0]
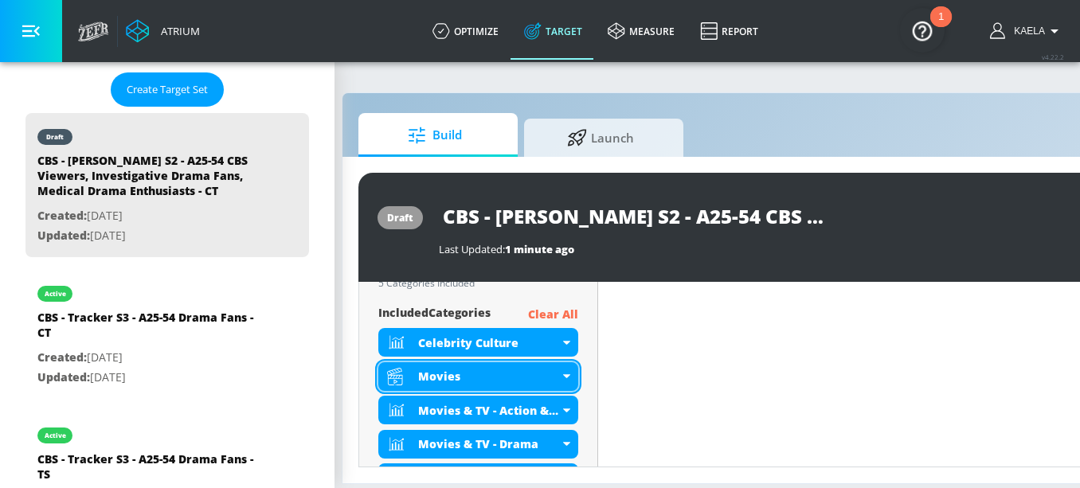
click at [562, 379] on div "Movies" at bounding box center [478, 377] width 200 height 29
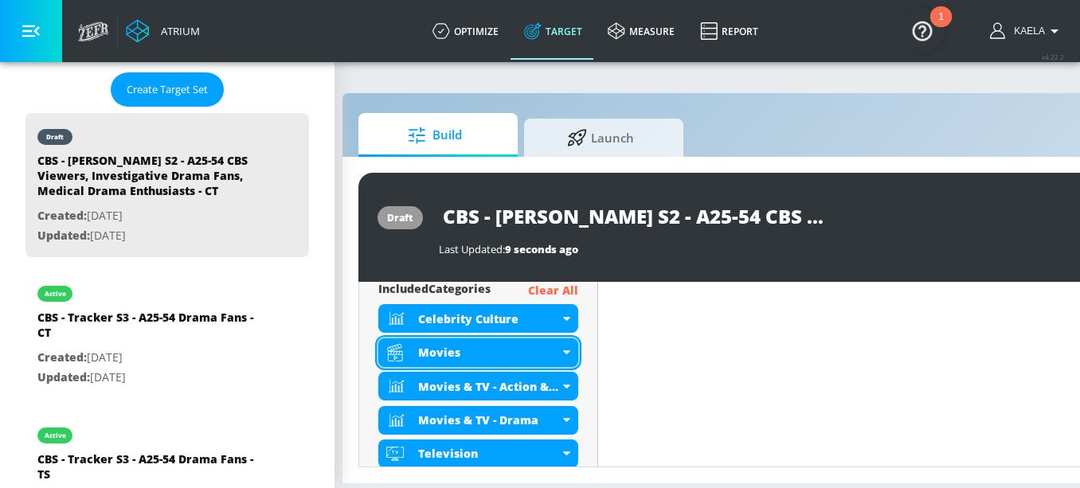
scroll to position [591, 0]
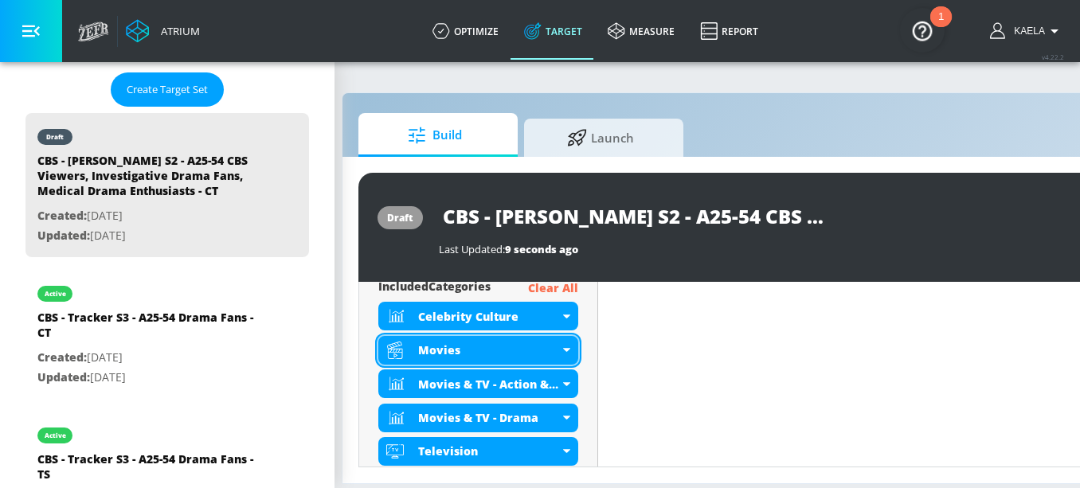
click at [570, 348] on icon at bounding box center [566, 350] width 7 height 4
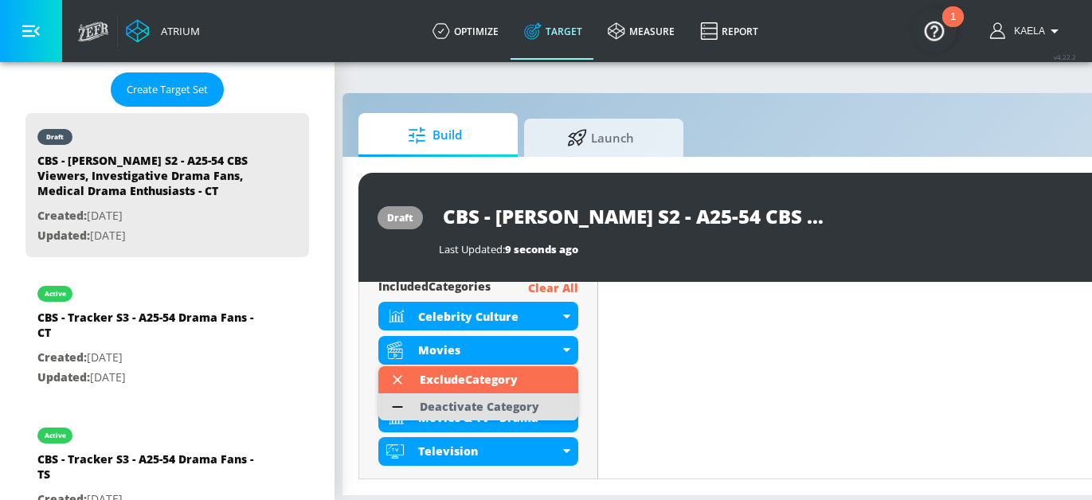
click at [503, 409] on div "Deactivate Category" at bounding box center [480, 407] width 120 height 11
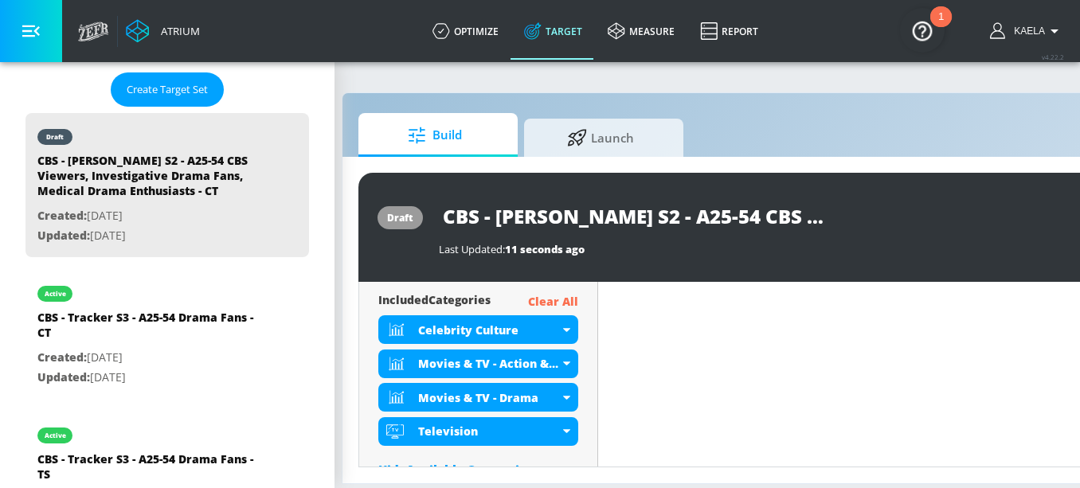
scroll to position [604, 0]
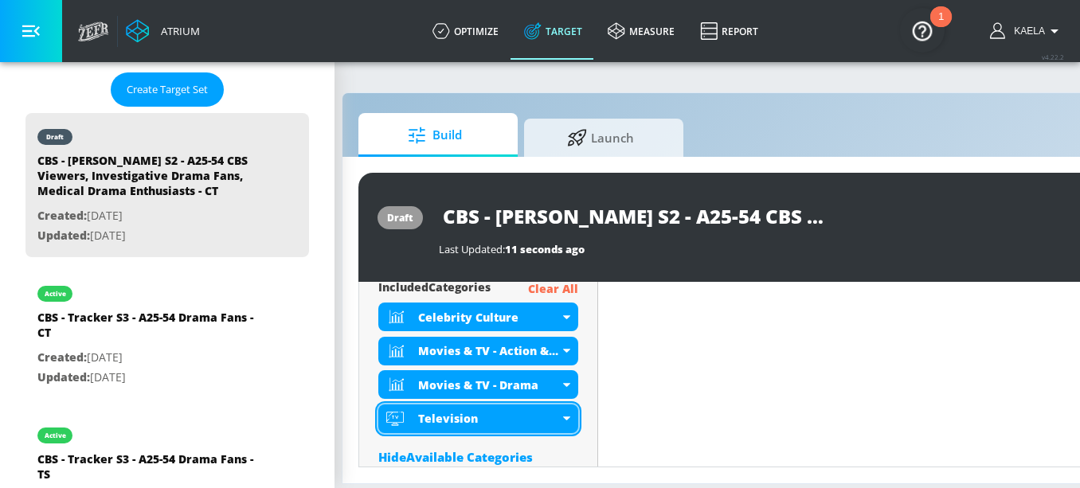
click at [558, 416] on div "Television" at bounding box center [488, 418] width 141 height 15
click at [557, 406] on div "Television" at bounding box center [478, 419] width 200 height 29
click at [555, 419] on div "Television" at bounding box center [488, 418] width 141 height 15
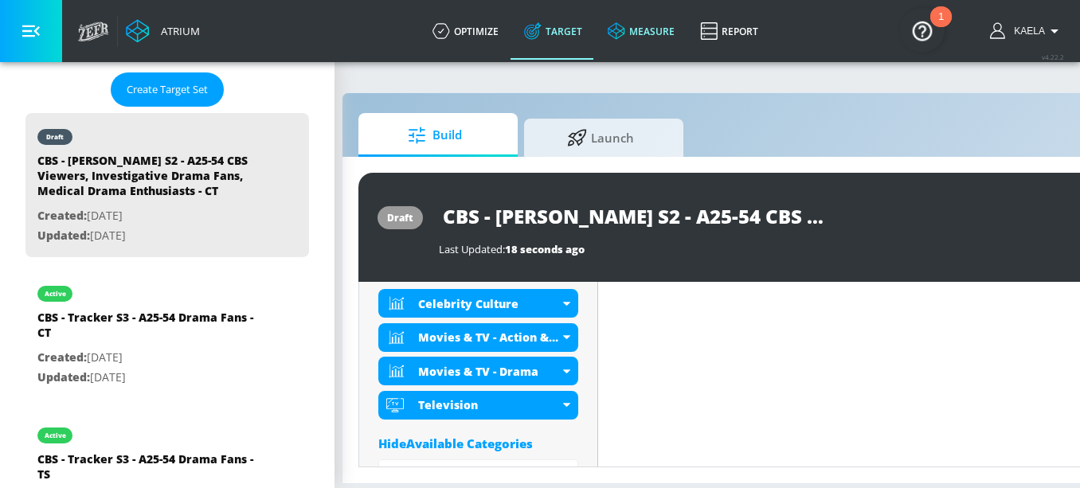
scroll to position [591, 0]
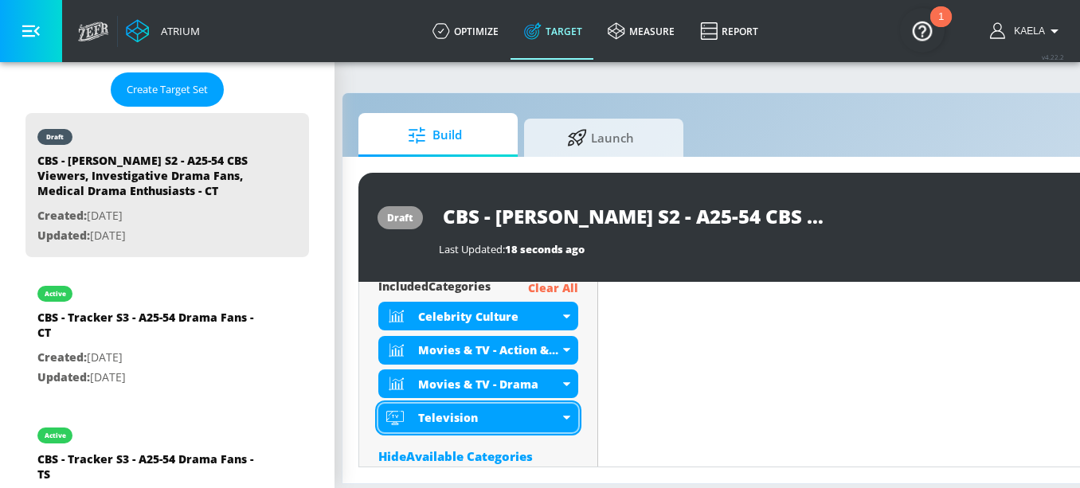
click at [551, 414] on div "Television" at bounding box center [488, 417] width 141 height 15
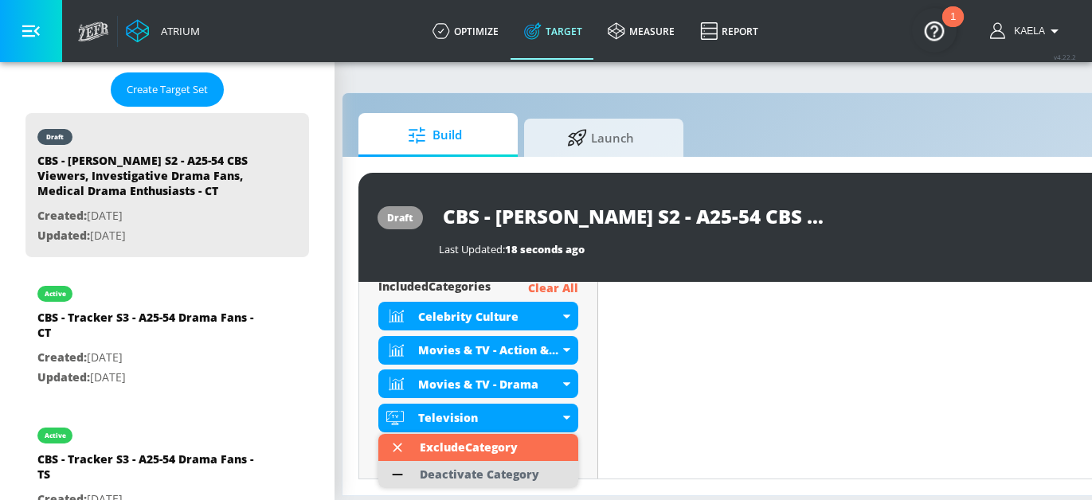
click at [450, 471] on div "Deactivate Category" at bounding box center [480, 474] width 120 height 11
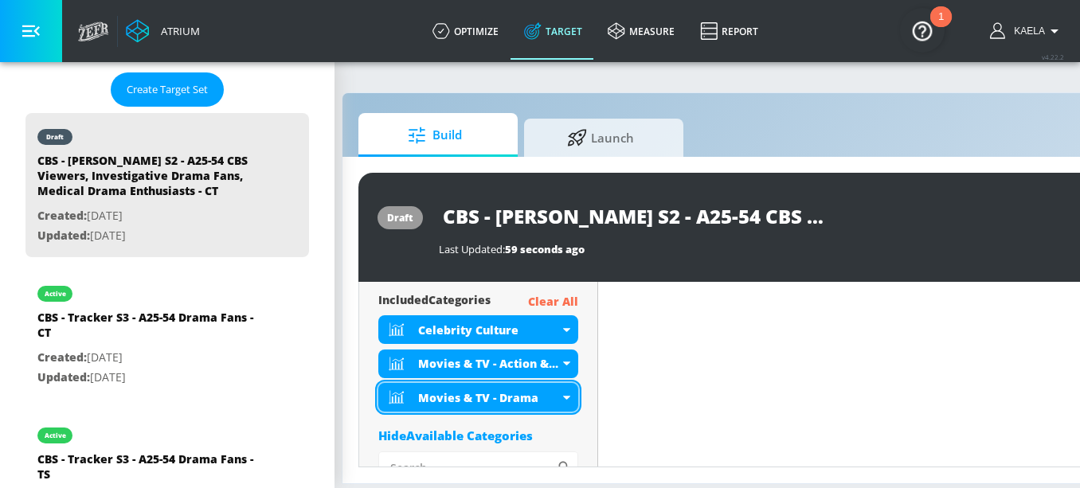
scroll to position [604, 0]
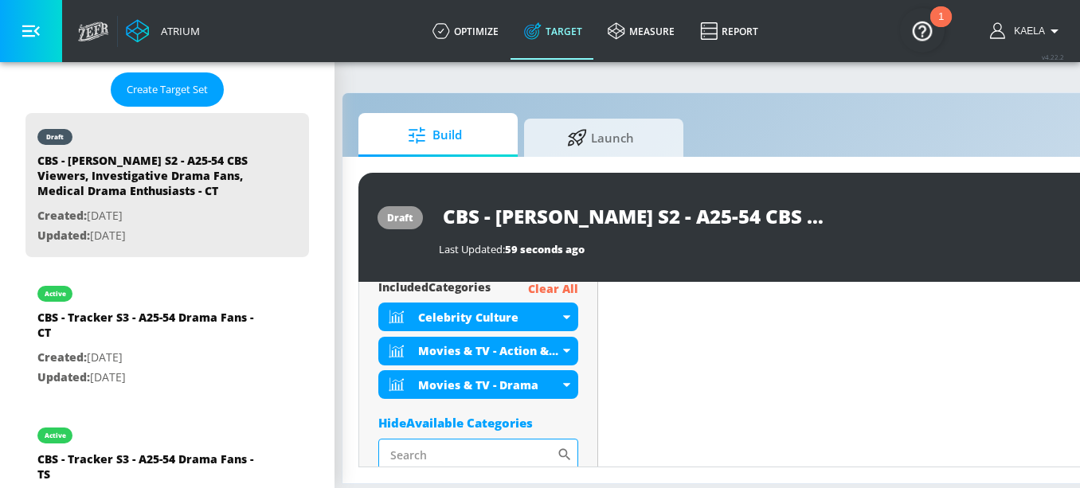
click at [464, 445] on input "Sort By" at bounding box center [467, 455] width 178 height 32
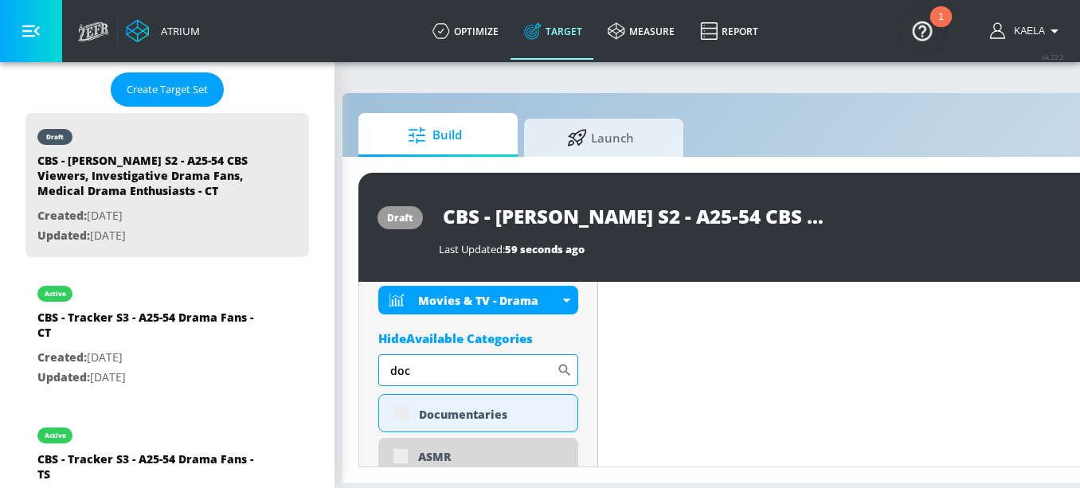
scroll to position [703, 0]
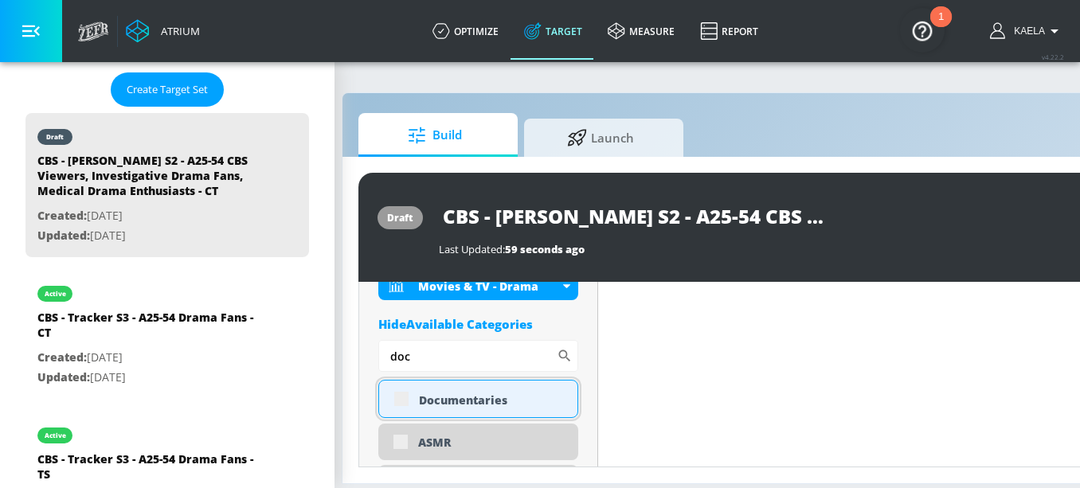
type input "doc"
click at [397, 399] on div "Documentaries" at bounding box center [478, 399] width 200 height 38
click at [398, 400] on div "Documentaries" at bounding box center [478, 399] width 200 height 38
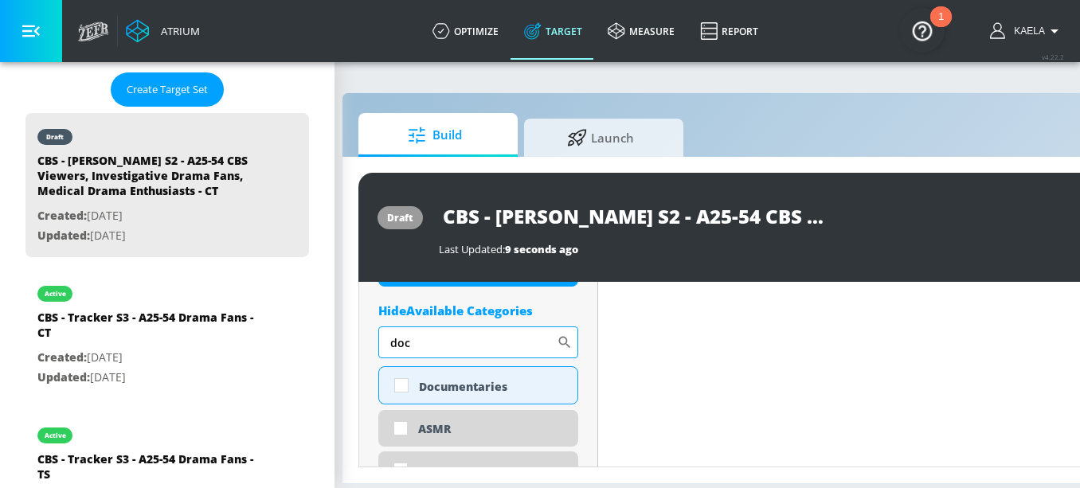
scroll to position [690, 0]
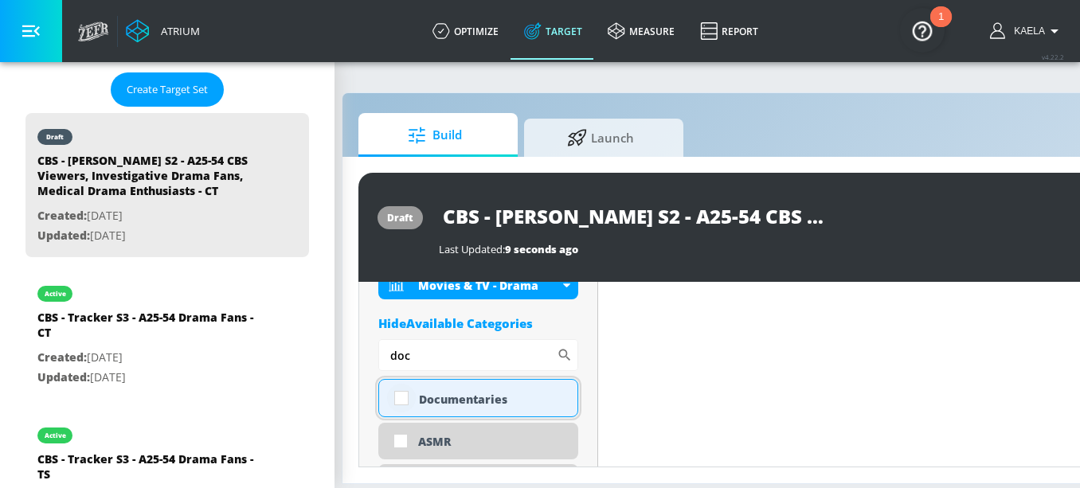
click at [396, 403] on input "checkbox" at bounding box center [401, 398] width 29 height 29
checkbox input "true"
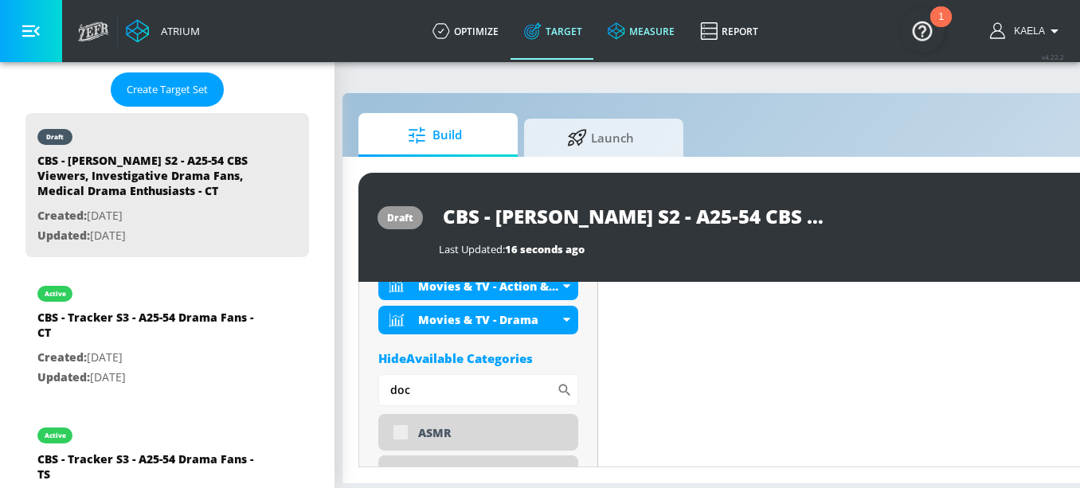
scroll to position [703, 0]
click at [433, 394] on input "doc" at bounding box center [467, 390] width 178 height 32
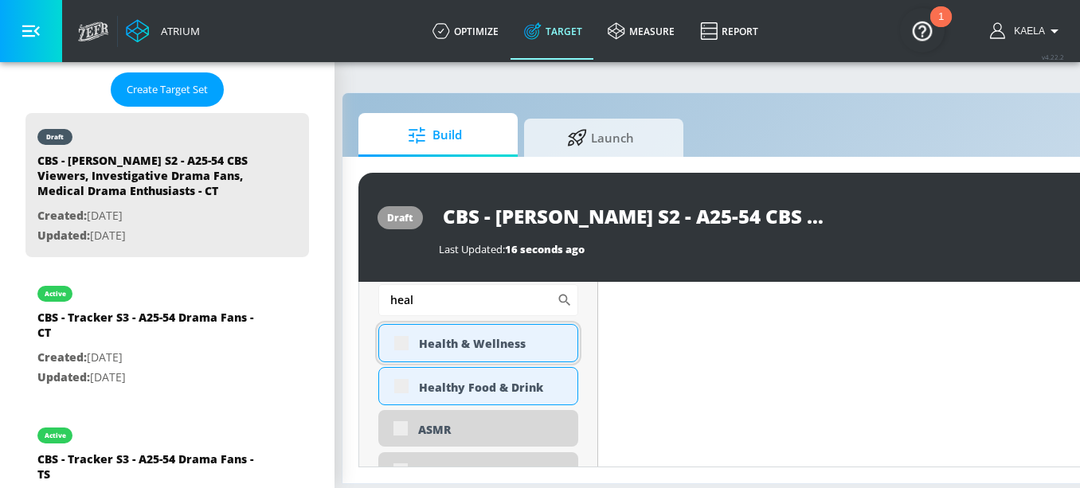
scroll to position [794, 0]
type input "heal"
click at [398, 340] on div "Health & Wellness" at bounding box center [478, 342] width 200 height 38
click at [403, 342] on div "Health & Wellness" at bounding box center [478, 342] width 200 height 38
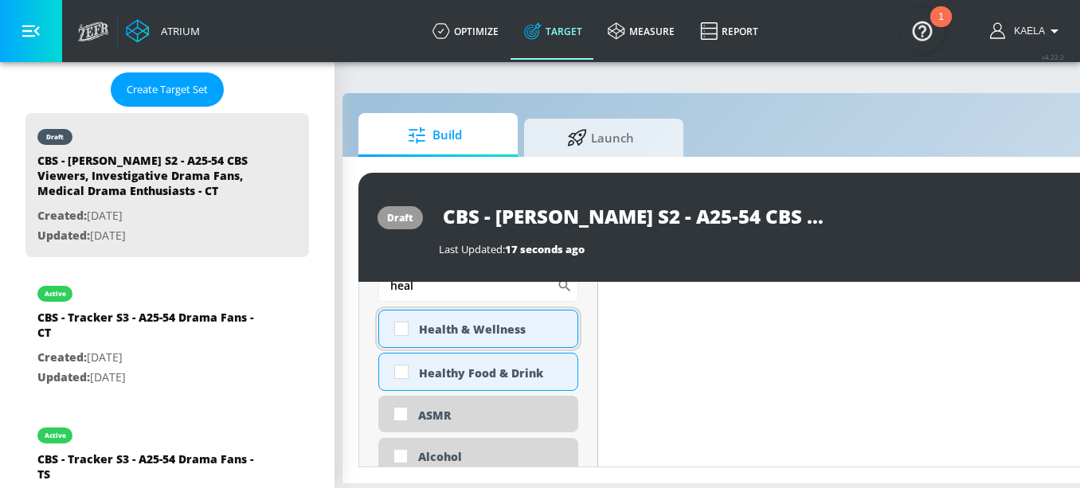
scroll to position [781, 0]
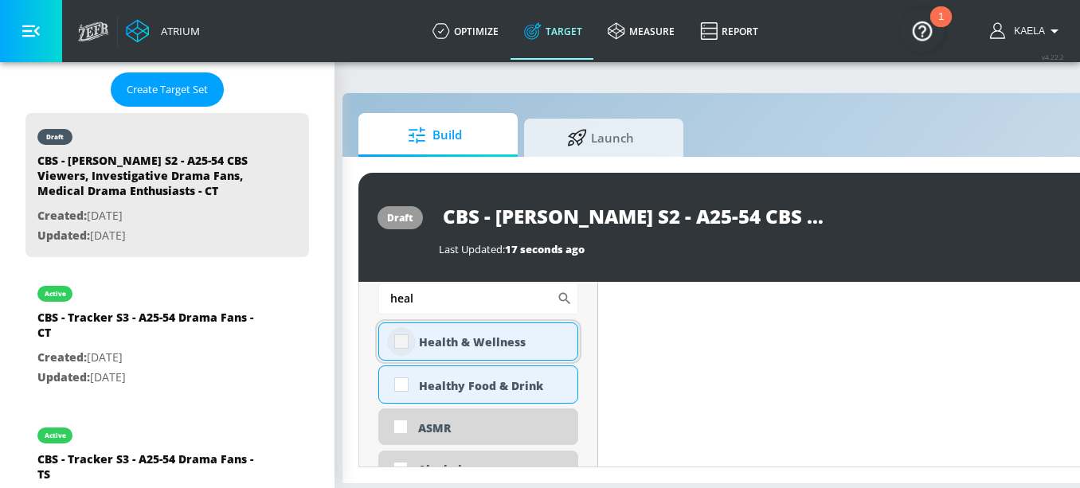
click at [387, 347] on input "checkbox" at bounding box center [401, 341] width 29 height 29
checkbox input "true"
click at [451, 306] on input "heal" at bounding box center [467, 299] width 178 height 32
type input "h"
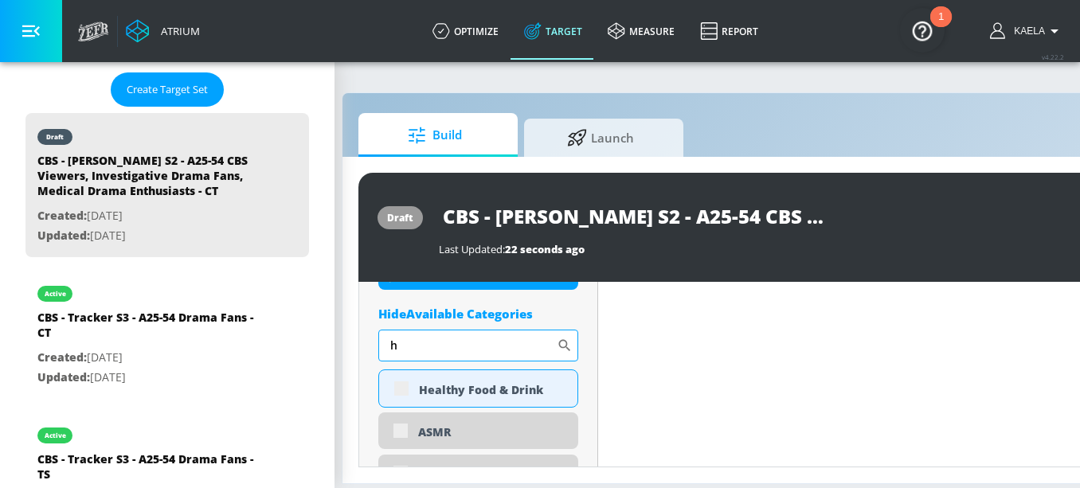
scroll to position [828, 0]
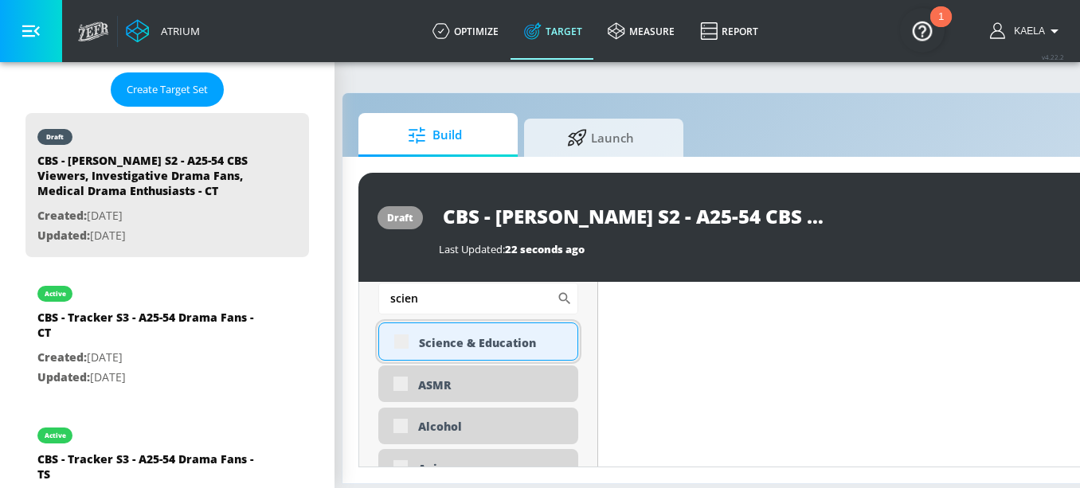
type input "scien"
click at [402, 346] on div "Science & Education" at bounding box center [478, 342] width 200 height 38
click at [405, 343] on div "Science & Education" at bounding box center [478, 342] width 200 height 38
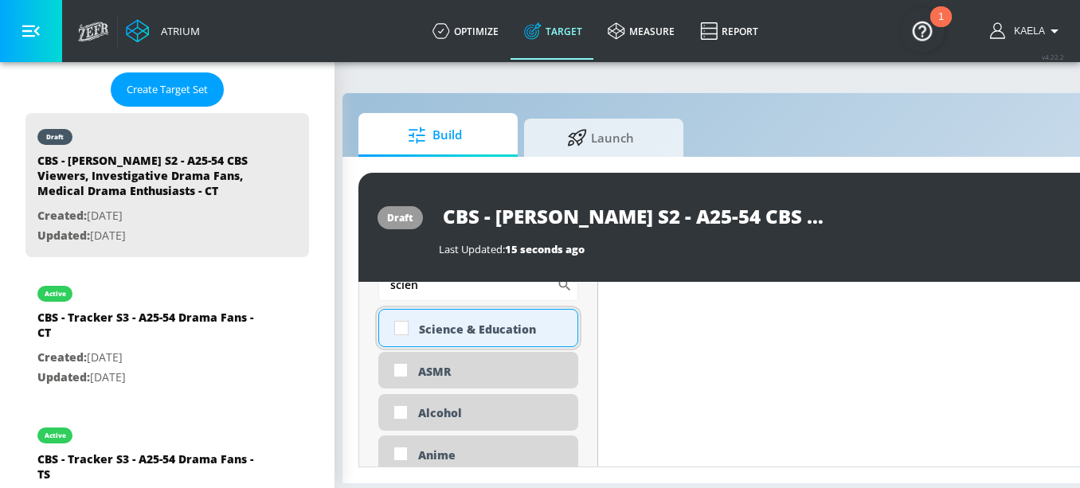
scroll to position [814, 0]
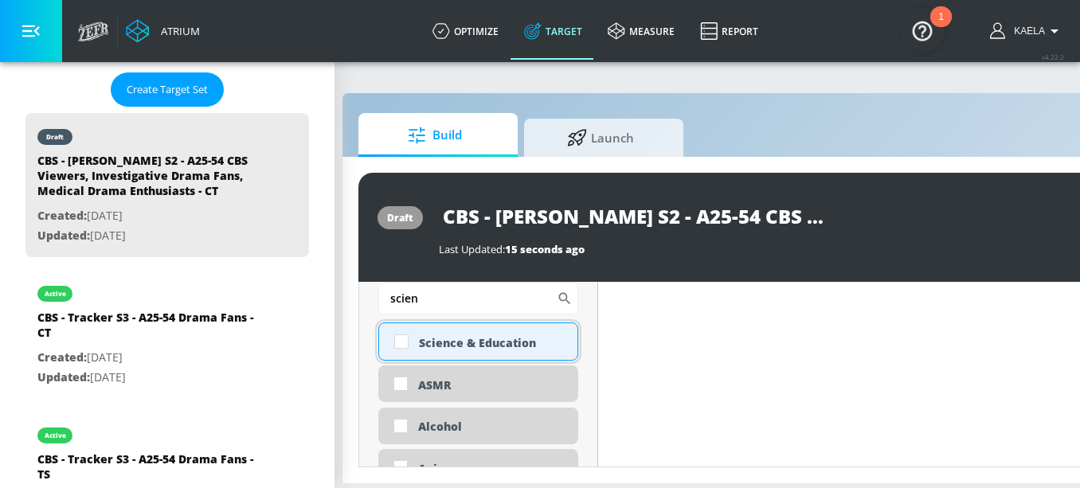
click at [405, 343] on input "checkbox" at bounding box center [401, 341] width 29 height 29
checkbox input "true"
click at [433, 305] on input "scien" at bounding box center [467, 299] width 178 height 32
type input "s"
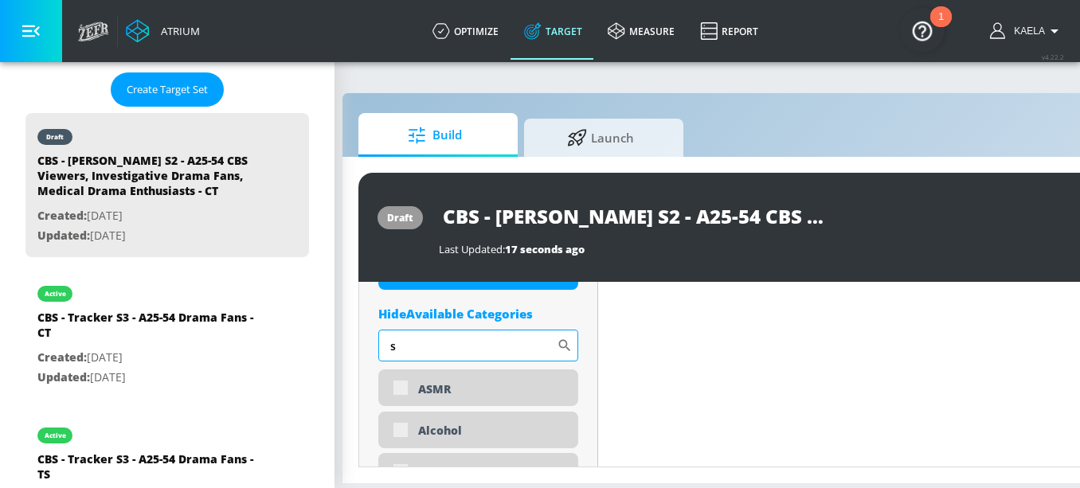
scroll to position [861, 0]
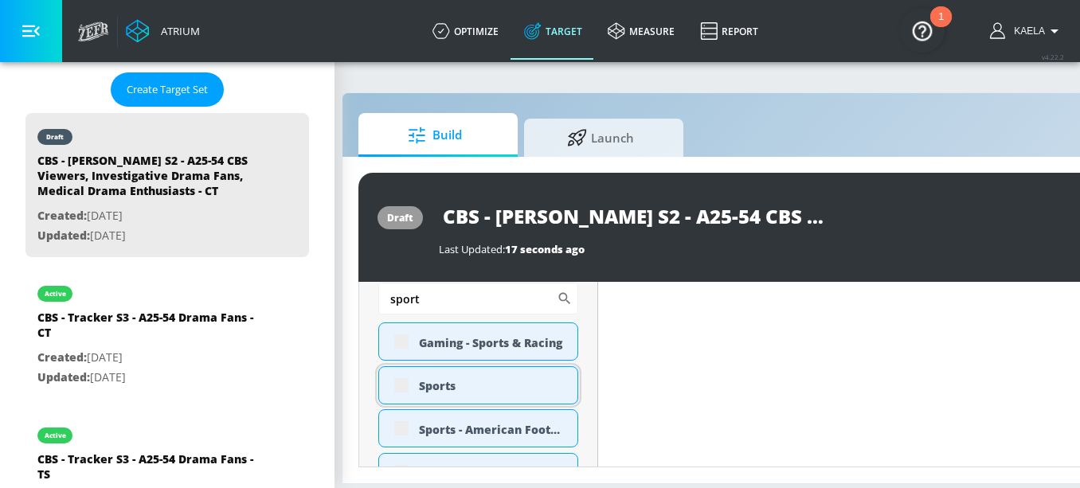
type input "sport"
click at [401, 386] on div "Sports" at bounding box center [478, 385] width 200 height 38
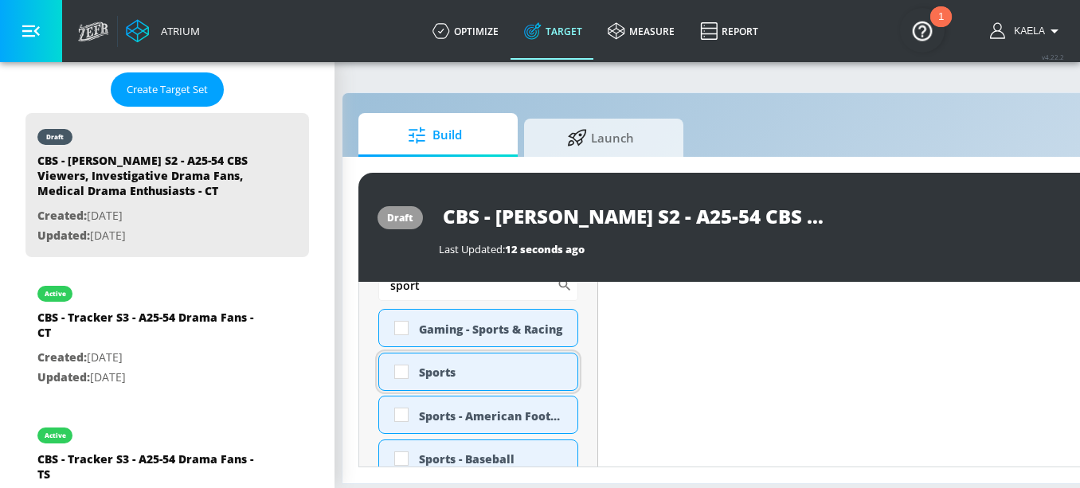
scroll to position [849, 0]
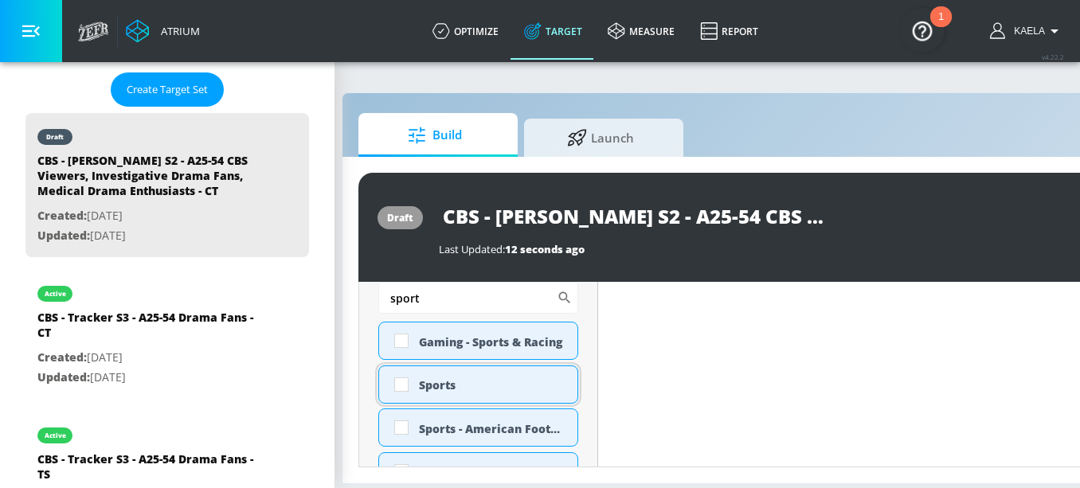
click at [401, 386] on input "checkbox" at bounding box center [401, 384] width 29 height 29
checkbox input "true"
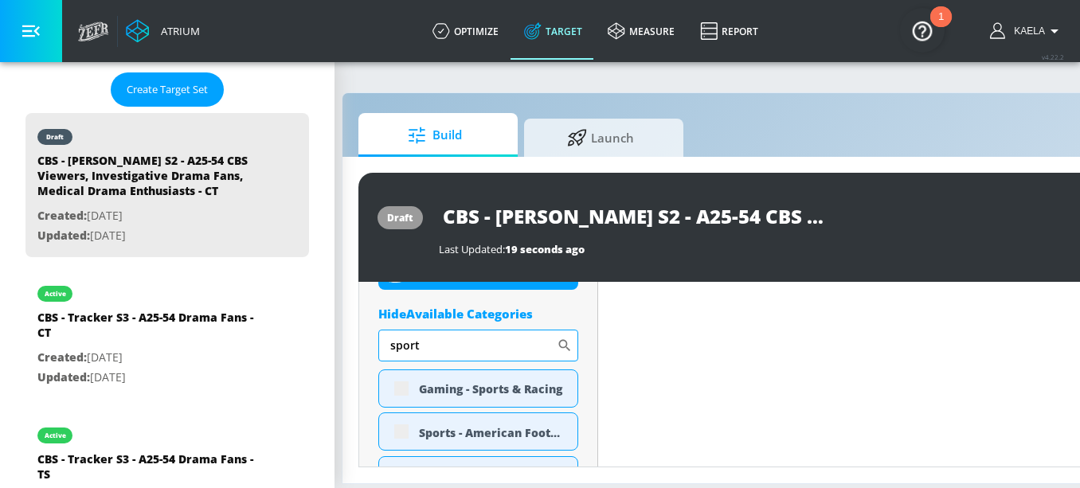
scroll to position [861, 0]
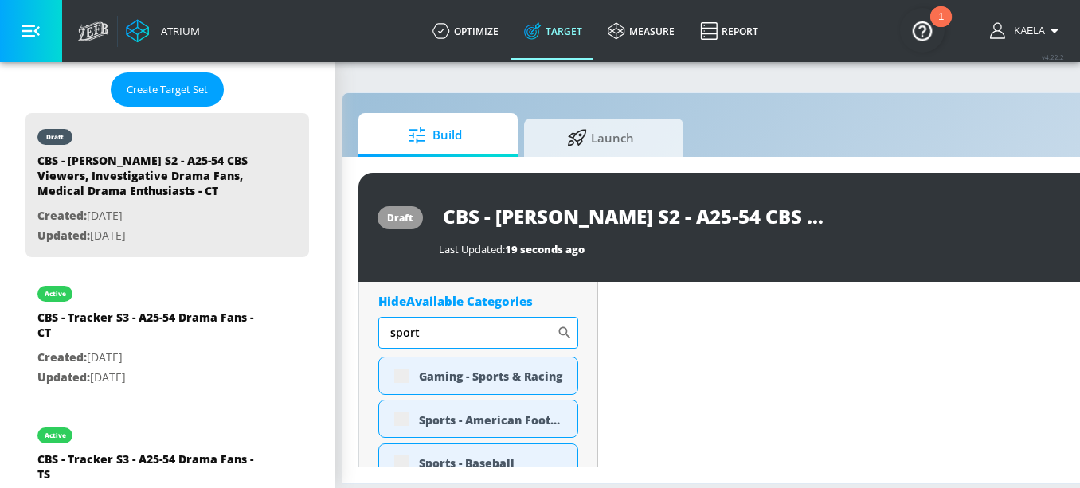
click at [446, 332] on input "sport" at bounding box center [467, 333] width 178 height 32
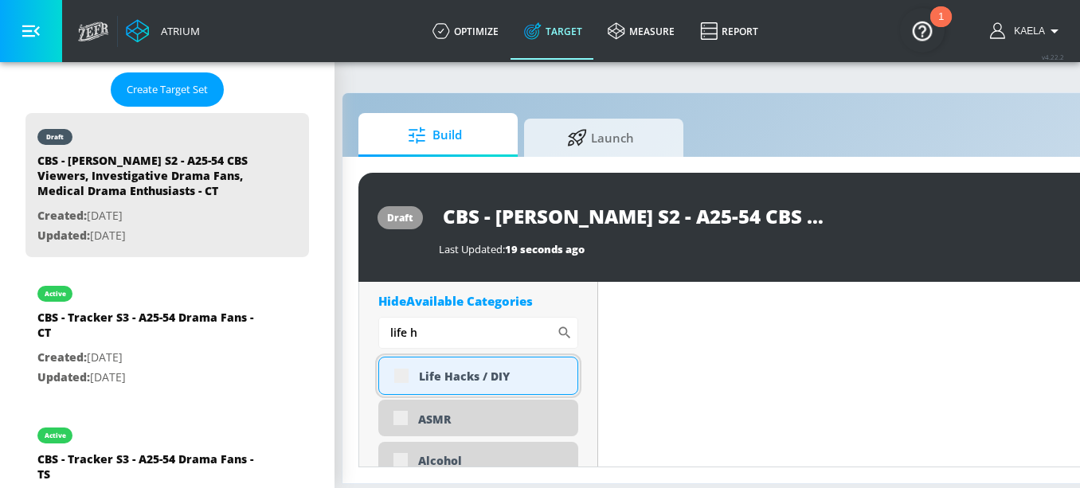
type input "life h"
click at [407, 378] on div "Life Hacks / DIY" at bounding box center [478, 376] width 200 height 38
click at [401, 377] on div "Life Hacks / DIY" at bounding box center [478, 376] width 200 height 38
click at [398, 376] on div "Life Hacks / DIY" at bounding box center [478, 376] width 200 height 38
click at [468, 372] on div "Life Hacks / DIY" at bounding box center [492, 376] width 147 height 15
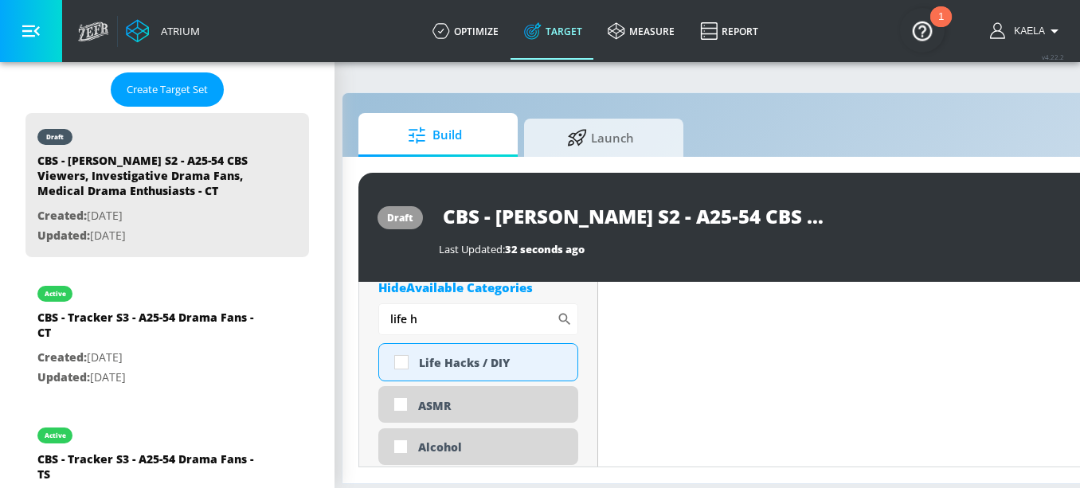
scroll to position [849, 0]
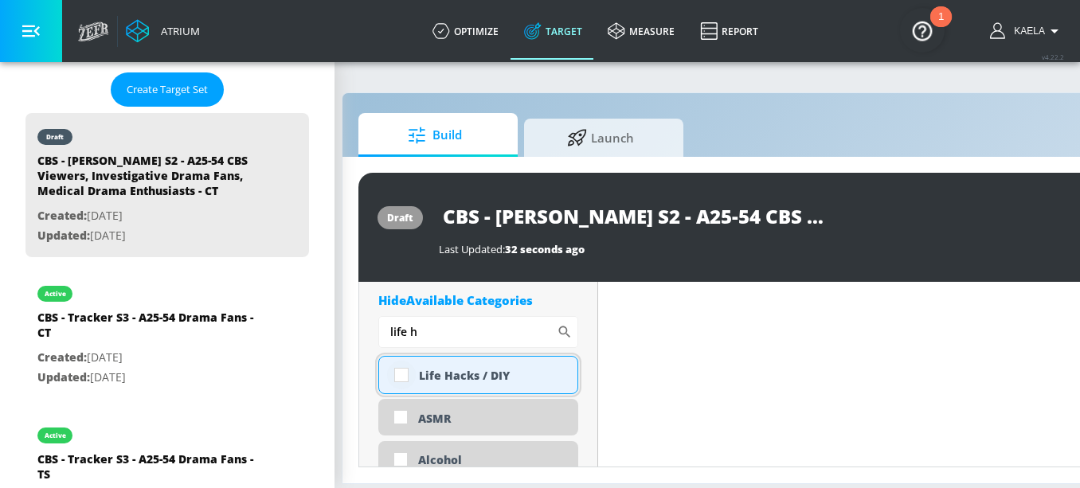
click at [406, 377] on input "checkbox" at bounding box center [401, 375] width 29 height 29
checkbox input "true"
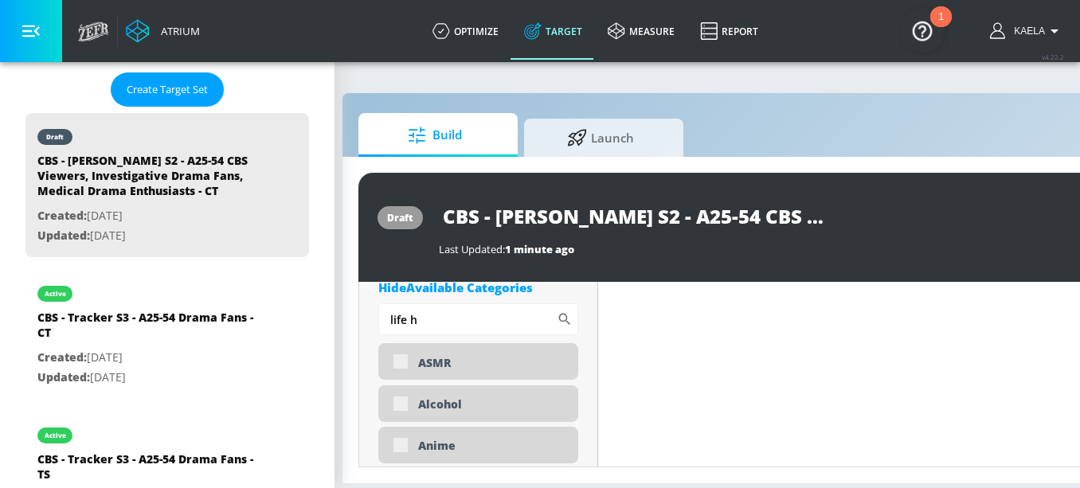
scroll to position [907, 0]
drag, startPoint x: 431, startPoint y: 324, endPoint x: 336, endPoint y: 323, distance: 94.8
click at [336, 323] on section "Build Launch draft CBS - [PERSON_NAME] S2 - A25-54 CBS Viewers, Investigative D…" at bounding box center [813, 275] width 1007 height 428
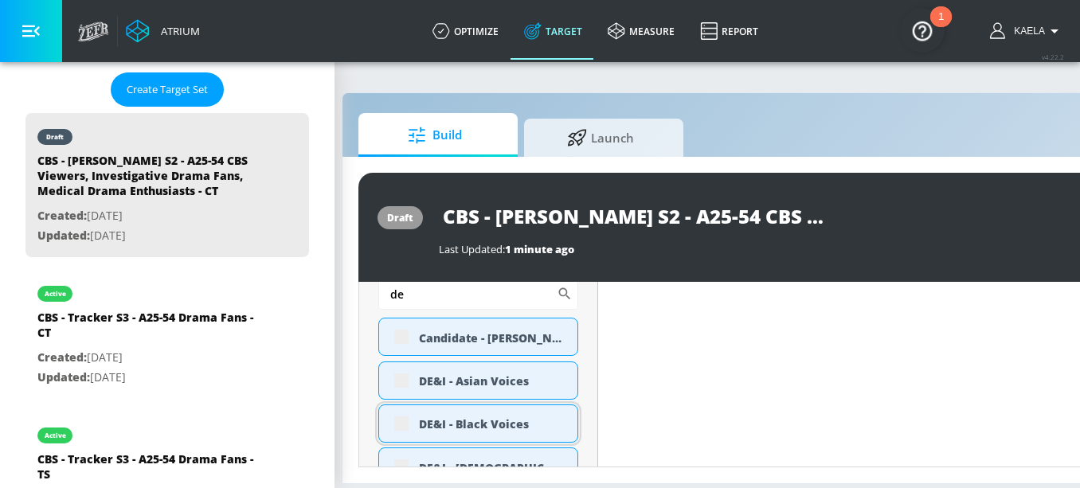
scroll to position [959, 0]
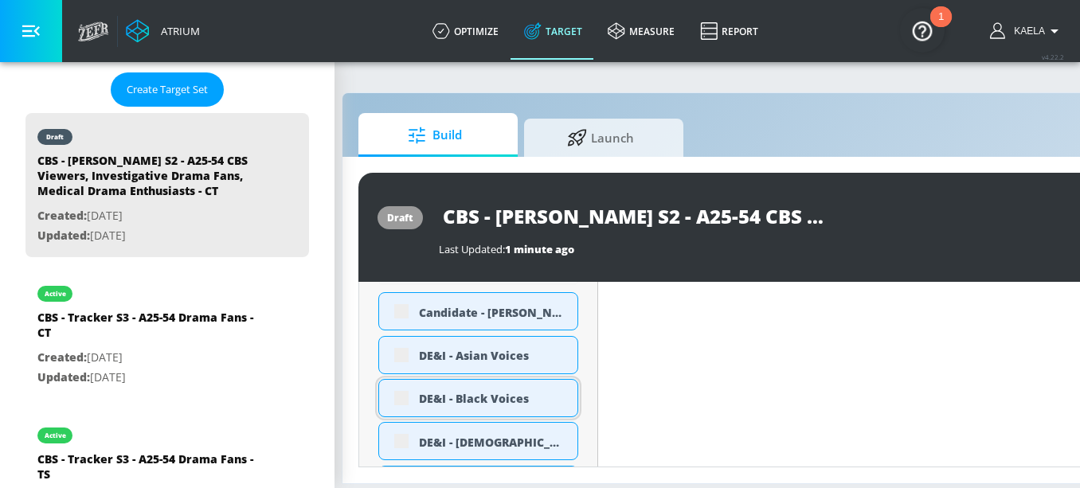
type input "de"
click at [397, 397] on div "DE&I - Black Voices" at bounding box center [478, 398] width 200 height 38
click at [402, 398] on div "DE&I - Black Voices" at bounding box center [478, 398] width 200 height 38
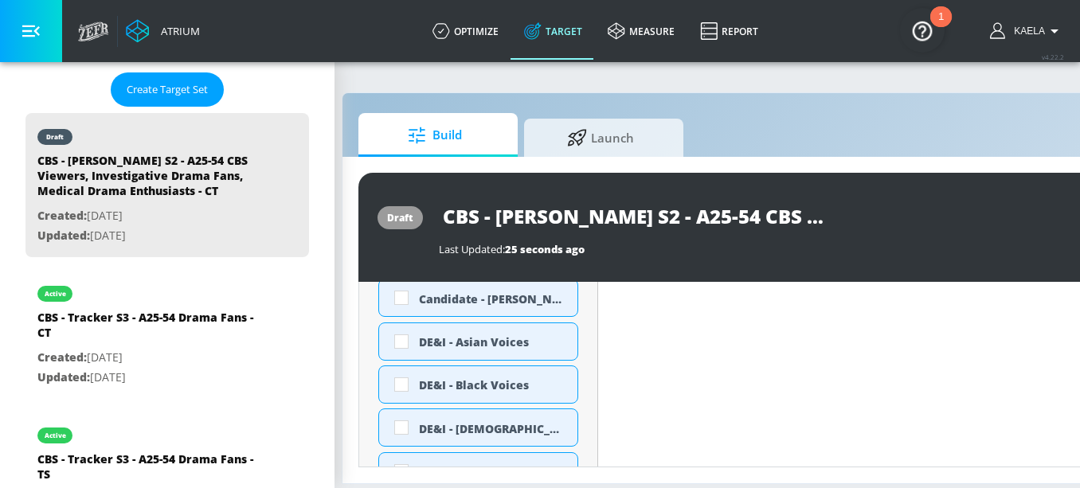
scroll to position [947, 0]
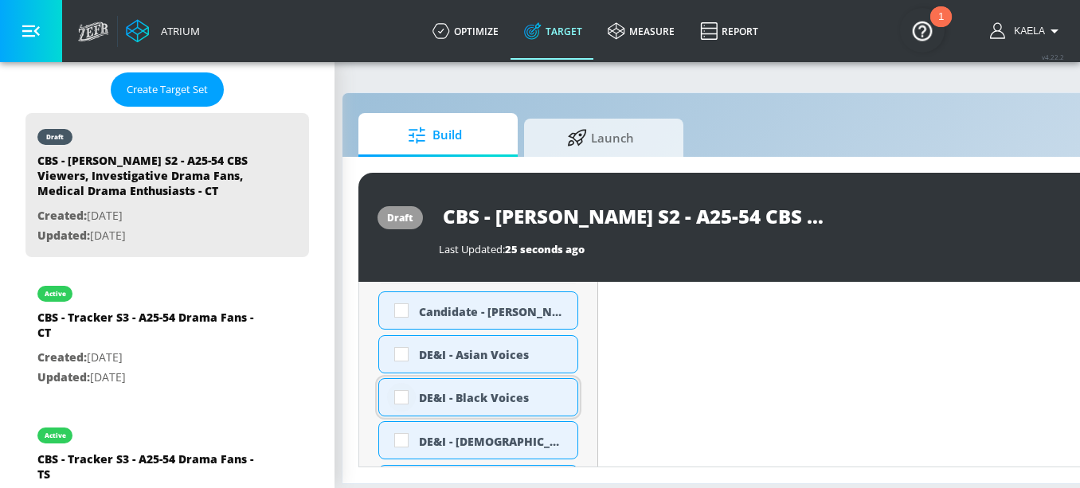
click at [394, 398] on input "checkbox" at bounding box center [401, 397] width 29 height 29
checkbox input "true"
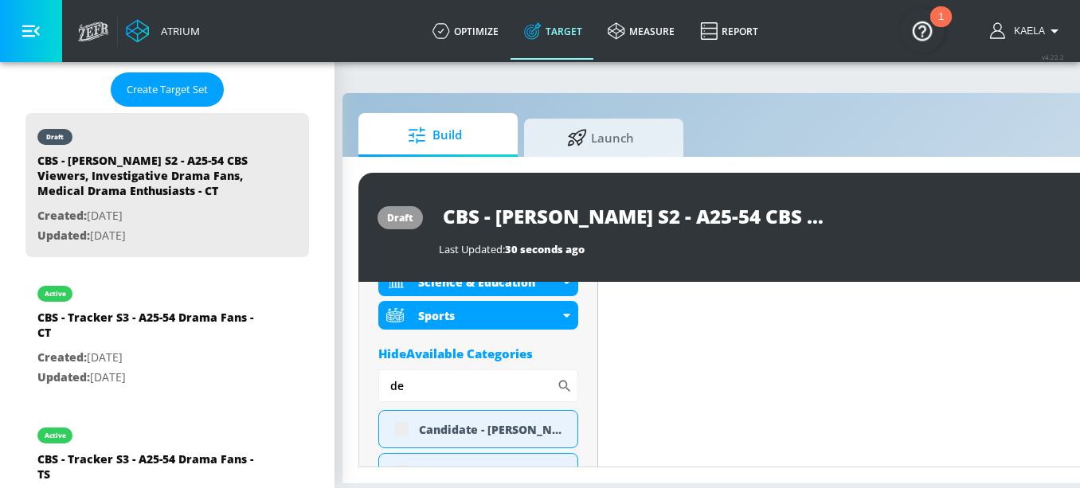
scroll to position [886, 0]
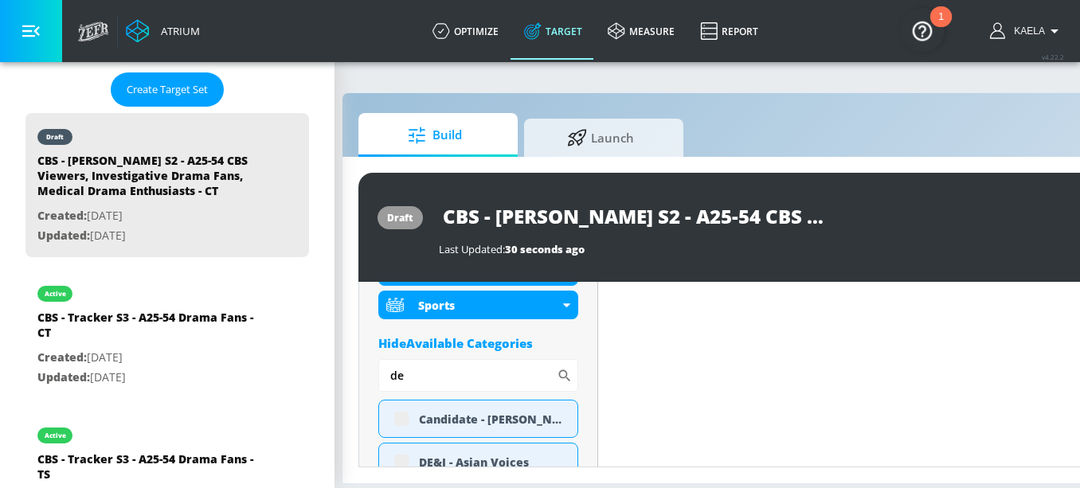
click at [488, 345] on div "Hide Available Categories" at bounding box center [478, 343] width 200 height 16
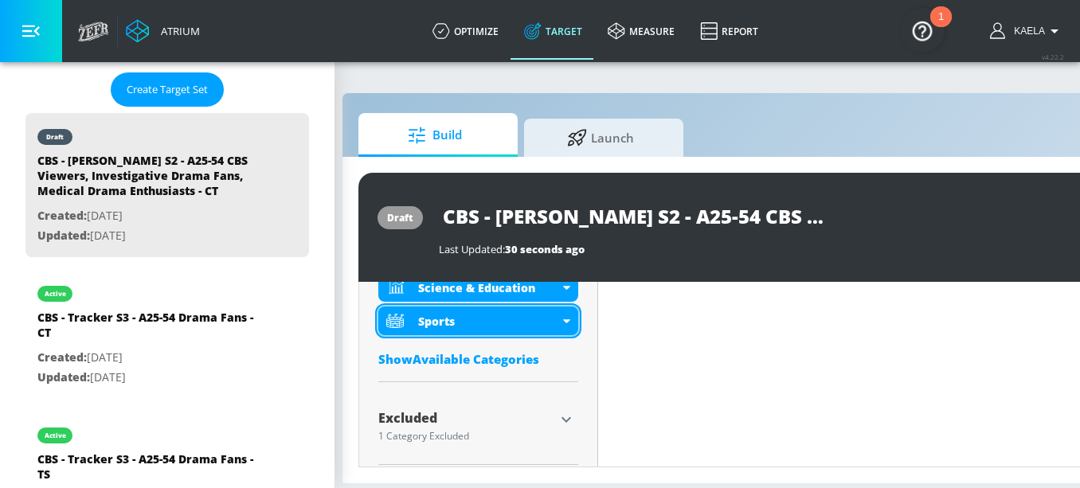
scroll to position [12, 25]
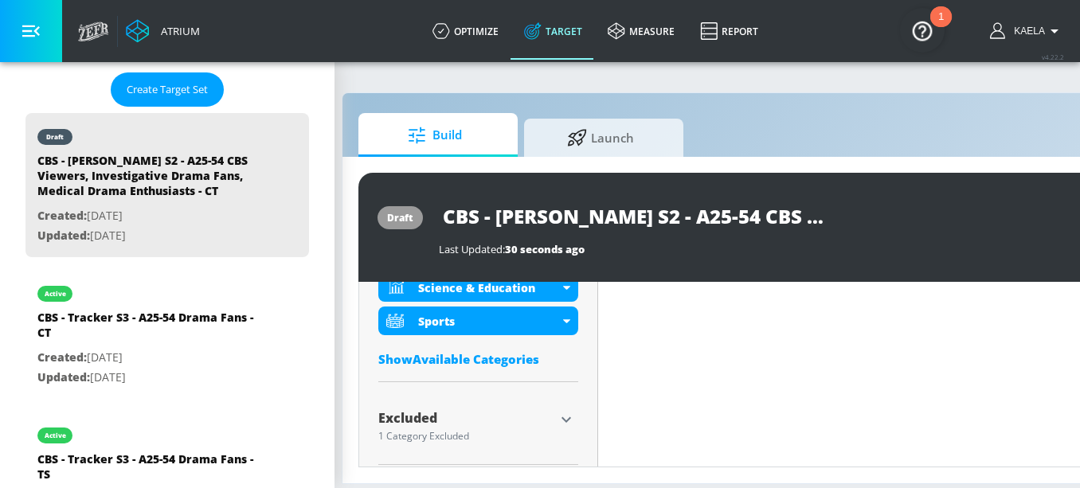
click at [563, 414] on icon "button" at bounding box center [566, 419] width 19 height 19
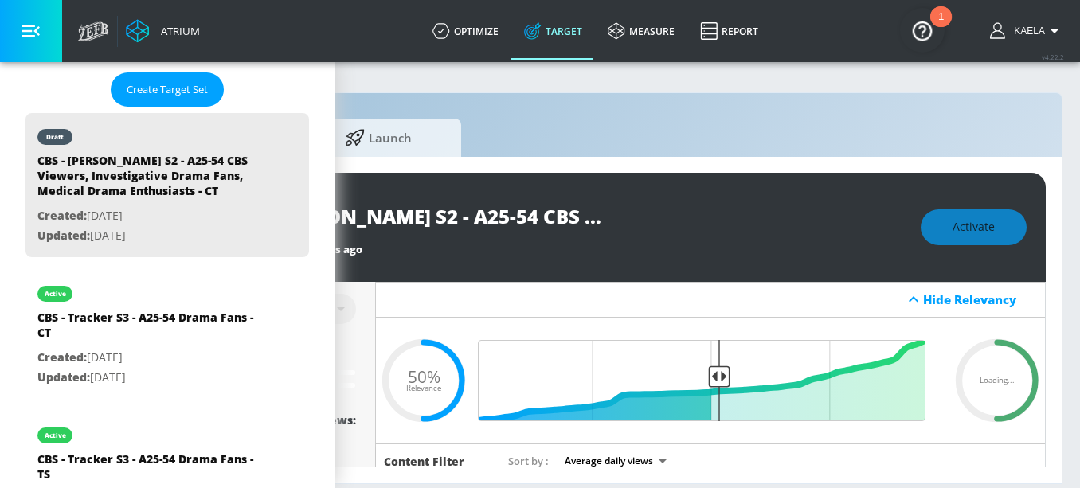
scroll to position [12, 249]
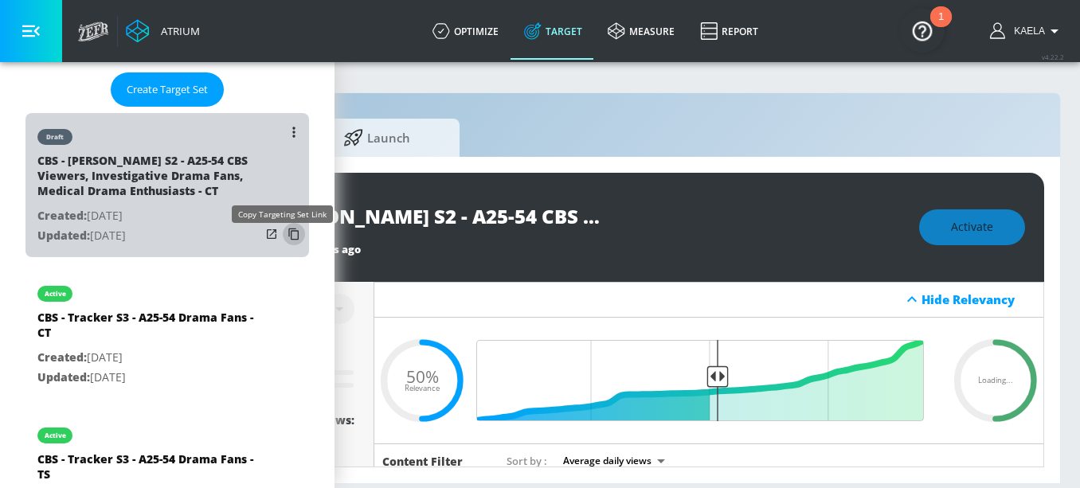
click at [288, 237] on icon "list of Target Set" at bounding box center [293, 235] width 10 height 12
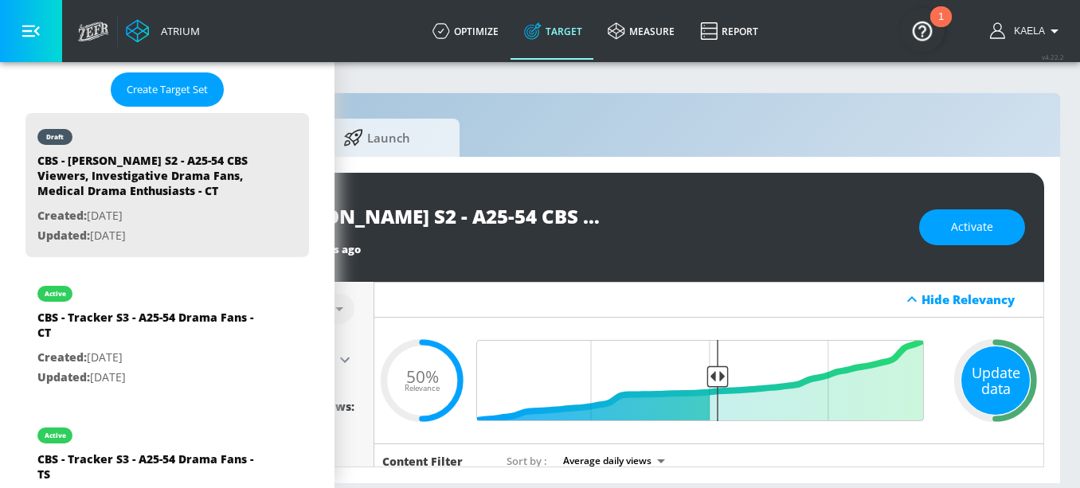
click at [996, 396] on div "Update data" at bounding box center [996, 381] width 69 height 69
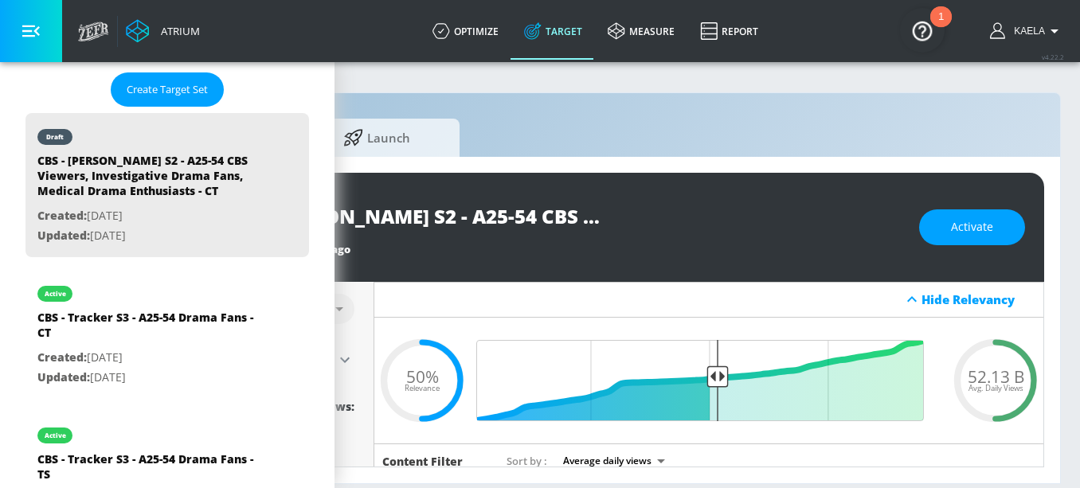
click at [997, 385] on span "Avg. Daily Views" at bounding box center [996, 389] width 55 height 8
click at [992, 368] on span "52.13 B" at bounding box center [996, 376] width 57 height 17
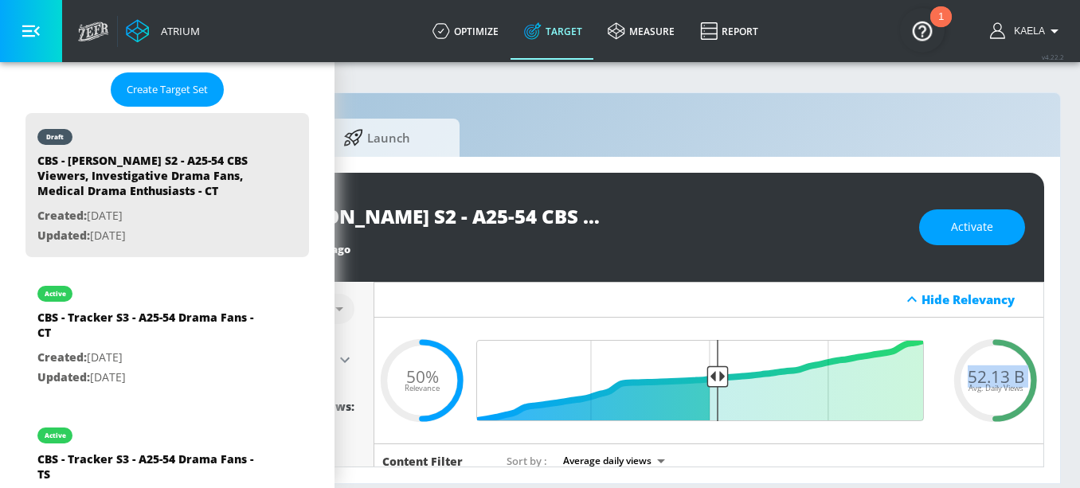
click at [992, 368] on span "52.13 B" at bounding box center [996, 376] width 57 height 17
copy span "52.13 B"
click at [970, 218] on span "Activate" at bounding box center [972, 228] width 42 height 20
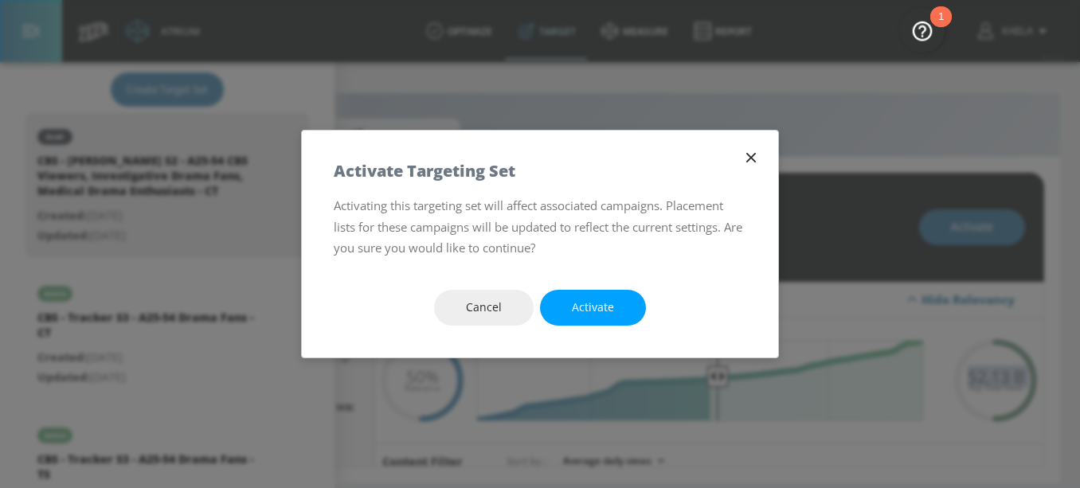
scroll to position [0, 249]
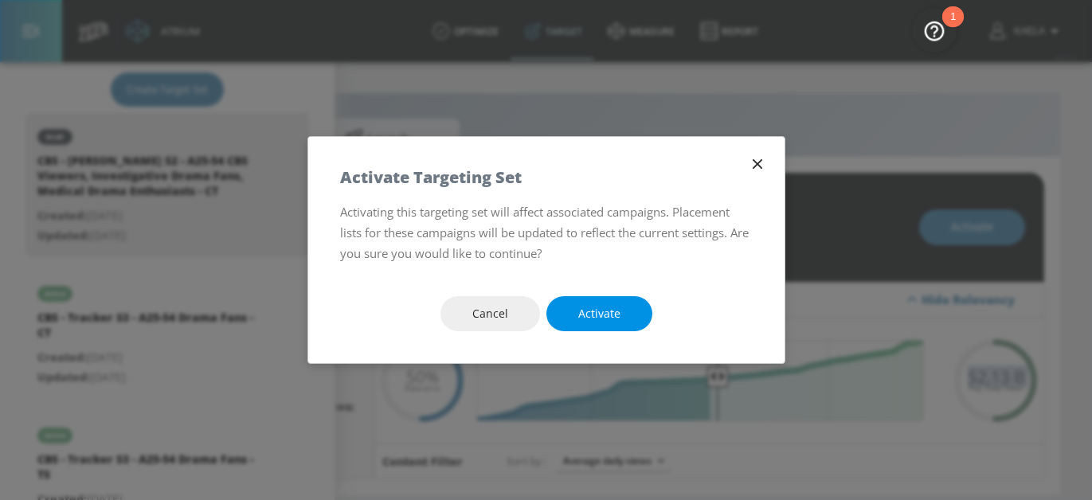
click at [609, 319] on span "Activate" at bounding box center [599, 314] width 42 height 20
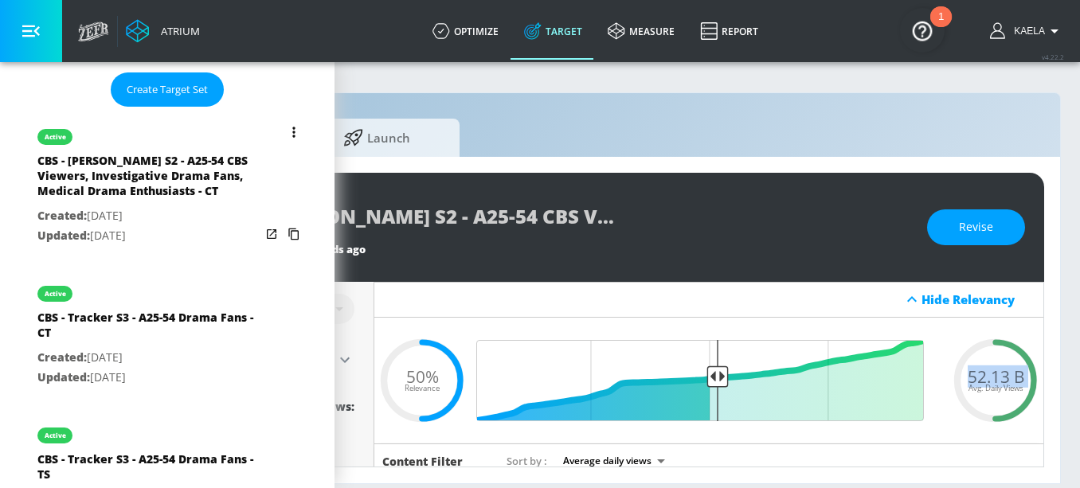
click at [292, 134] on icon "list of Target Set" at bounding box center [293, 132] width 3 height 11
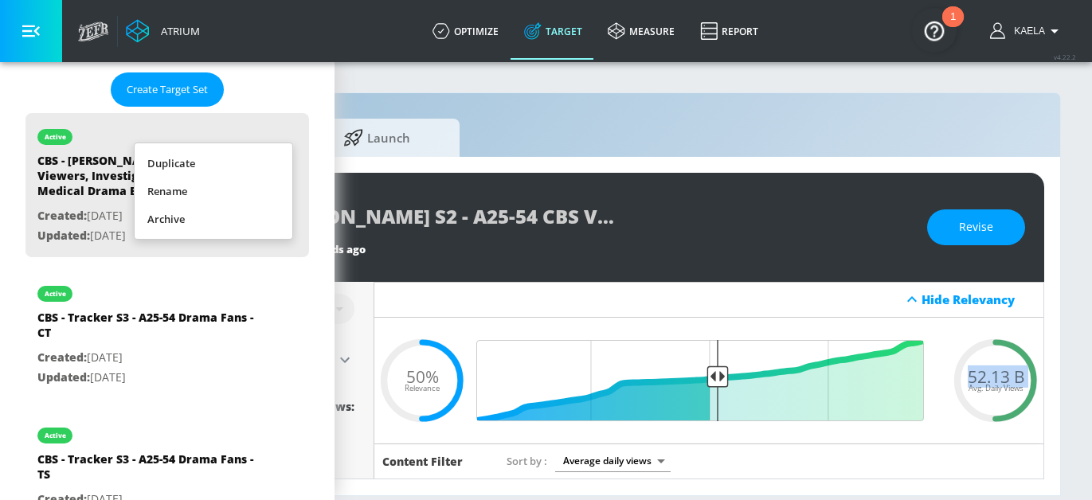
click at [194, 160] on li "Duplicate" at bounding box center [214, 164] width 158 height 28
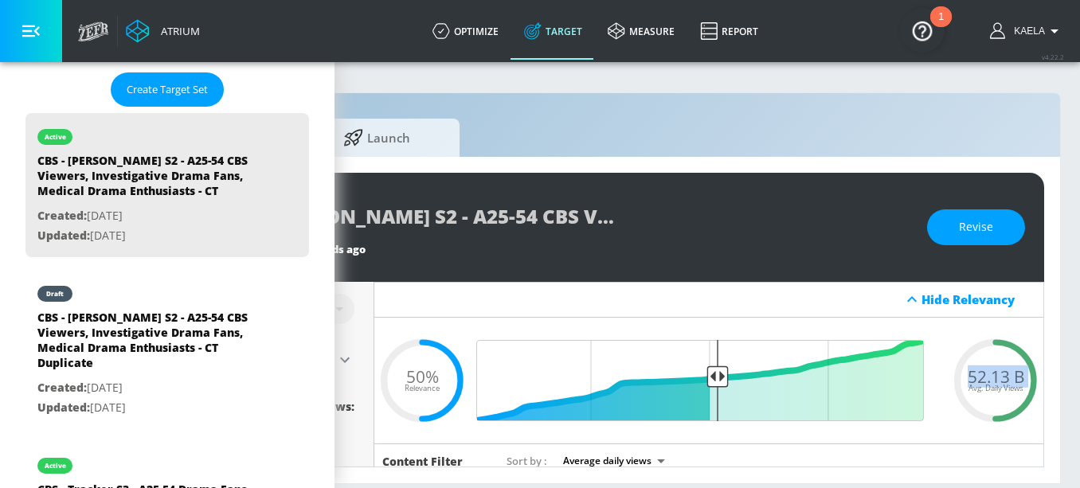
click at [170, 351] on div "CBS - [PERSON_NAME] S2 - A25-54 CBS Viewers, Investigative Drama Fans, Medical …" at bounding box center [148, 344] width 223 height 69
type input "CBS - [PERSON_NAME] S2 - A25-54 CBS Viewers, Investigative Drama Fans, Medical …"
type input "0.05"
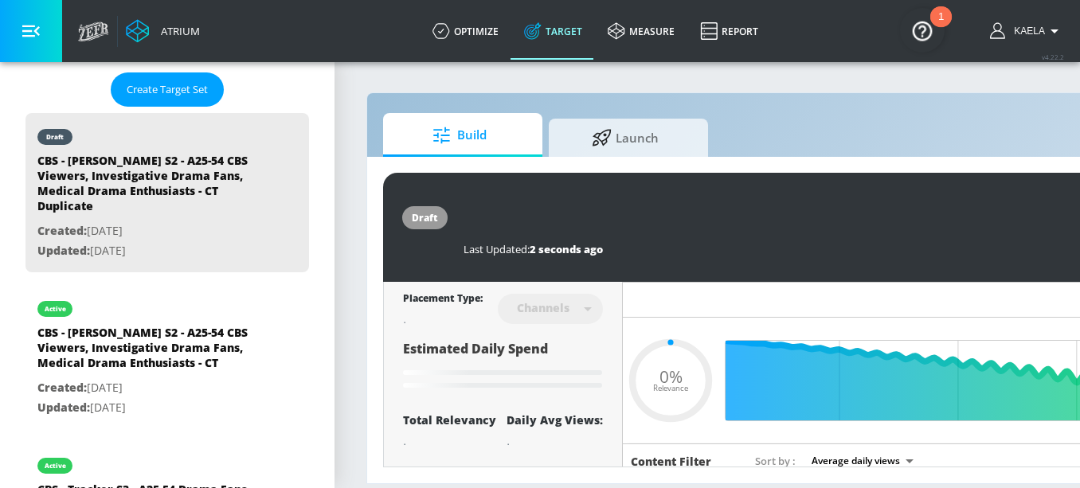
scroll to position [0, 655]
drag, startPoint x: 531, startPoint y: 214, endPoint x: 985, endPoint y: 268, distance: 457.5
click at [985, 268] on div "draft CBS - [PERSON_NAME] S2 - A25-54 CBS Viewers, Investigative Drama Fans, Me…" at bounding box center [838, 227] width 910 height 109
click at [769, 229] on input "CBS - [PERSON_NAME] S2 - A25-54 CBS Viewers, Investigative Drama Fans, Medical …" at bounding box center [663, 216] width 398 height 36
drag, startPoint x: 740, startPoint y: 215, endPoint x: 913, endPoint y: 214, distance: 172.9
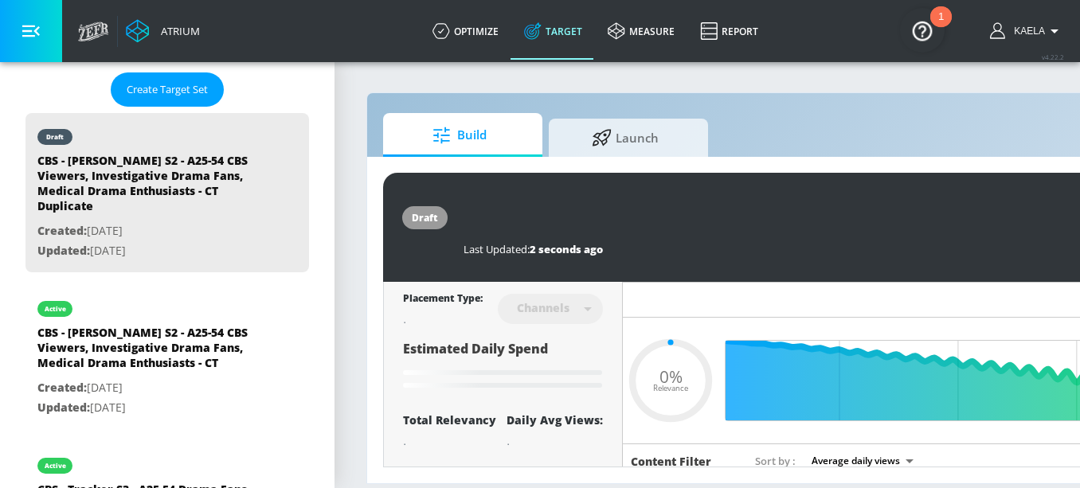
click at [913, 214] on div "CBS - [PERSON_NAME] S2 - A25-54 CBS Viewers, Investigative Drama Fans, Medical …" at bounding box center [808, 216] width 688 height 36
type input "CBS - [PERSON_NAME] S2 - A25-54 CBS Viewers, Investigative Drama Fans, Medical …"
type input "0.05"
type input "CBS - [PERSON_NAME] S2 - A25-54 CBS Viewers, Investigative Drama Fans, Medical …"
type input "0.05"
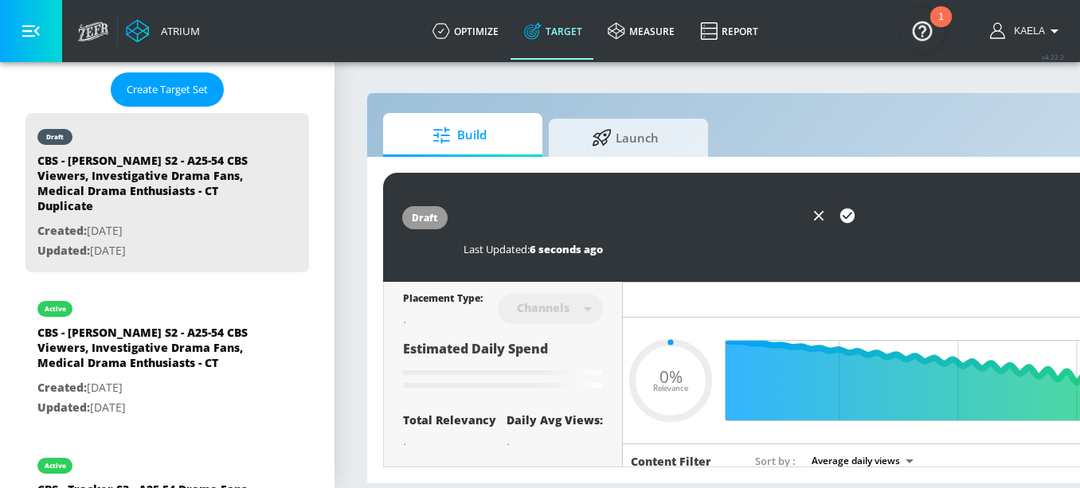
type input "CBS - [PERSON_NAME] S2 - A25-54 CBS Viewers, Investigative Drama Fans, Medical …"
type input "0.05"
type input "CBS - [PERSON_NAME] S2 - A25-54 CBS Viewers, Investigative Drama Fans, Medical …"
click at [849, 215] on icon "button" at bounding box center [848, 216] width 18 height 18
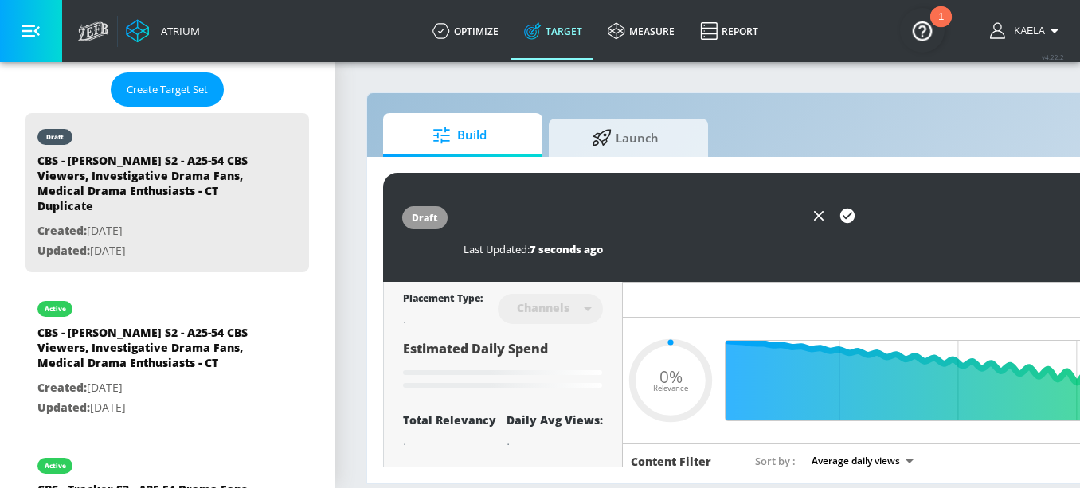
scroll to position [0, 0]
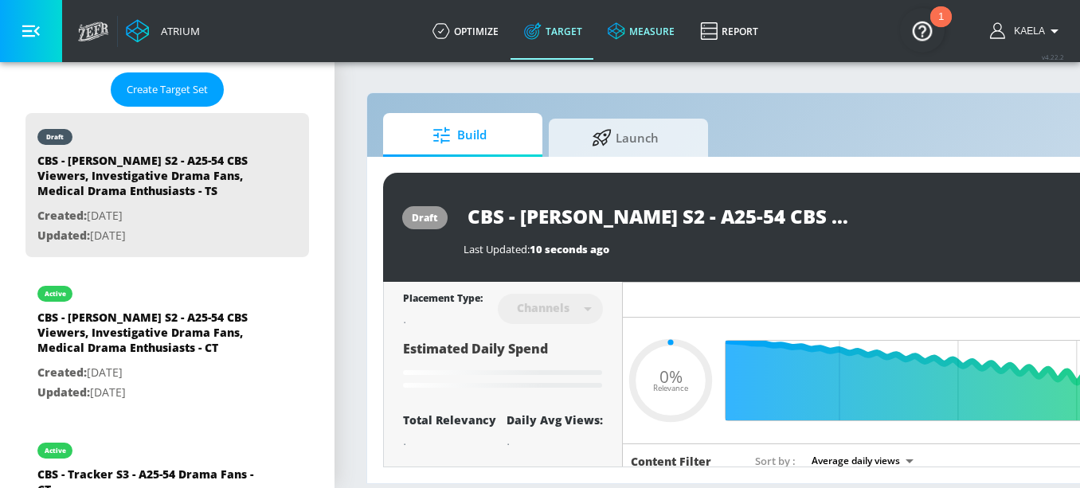
type input "0.05"
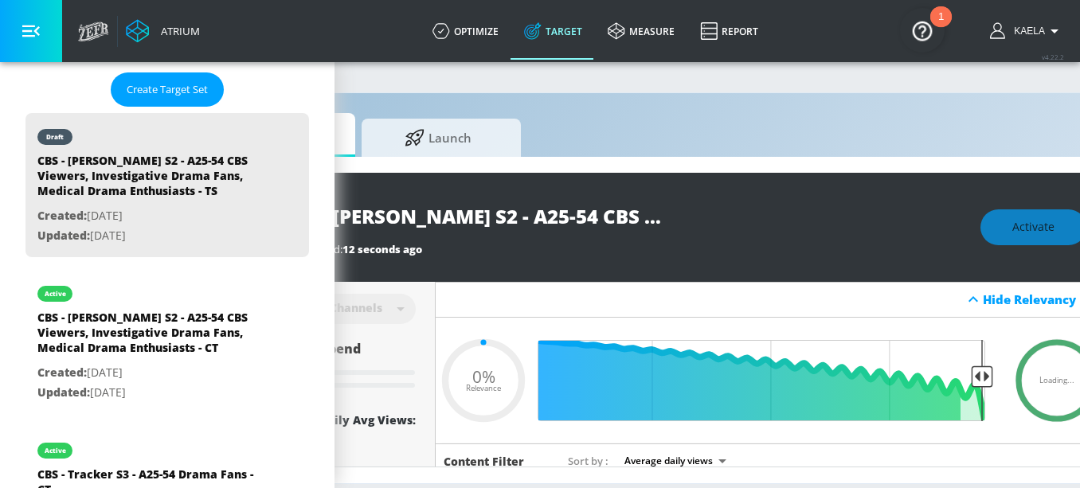
scroll to position [0, 192]
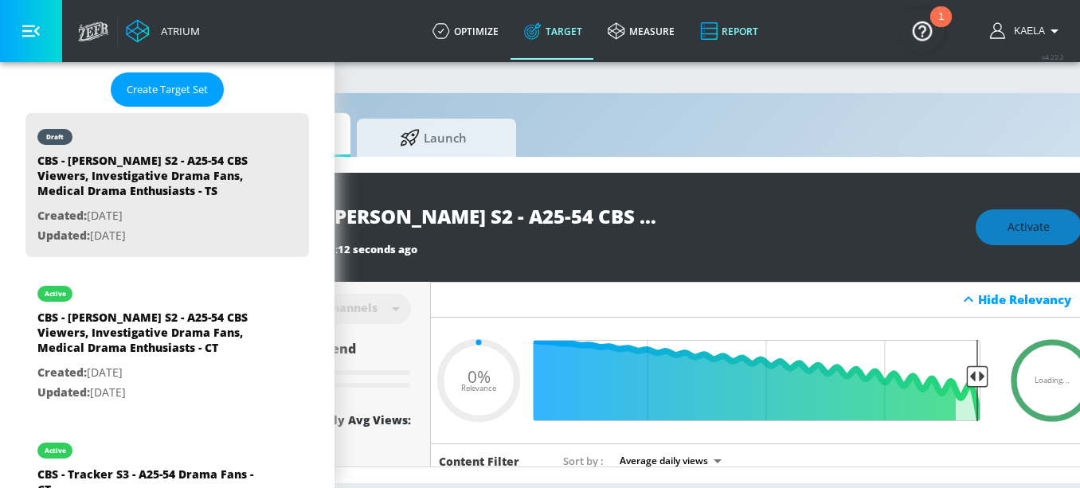
type input "CBS - [PERSON_NAME] S2 - A25-54 CBS Viewers, Investigative Drama Fans, Medical …"
type input "0.5"
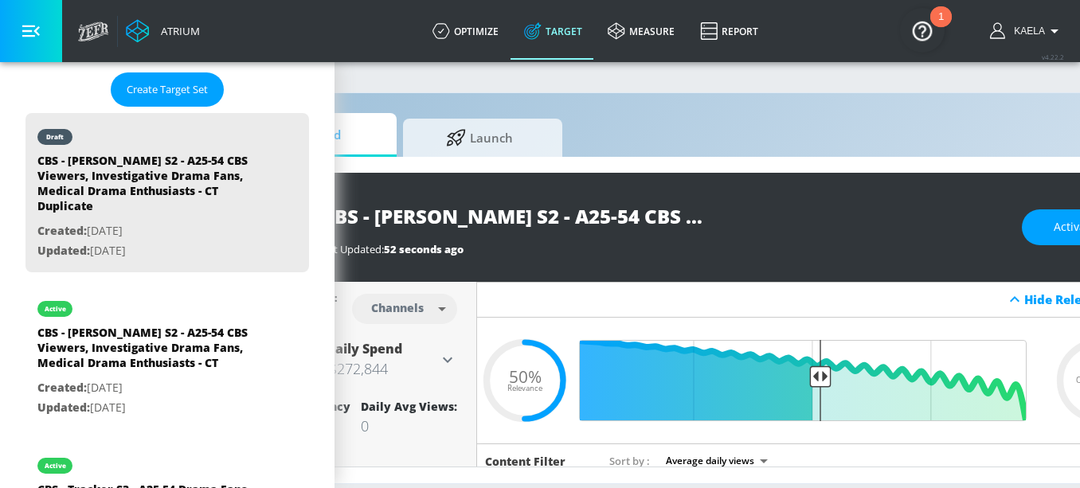
scroll to position [0, 131]
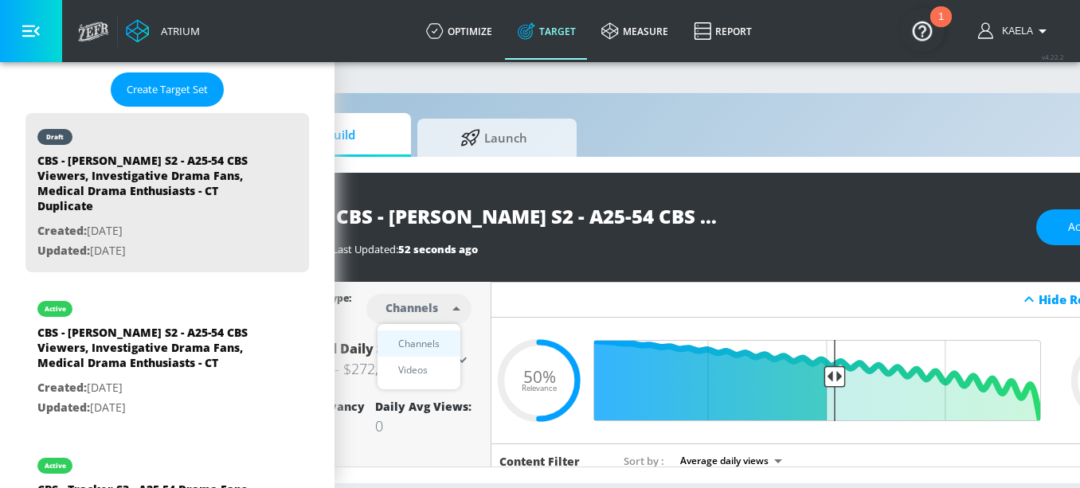
click at [429, 300] on body "Atrium optimize Target measure Report optimize Target measure Report v 4.22.2 K…" at bounding box center [409, 244] width 1080 height 488
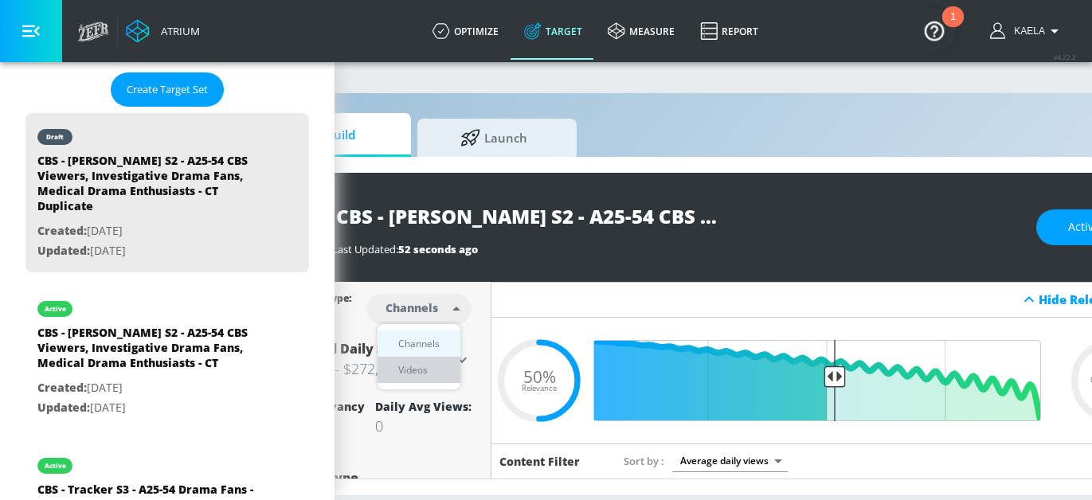
click at [406, 375] on div "Videos" at bounding box center [412, 370] width 45 height 17
type input "videos"
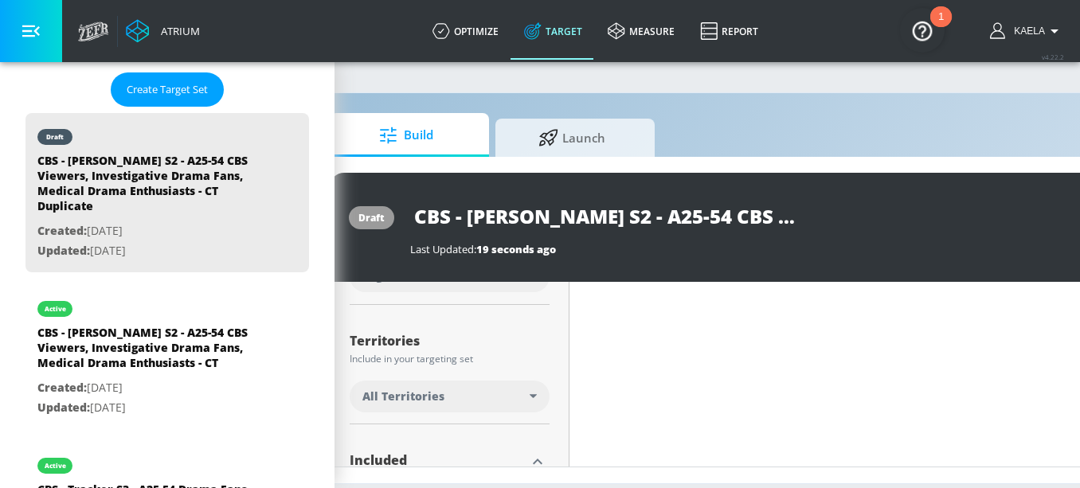
scroll to position [355, 0]
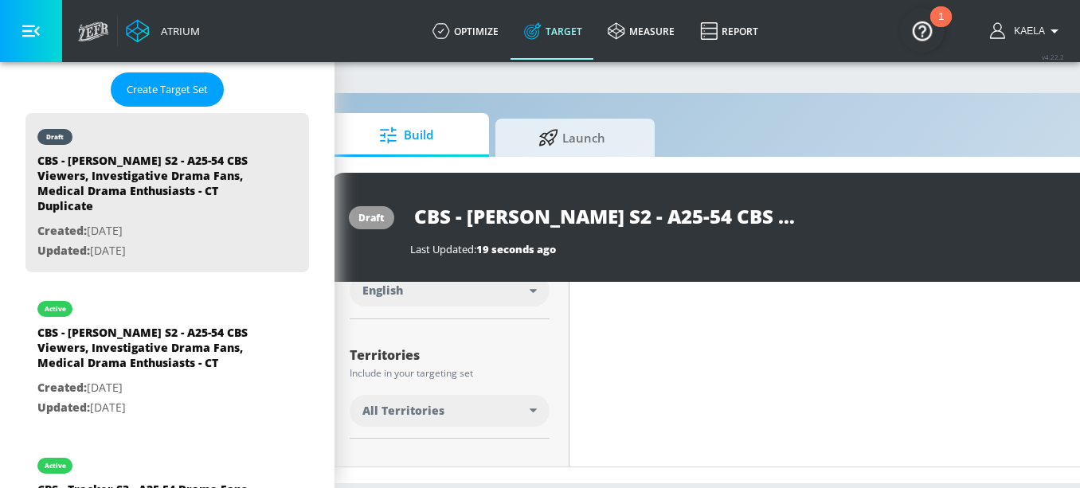
click at [492, 404] on div "All Territories" at bounding box center [446, 411] width 167 height 16
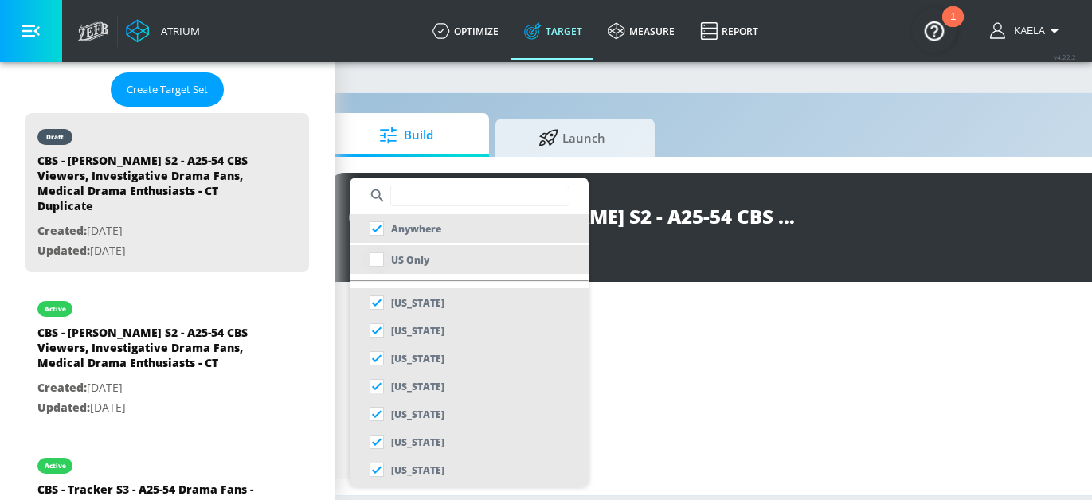
click at [376, 265] on input "checkbox" at bounding box center [377, 259] width 29 height 29
checkbox input "true"
checkbox input "false"
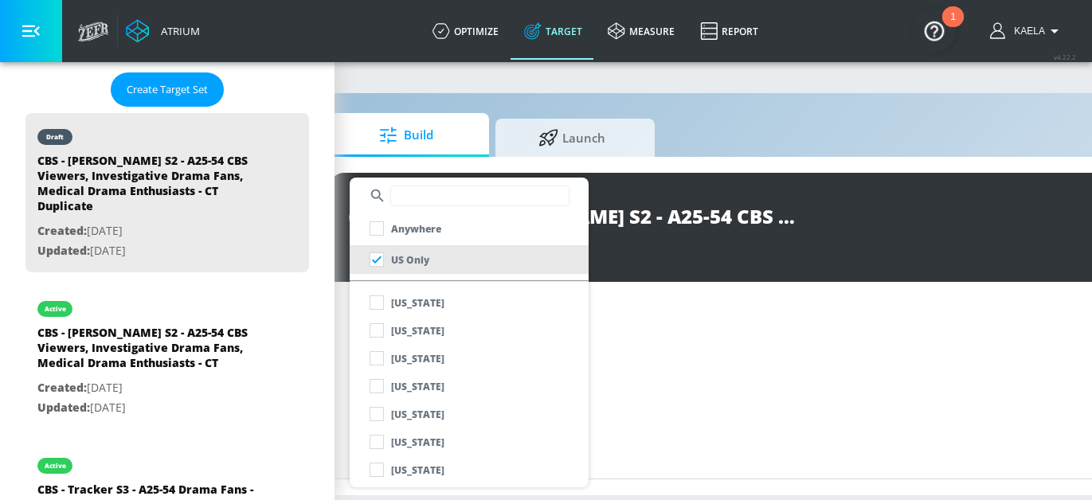
click at [683, 271] on div at bounding box center [546, 250] width 1092 height 500
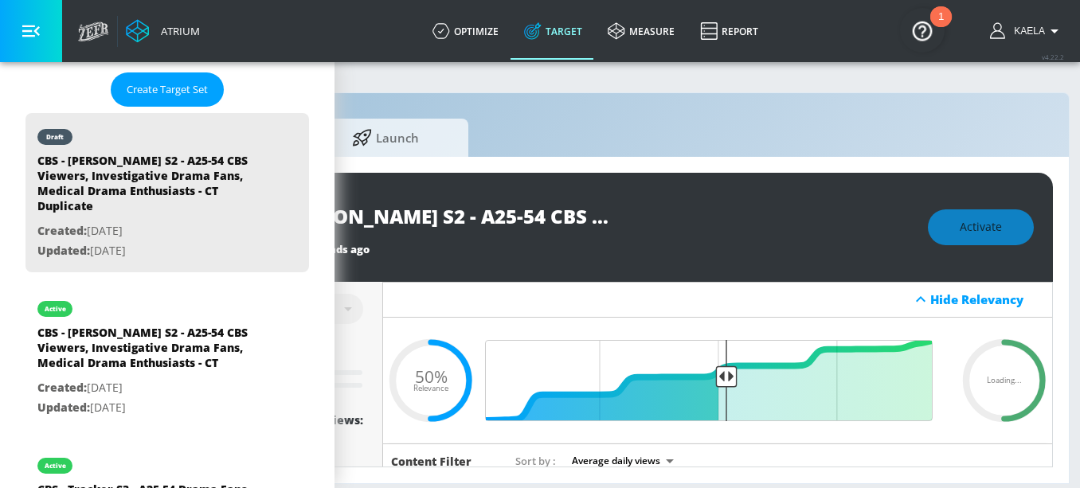
scroll to position [0, 245]
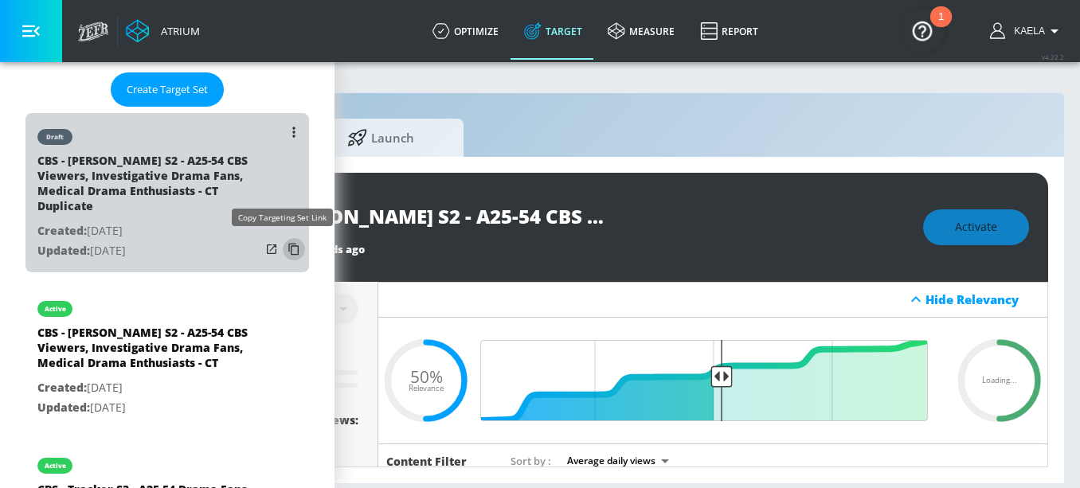
click at [288, 248] on icon "list of Target Set" at bounding box center [293, 250] width 10 height 12
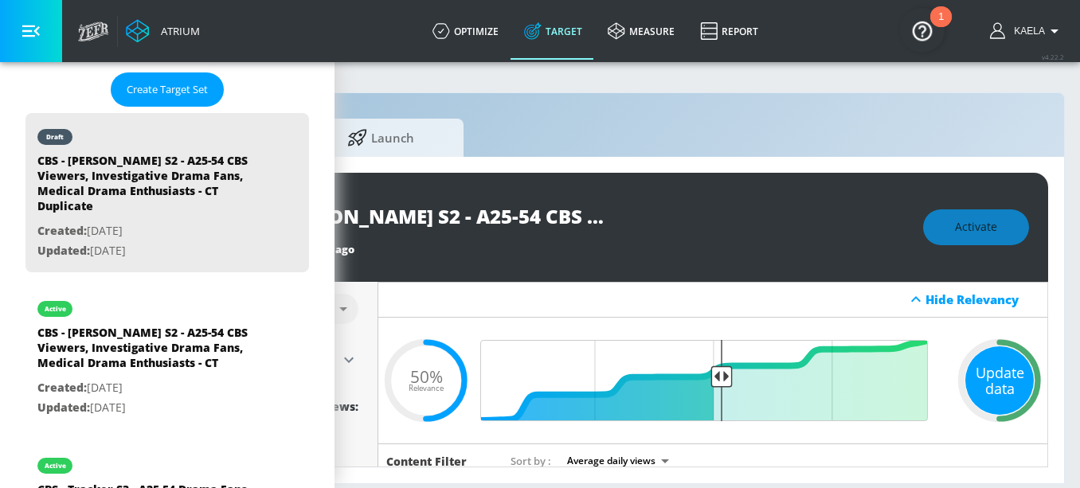
click at [1005, 378] on div "Update data" at bounding box center [1000, 381] width 69 height 69
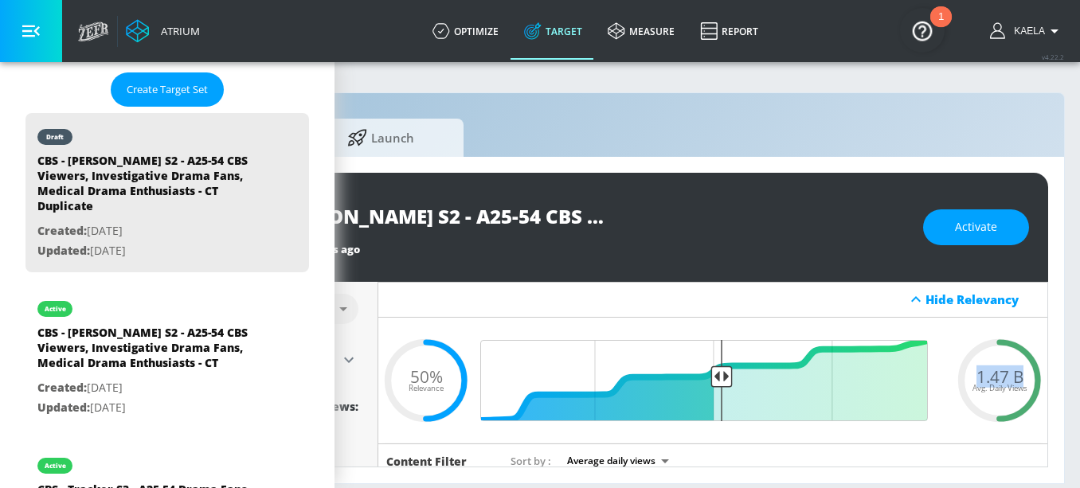
drag, startPoint x: 973, startPoint y: 375, endPoint x: 1025, endPoint y: 375, distance: 51.8
click at [1025, 375] on div "1.47 B Avg. Daily Views" at bounding box center [1000, 380] width 96 height 24
copy span "1.47 B"
click at [974, 236] on span "Activate" at bounding box center [976, 228] width 42 height 20
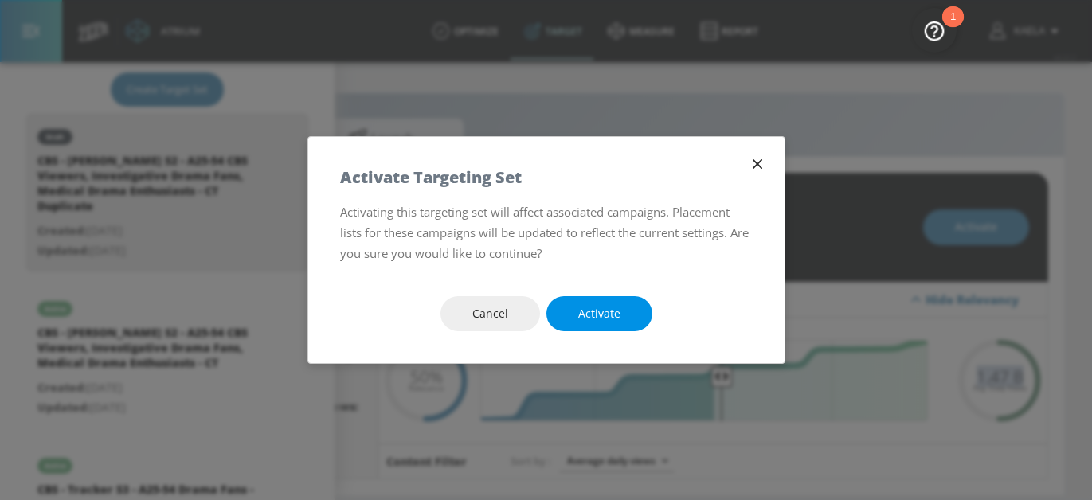
click at [575, 313] on button "Activate" at bounding box center [600, 314] width 106 height 36
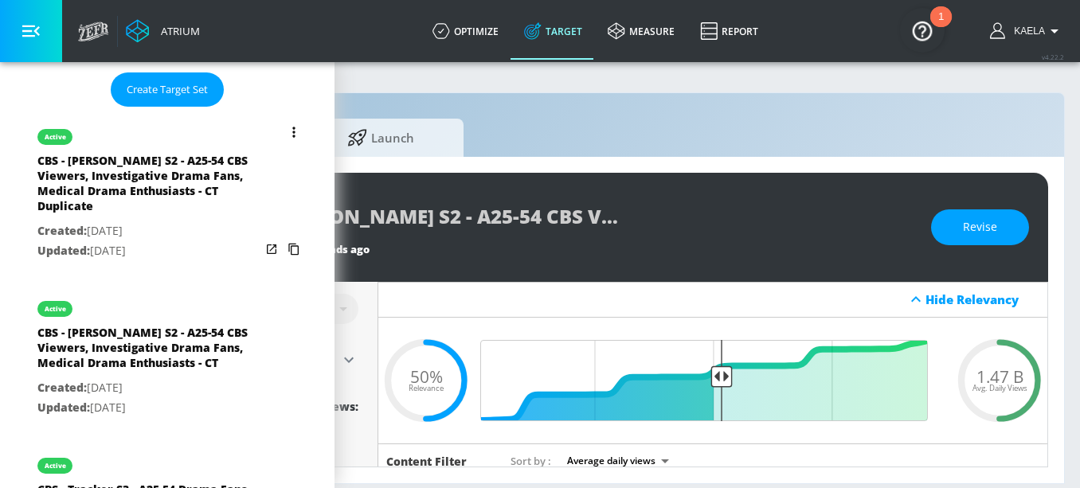
click at [283, 135] on button "list of Target Set" at bounding box center [294, 132] width 22 height 22
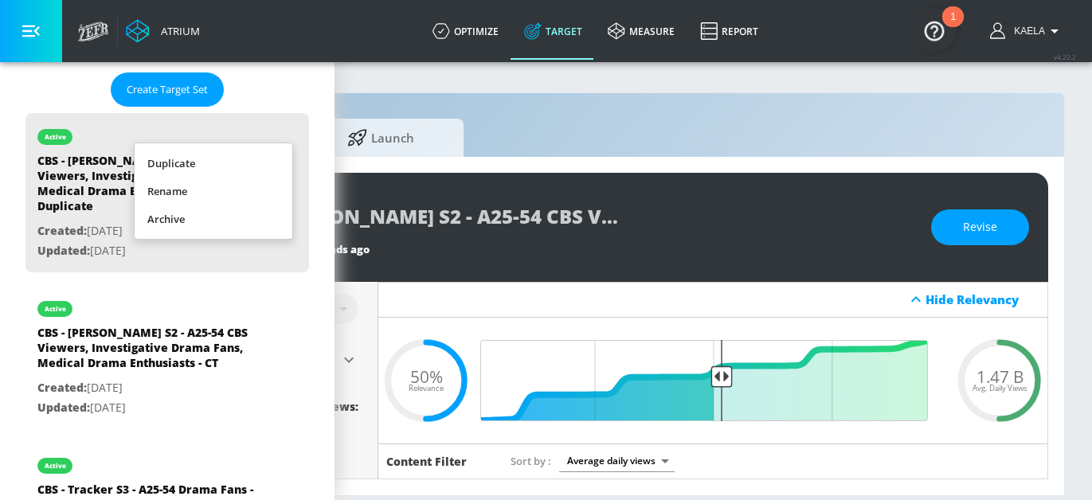
click at [292, 316] on div at bounding box center [546, 250] width 1092 height 500
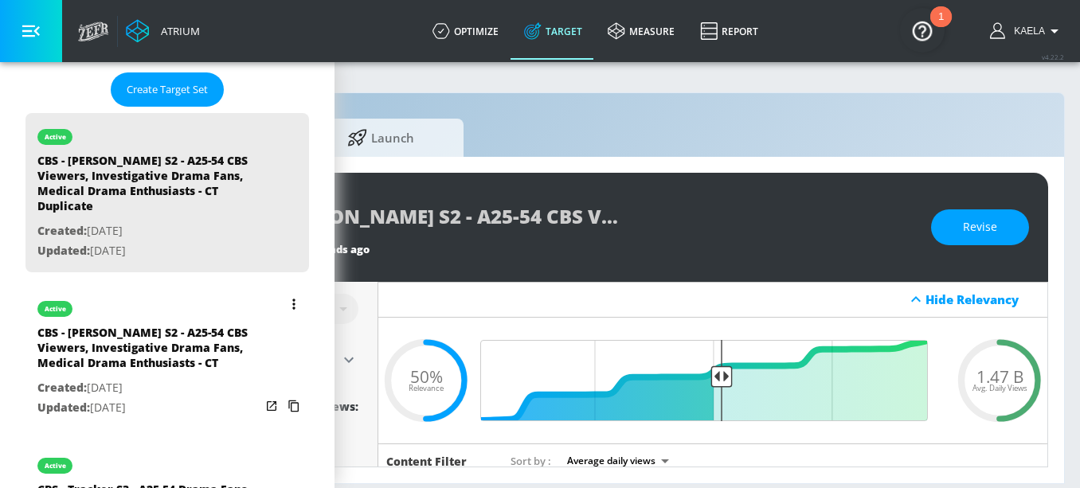
click at [292, 304] on icon "list of Target Set" at bounding box center [293, 304] width 2 height 10
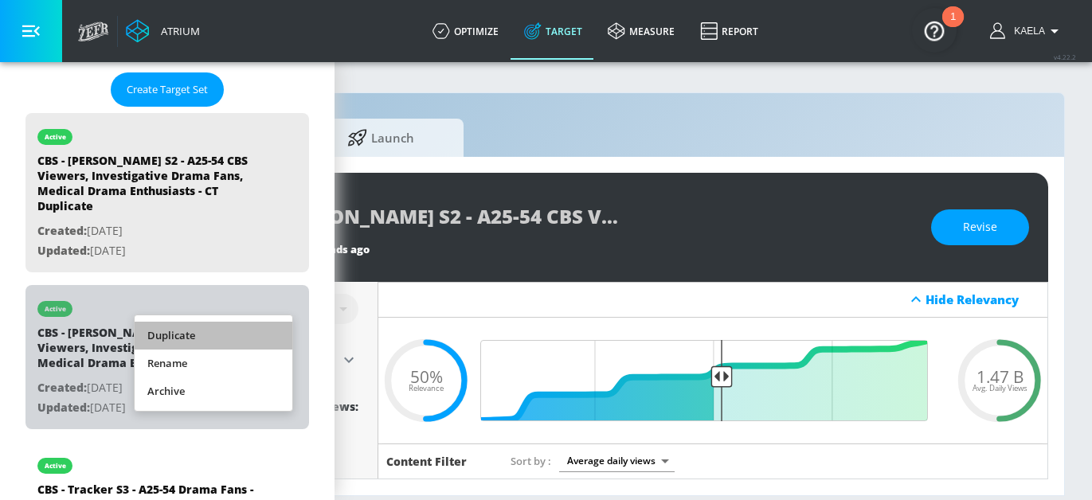
click at [225, 334] on li "Duplicate" at bounding box center [214, 336] width 158 height 28
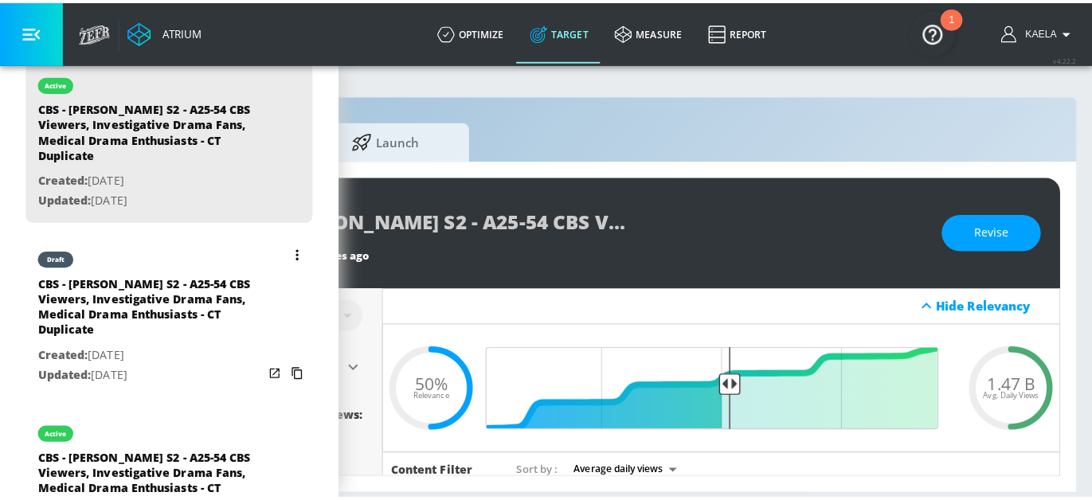
scroll to position [468, 0]
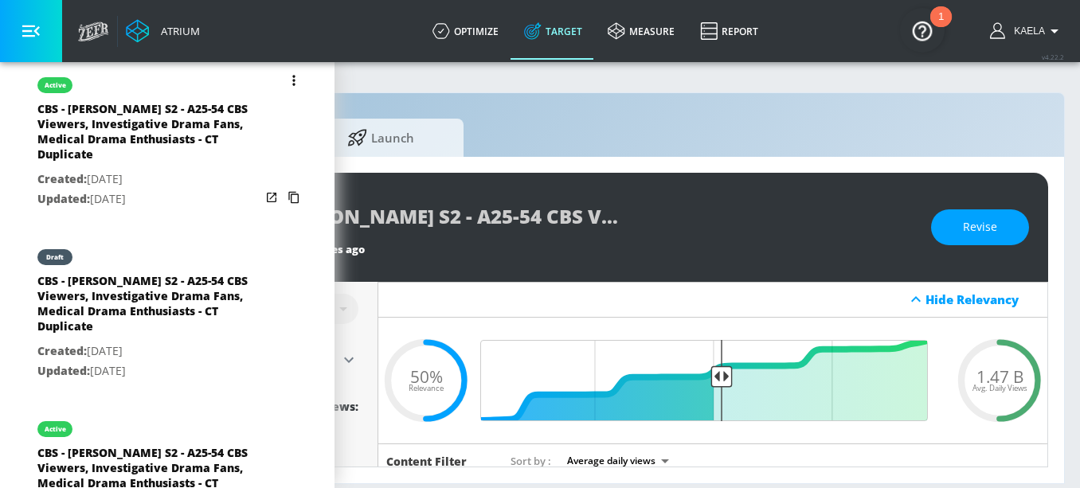
click at [283, 77] on button "list of Target Set" at bounding box center [294, 80] width 22 height 22
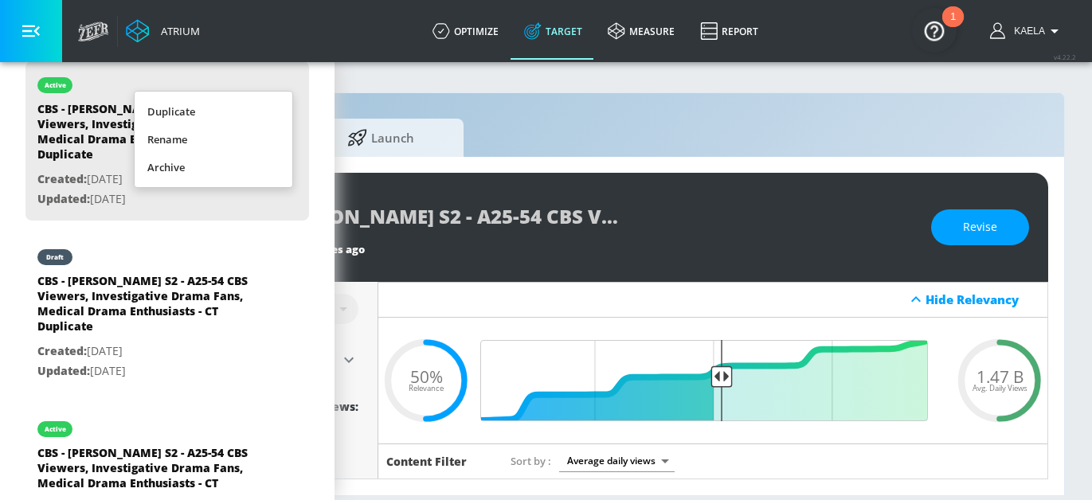
click at [185, 137] on li "Rename" at bounding box center [214, 140] width 158 height 28
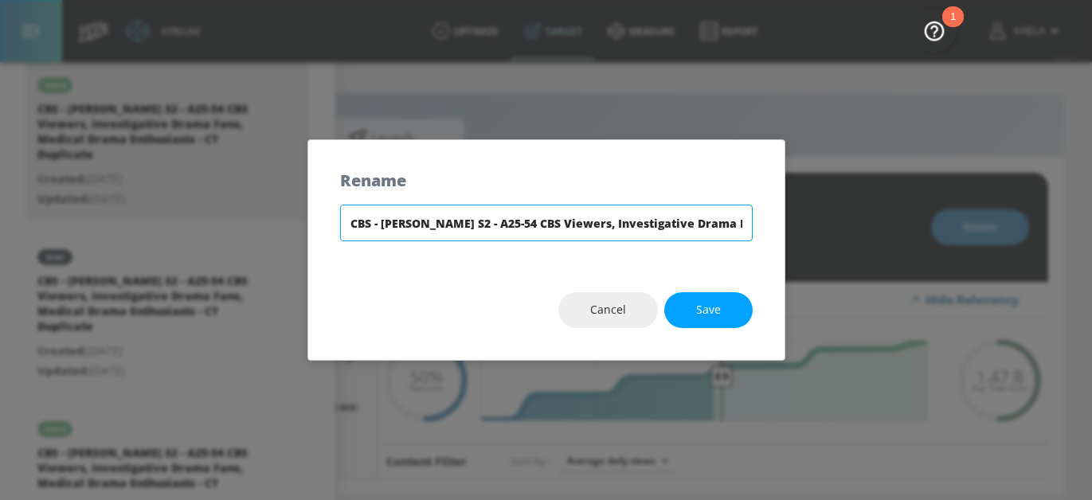
scroll to position [0, 218]
drag, startPoint x: 674, startPoint y: 224, endPoint x: 888, endPoint y: 221, distance: 213.5
click at [888, 221] on div "Rename CBS - [PERSON_NAME] S2 - A25-54 CBS Viewers, Investigative Drama Fans, M…" at bounding box center [546, 250] width 1092 height 500
click at [664, 224] on input "CBS - [PERSON_NAME] S2 - A25-54 CBS Viewers, Investigative Drama Fans, Medical …" at bounding box center [546, 223] width 413 height 37
drag, startPoint x: 670, startPoint y: 223, endPoint x: 794, endPoint y: 225, distance: 124.3
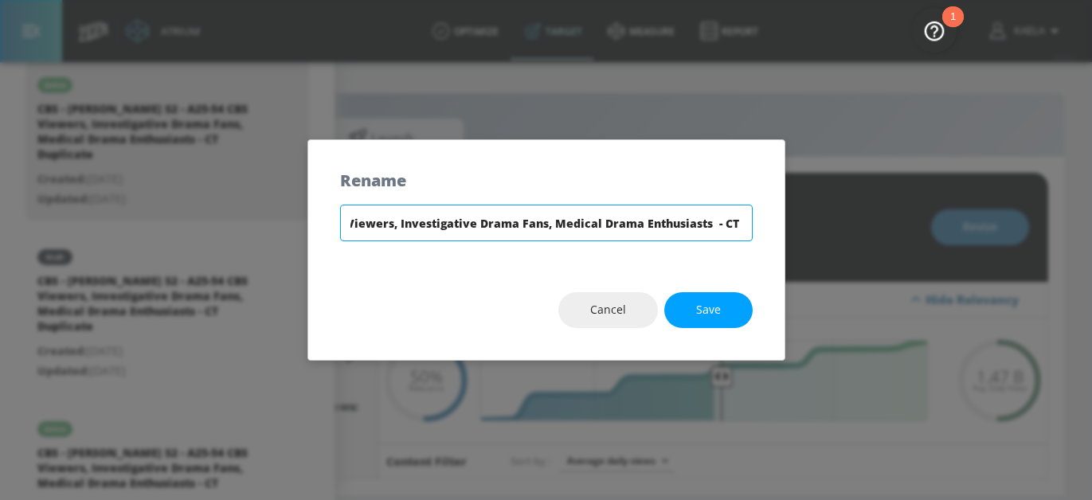
click at [794, 225] on div "Rename CBS - [PERSON_NAME] S2 - A25-54 CBS Viewers, Investigative Drama Fans, M…" at bounding box center [546, 250] width 1092 height 500
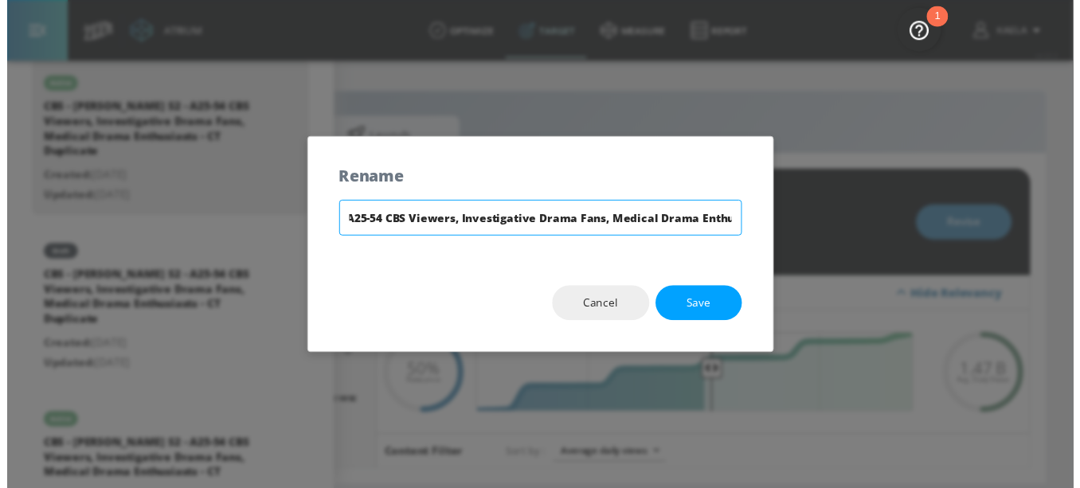
scroll to position [0, 159]
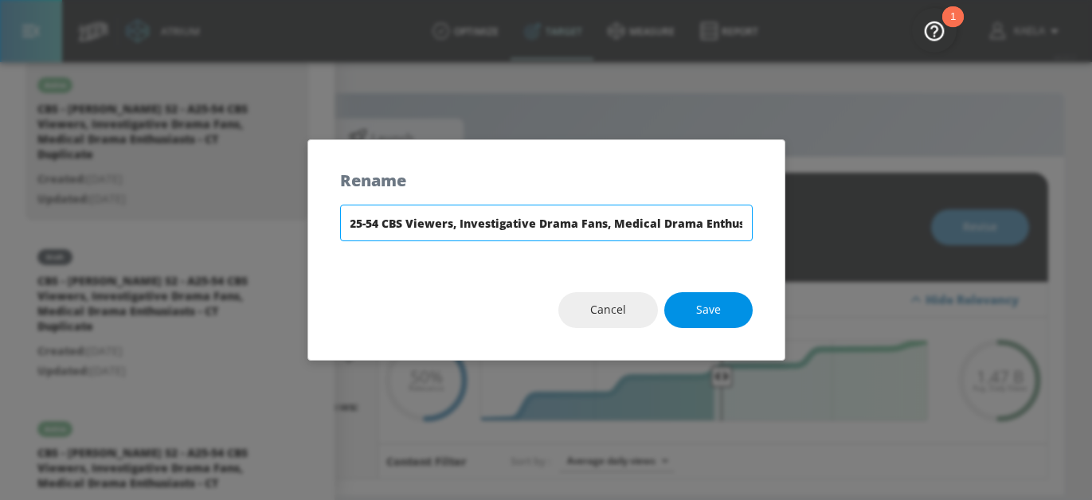
type input "CBS - [PERSON_NAME] S2 - A25-54 CBS Viewers, Investigative Drama Fans, Medical …"
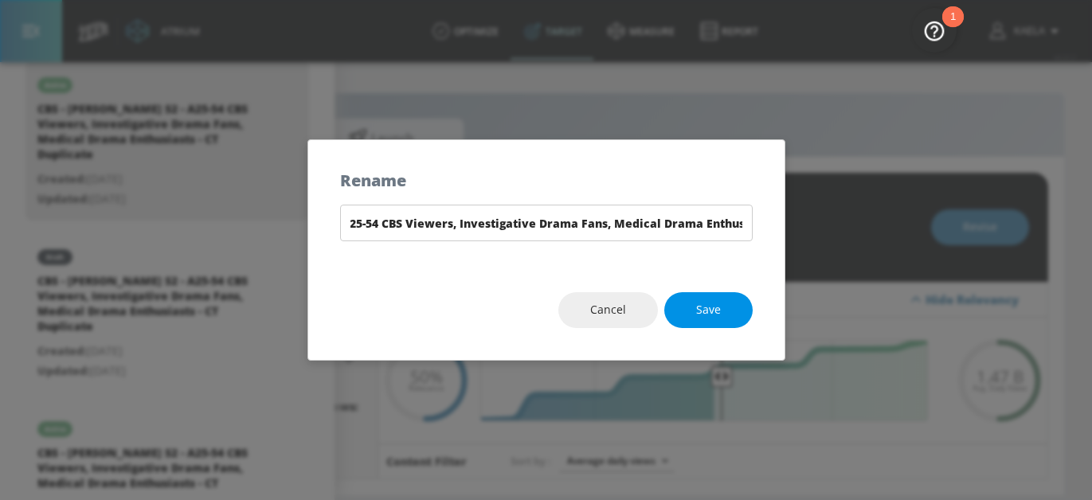
click at [731, 321] on button "Save" at bounding box center [708, 310] width 88 height 36
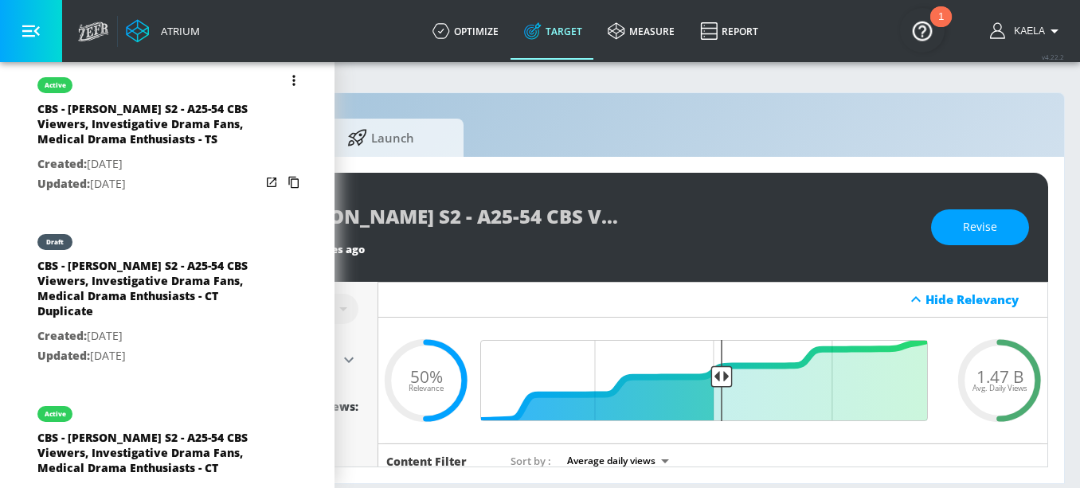
click at [177, 163] on p "Created: [DATE]" at bounding box center [148, 165] width 223 height 20
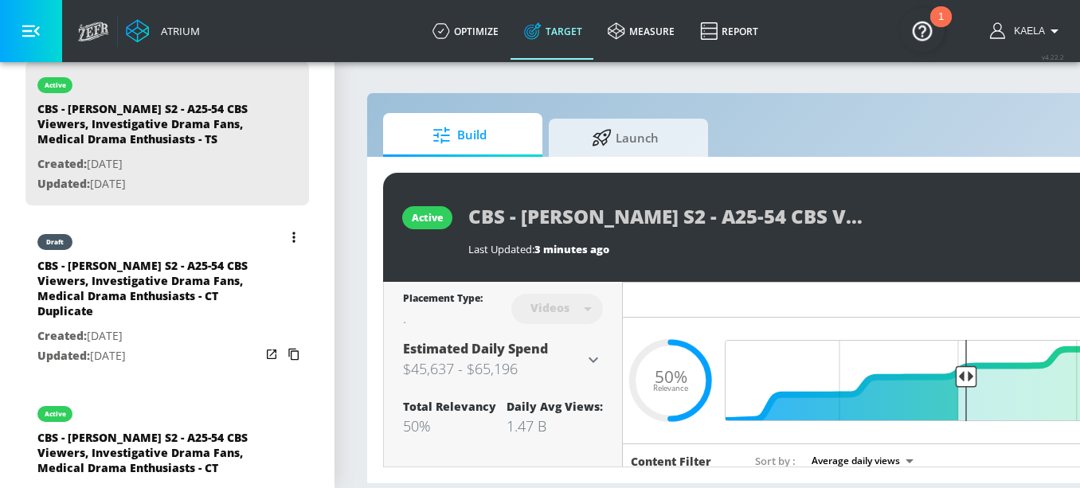
click at [158, 300] on div "CBS - [PERSON_NAME] S2 - A25-54 CBS Viewers, Investigative Drama Fans, Medical …" at bounding box center [148, 292] width 223 height 69
type input "CBS - [PERSON_NAME] S2 - A25-54 CBS Viewers, Investigative Drama Fans, Medical …"
type input "channels"
type input "0.05"
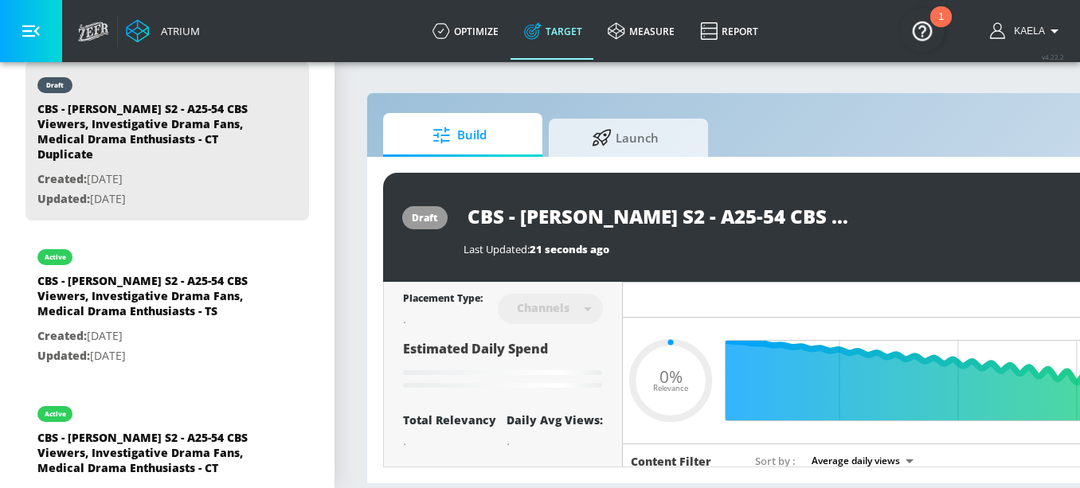
click at [577, 307] on div "Channels" at bounding box center [543, 308] width 69 height 14
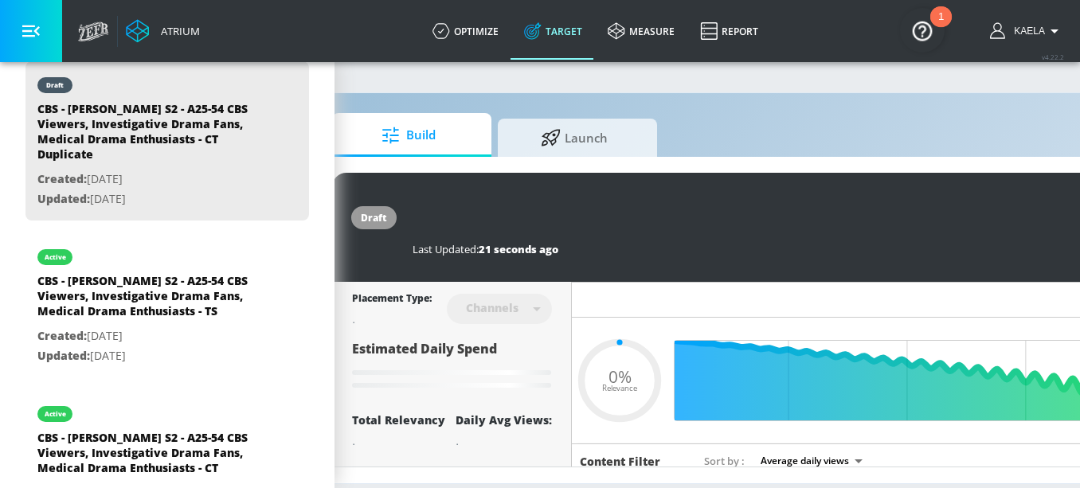
scroll to position [0, 655]
drag, startPoint x: 706, startPoint y: 221, endPoint x: 931, endPoint y: 219, distance: 224.7
click at [931, 219] on div "CBS - [PERSON_NAME] S2 - A25-54 CBS Viewers, Investigative Drama Fans, Medical …" at bounding box center [757, 216] width 688 height 36
drag, startPoint x: 684, startPoint y: 218, endPoint x: 987, endPoint y: 202, distance: 303.1
click at [987, 202] on div "CBS - [PERSON_NAME] S2 - A25-54 CBS Viewers, Investigative Drama Fans, Medical …" at bounding box center [757, 216] width 688 height 36
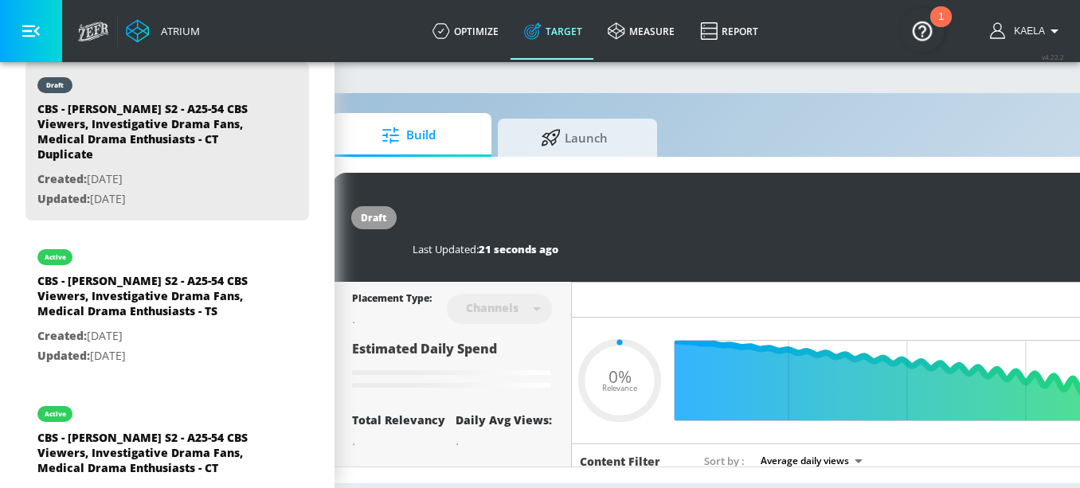
click at [754, 221] on input "CBS - [PERSON_NAME] S2 - A25-54 CBS Viewers, Investigative Drama Fans, Medical …" at bounding box center [612, 216] width 398 height 36
drag, startPoint x: 681, startPoint y: 218, endPoint x: 847, endPoint y: 221, distance: 165.8
click at [847, 221] on div "CBS - [PERSON_NAME] S2 - A25-54 CBS Viewers, Investigative Drama Fans, Medical …" at bounding box center [757, 216] width 688 height 36
type input "CBS - [PERSON_NAME] S2 - A25-54 CBS Viewers, Investigative Drama Fans, Medical …"
type input "0.5"
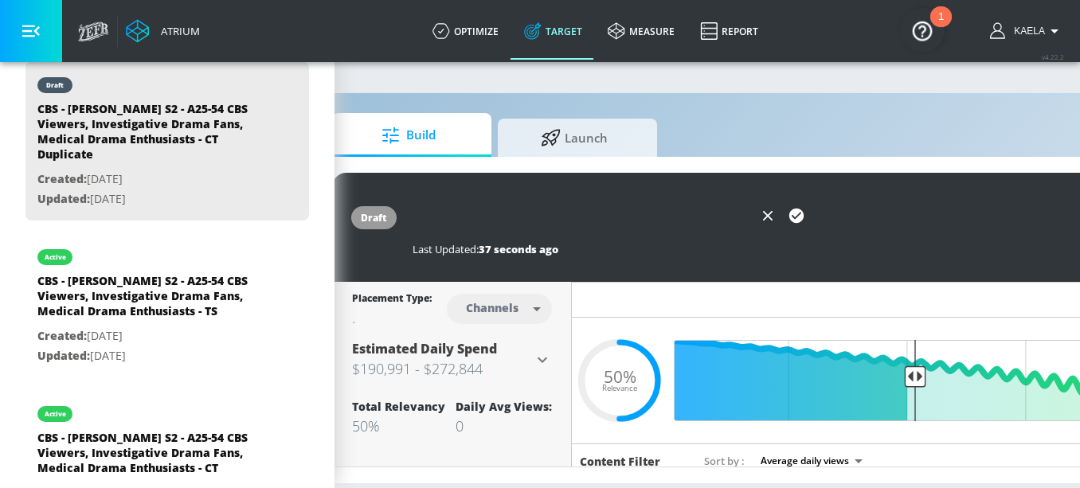
scroll to position [0, 653]
type input "CBS - [PERSON_NAME] S2 - A25-54 CBS Viewers, Investigative Drama Fans, Medical …"
click at [797, 219] on icon "button" at bounding box center [797, 216] width 14 height 14
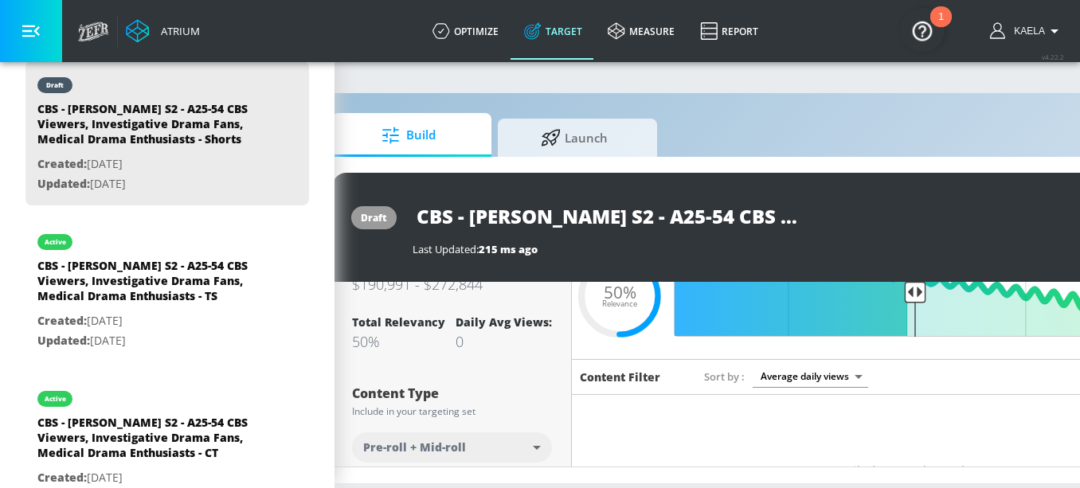
scroll to position [87, 0]
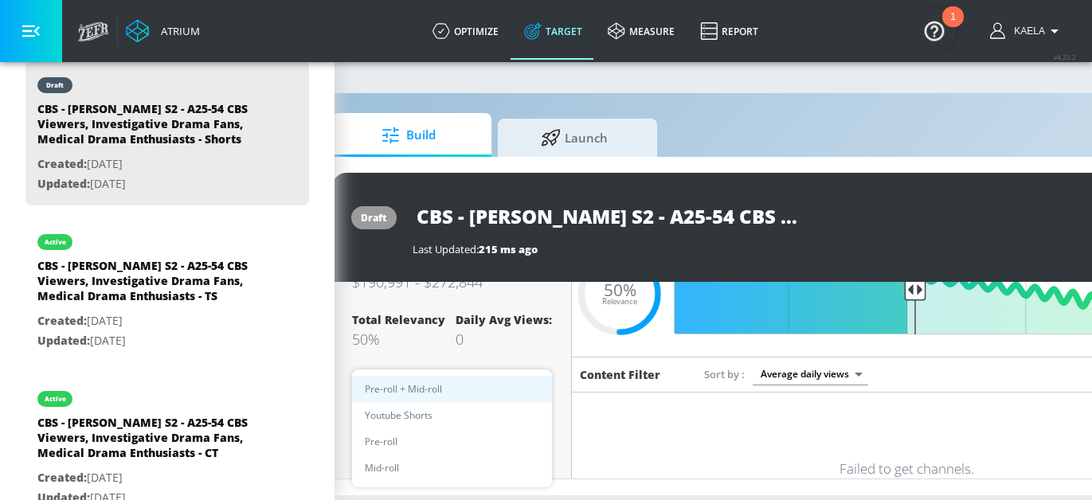
click at [462, 443] on body "Atrium optimize Target measure Report optimize Target measure Report v 4.22.2 K…" at bounding box center [495, 250] width 1092 height 500
click at [511, 346] on div at bounding box center [546, 250] width 1092 height 500
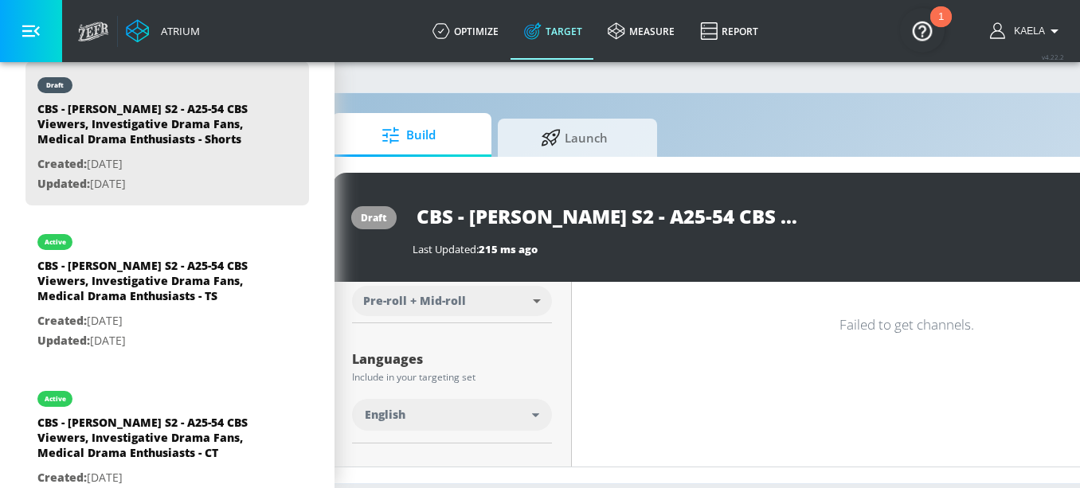
scroll to position [233, 0]
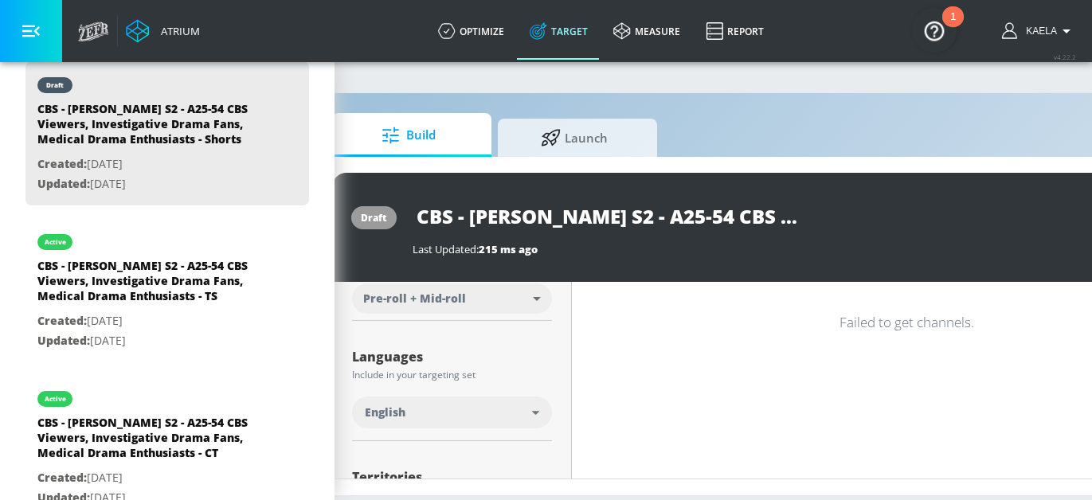
click at [429, 303] on body "Atrium optimize Target measure Report optimize Target measure Report v 4.22.2 K…" at bounding box center [495, 250] width 1092 height 500
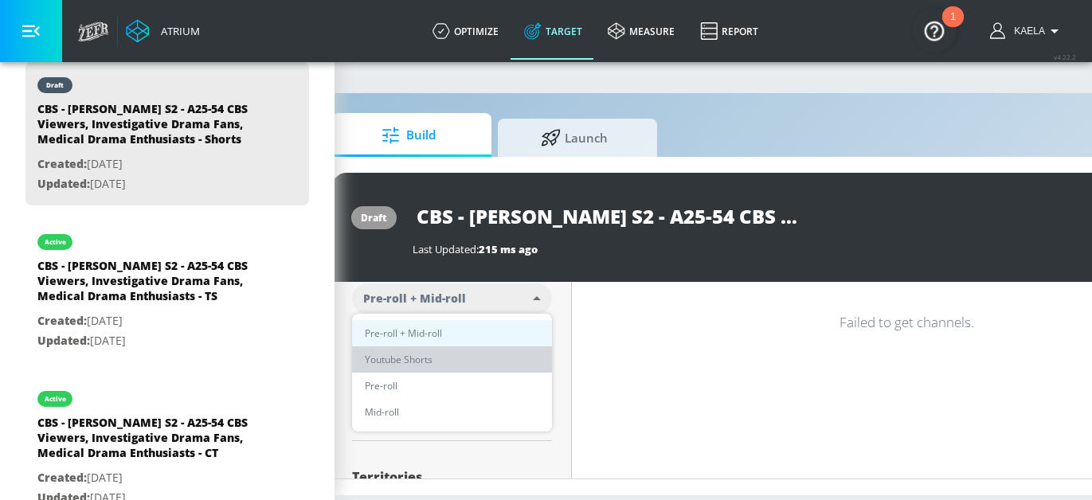
click at [396, 363] on span "Youtube Shorts" at bounding box center [399, 359] width 68 height 17
type input "short_video"
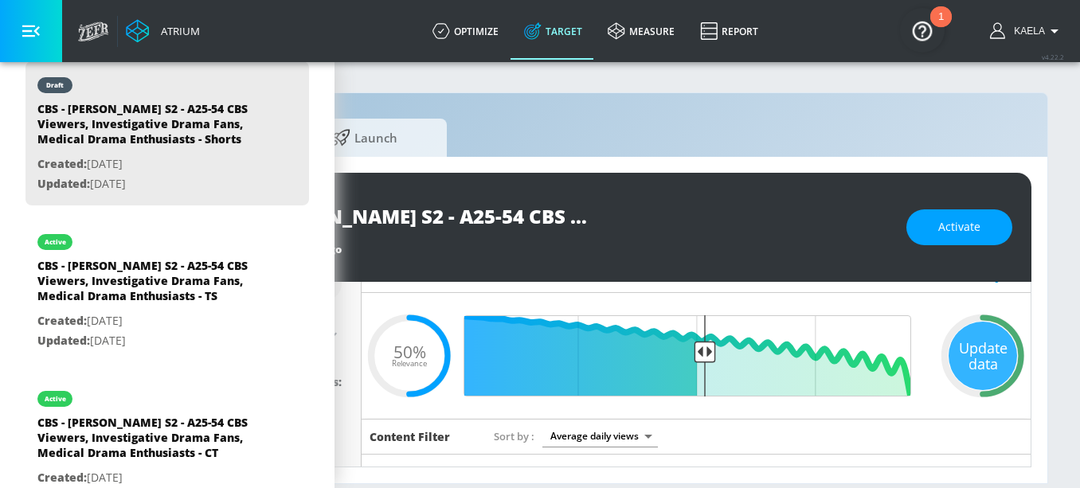
scroll to position [28, 0]
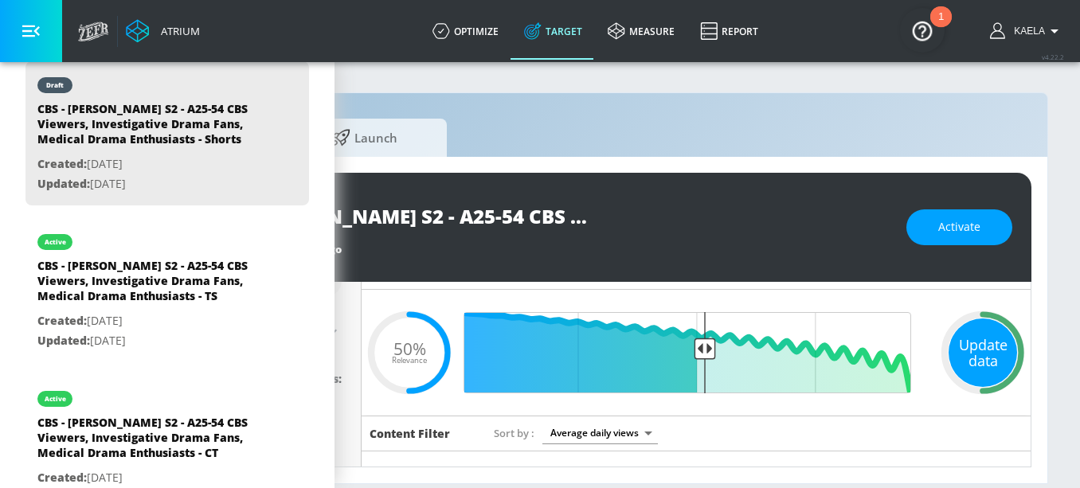
click at [955, 349] on div "Update data" at bounding box center [983, 353] width 69 height 69
click at [461, 221] on input "CBS - [PERSON_NAME] S2 - A25-54 CBS Viewers, Investigative Drama Fans, Medical …" at bounding box center [401, 216] width 398 height 36
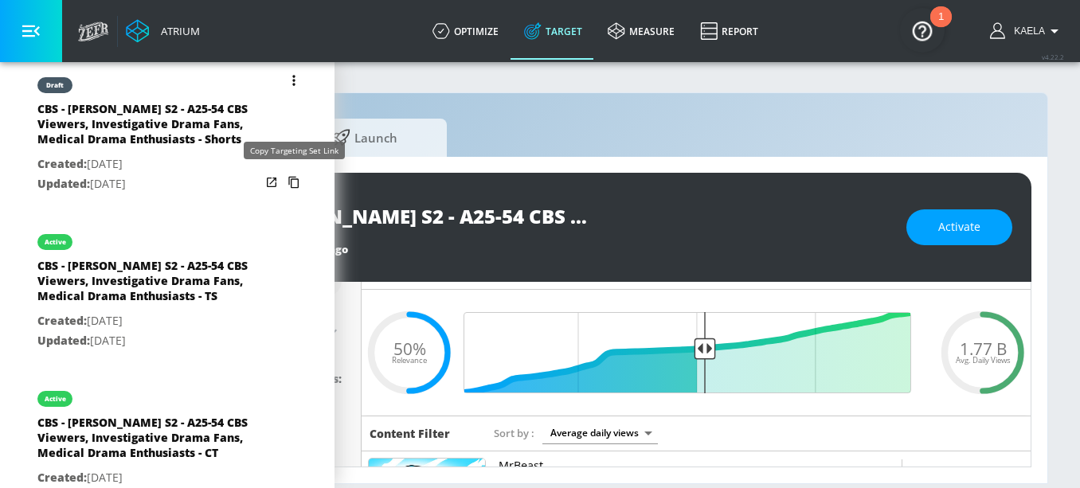
click at [281, 181] on icon "list of Target Set" at bounding box center [293, 182] width 25 height 25
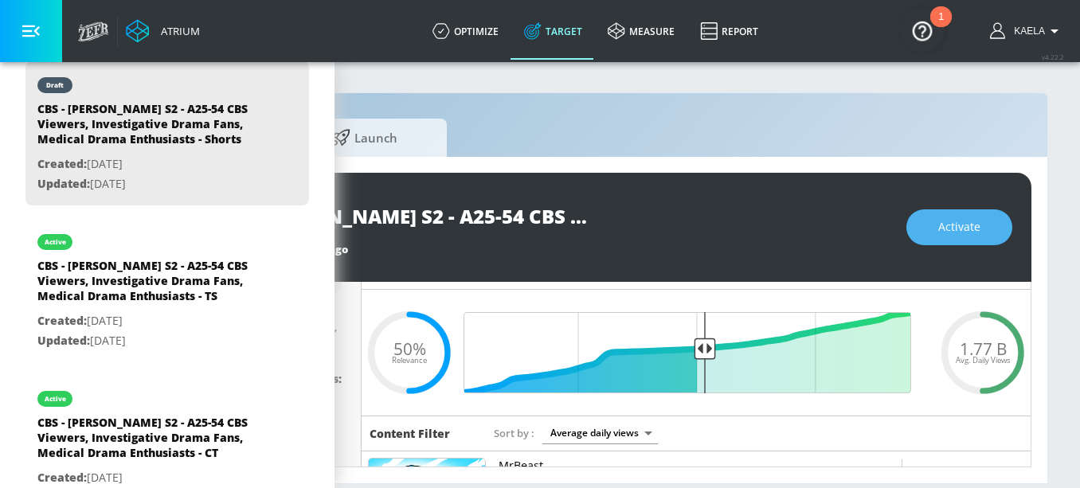
click at [953, 231] on span "Activate" at bounding box center [960, 228] width 42 height 20
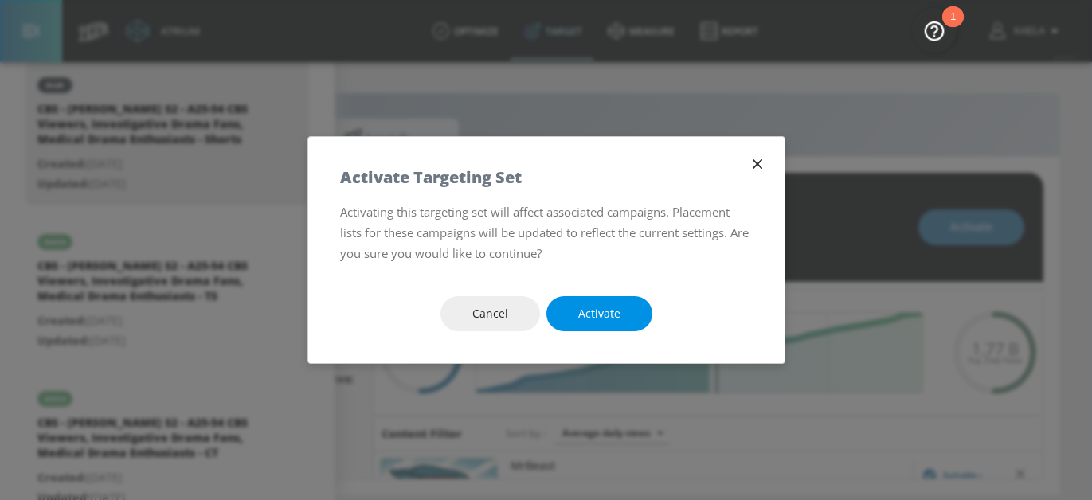
click at [582, 314] on span "Activate" at bounding box center [599, 314] width 42 height 20
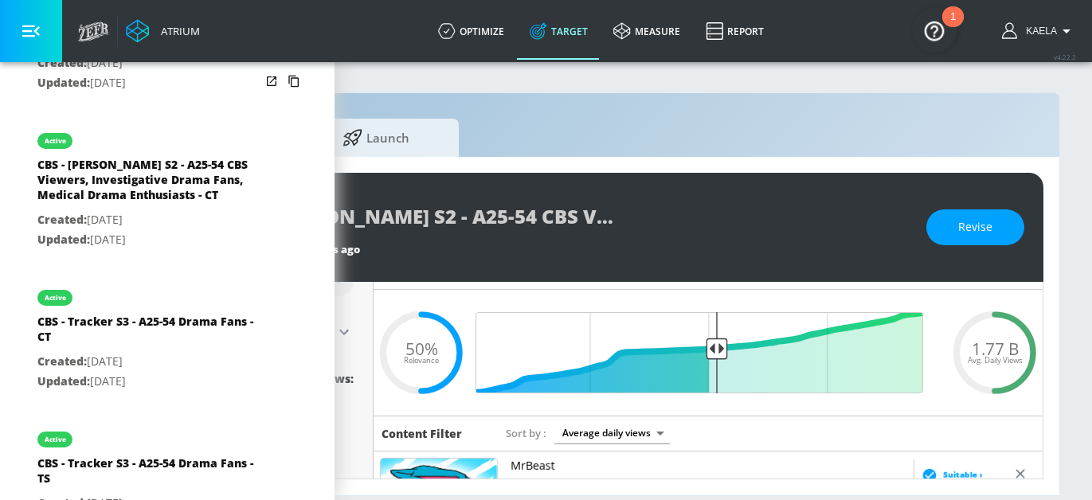
scroll to position [726, 0]
click at [291, 293] on button "list of Target Set" at bounding box center [294, 294] width 22 height 22
click at [225, 328] on li "Duplicate" at bounding box center [226, 326] width 158 height 28
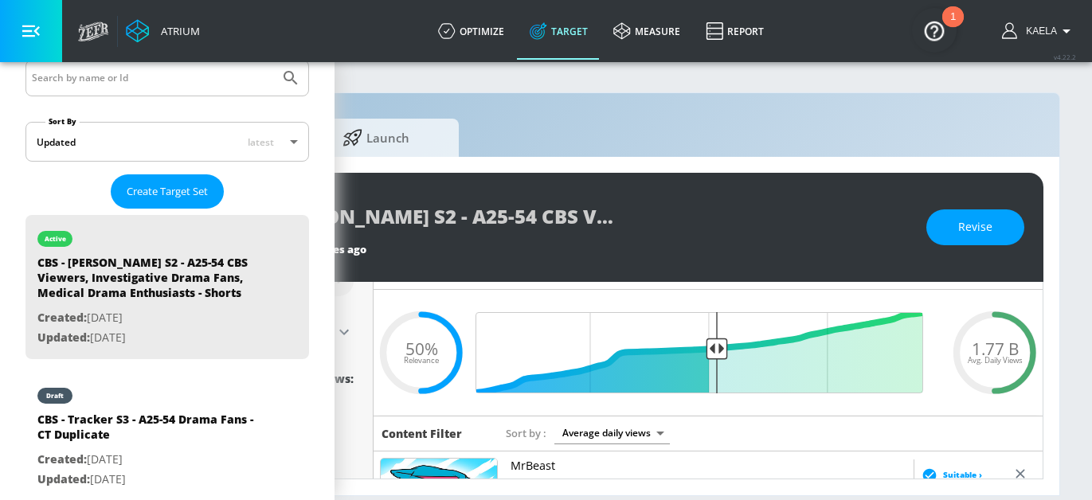
scroll to position [269, 0]
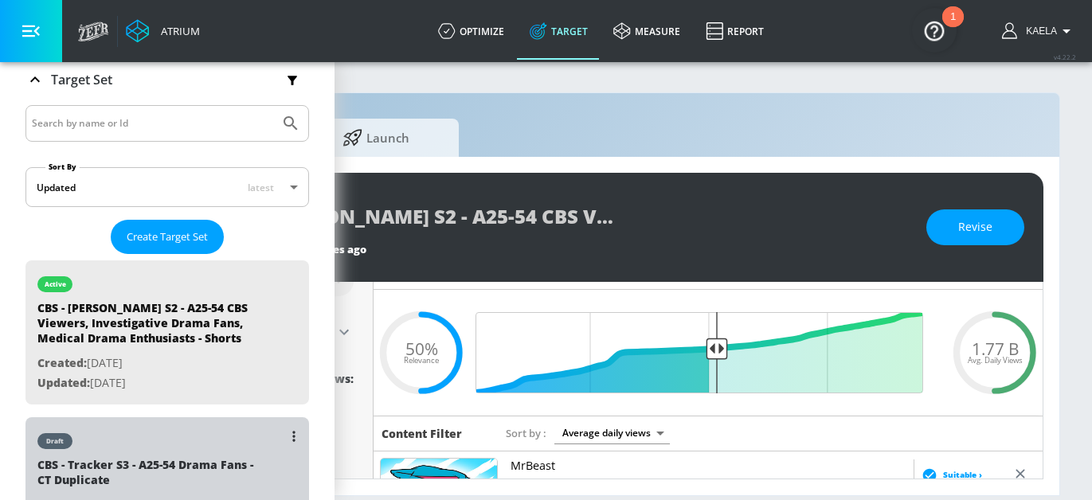
click at [127, 458] on div "CBS - Tracker S3 - A25-54 Drama Fans - CT Duplicate" at bounding box center [148, 476] width 223 height 38
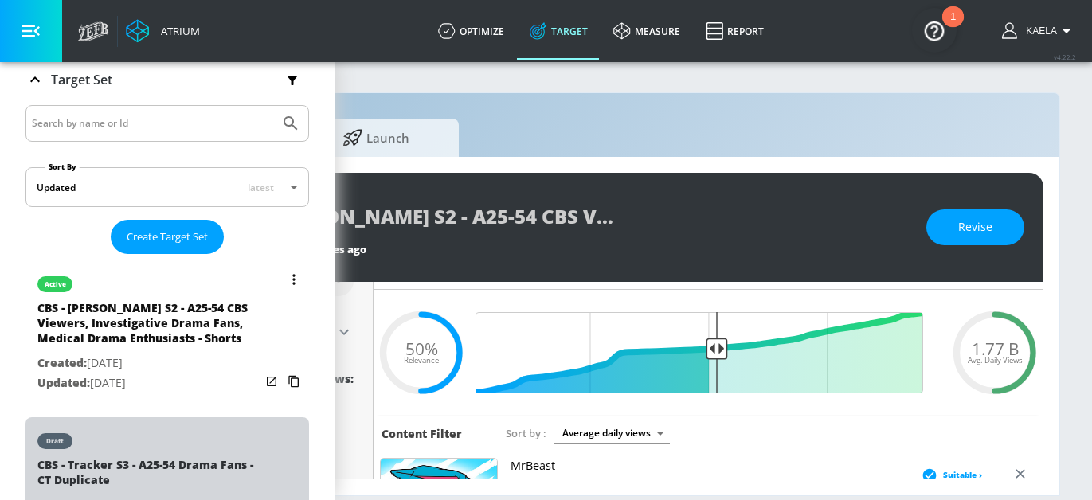
type input "CBS - Tracker S3 - A25-54 Drama Fans - CT Duplicate"
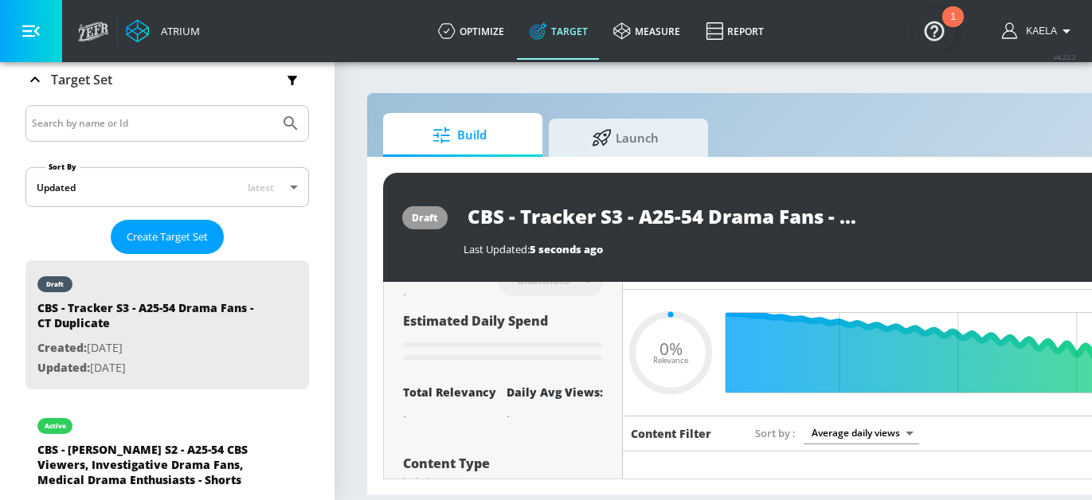
drag, startPoint x: 522, startPoint y: 214, endPoint x: 620, endPoint y: 218, distance: 98.1
click at [620, 218] on input "CBS - Tracker S3 - A25-54 Drama Fans - CT Duplicate" at bounding box center [663, 216] width 398 height 36
type input "0.5"
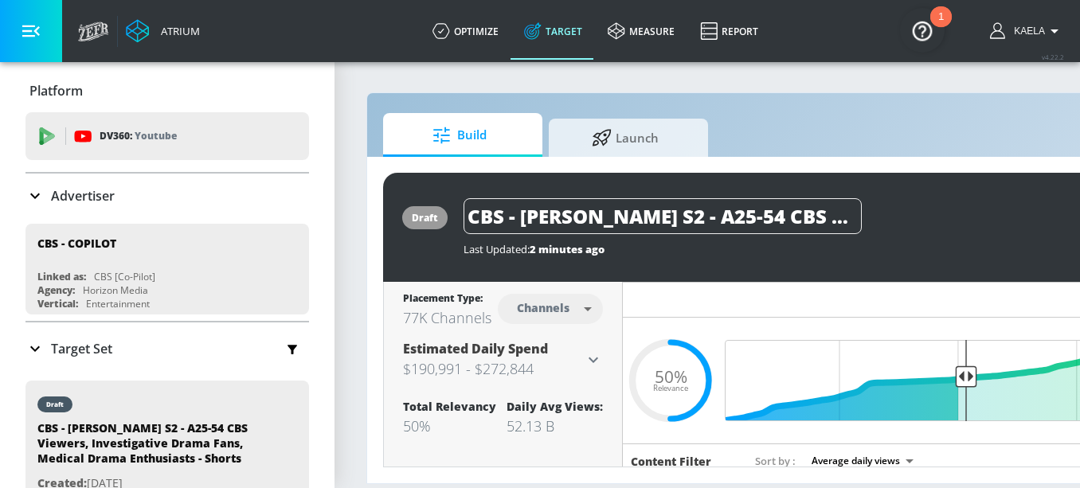
click at [33, 194] on icon at bounding box center [34, 195] width 19 height 19
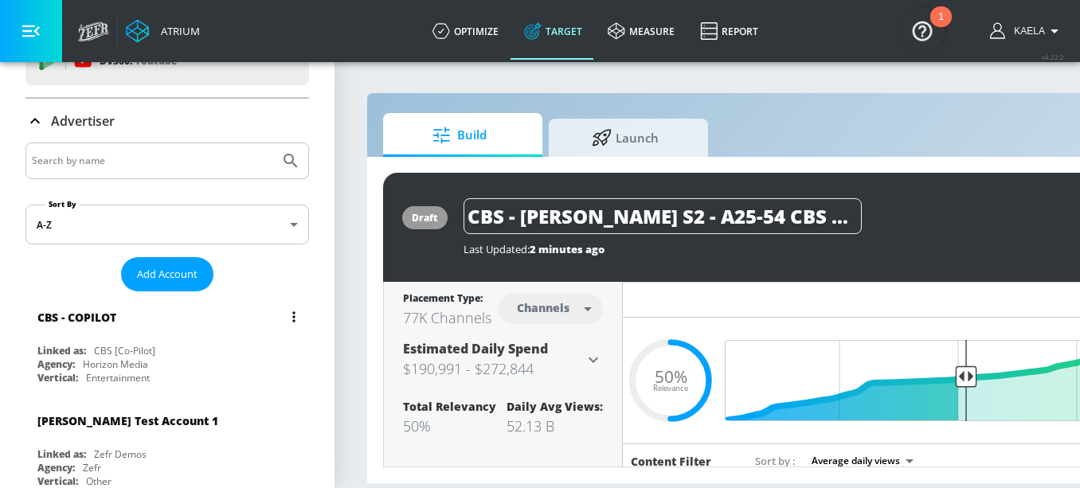
scroll to position [118, 0]
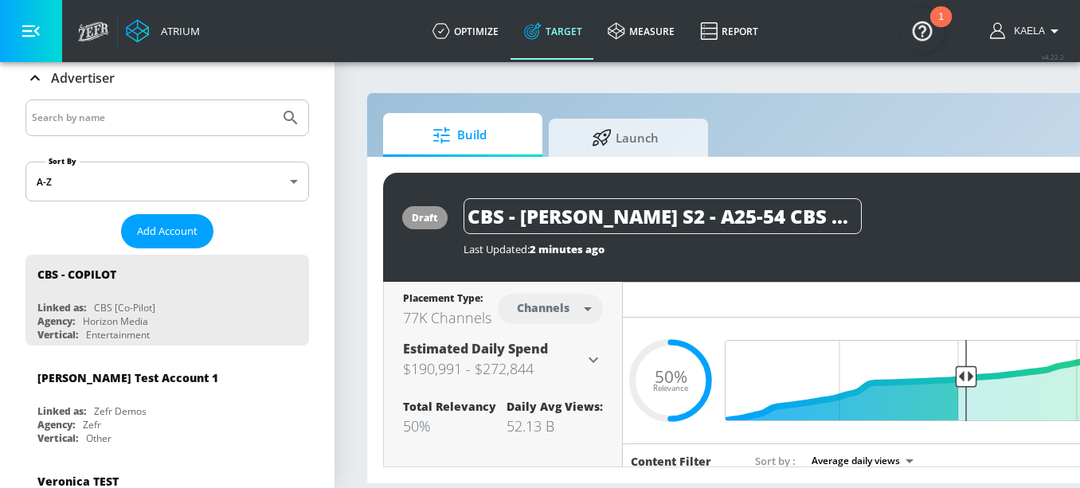
click at [88, 135] on div at bounding box center [167, 118] width 284 height 37
click at [66, 123] on input "Search by name" at bounding box center [152, 118] width 241 height 21
type input "h"
type input "general"
click at [273, 100] on button "Submit Search" at bounding box center [290, 117] width 35 height 35
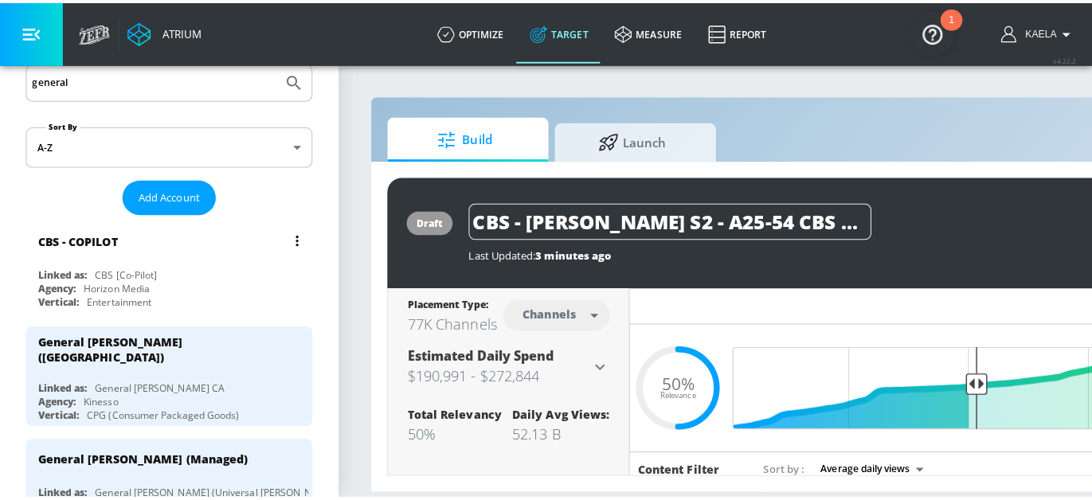
scroll to position [164, 0]
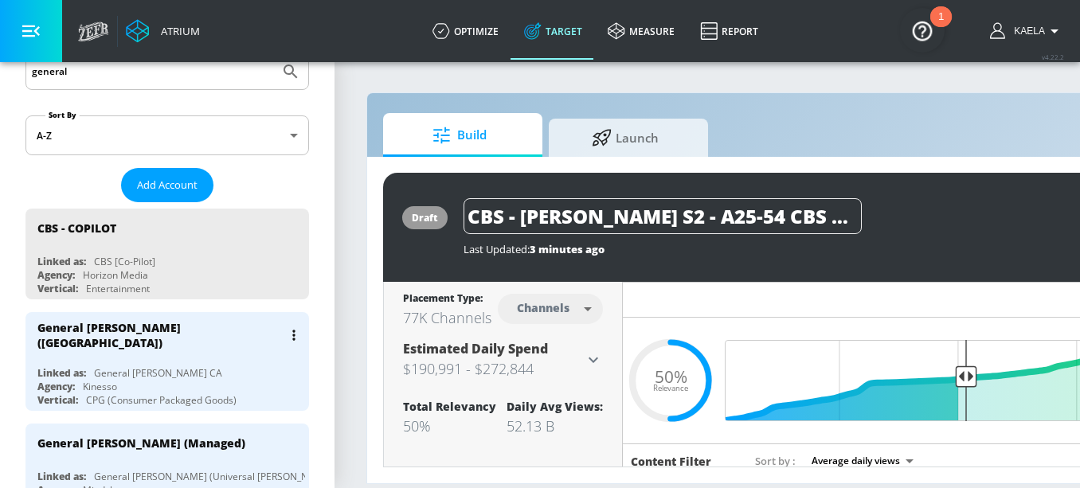
click at [163, 340] on div "General Mills (Canada)" at bounding box center [171, 335] width 268 height 46
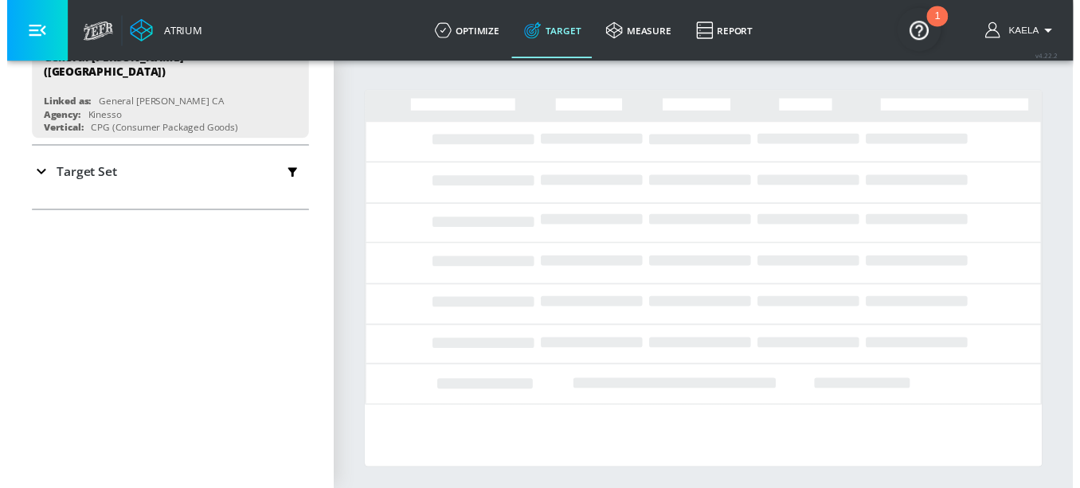
scroll to position [187, 0]
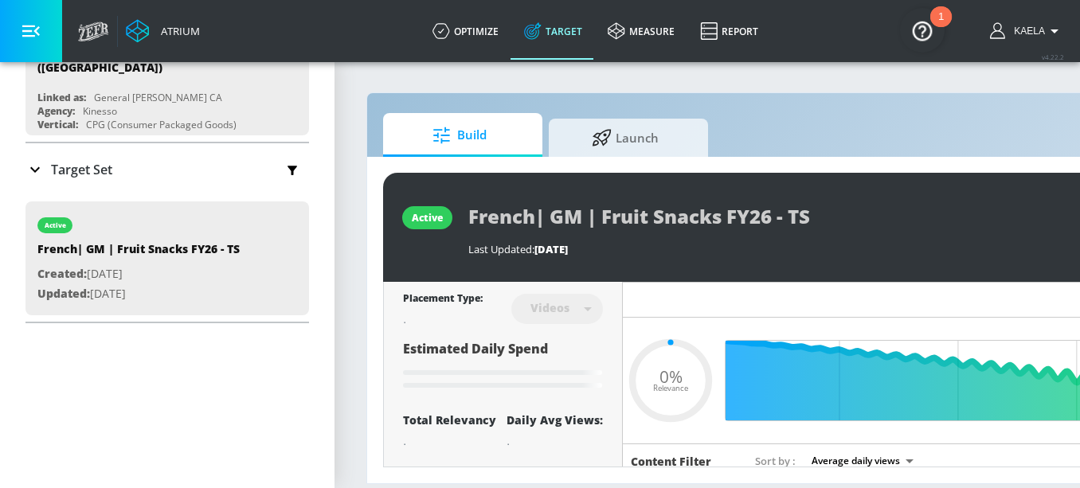
click at [47, 167] on div "Target Set" at bounding box center [68, 169] width 87 height 19
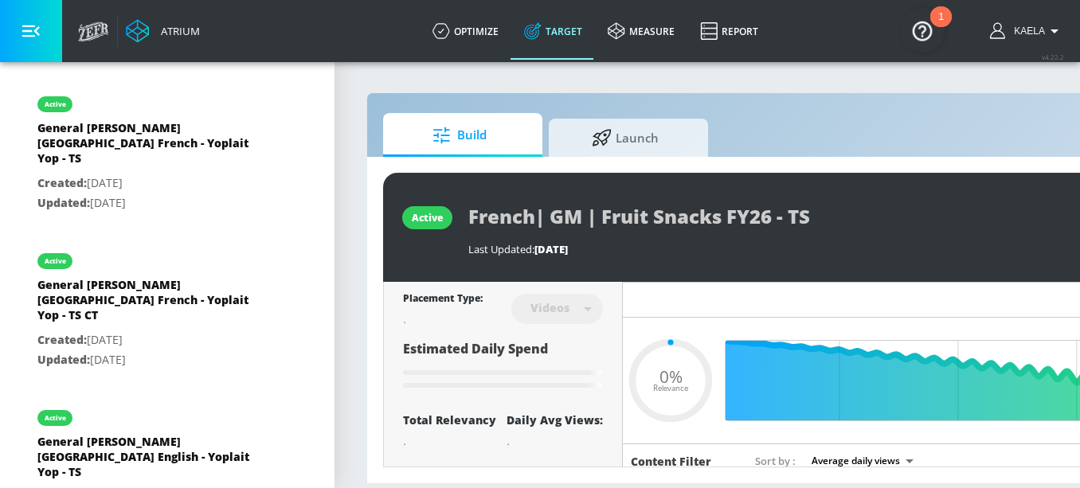
type input "0.3"
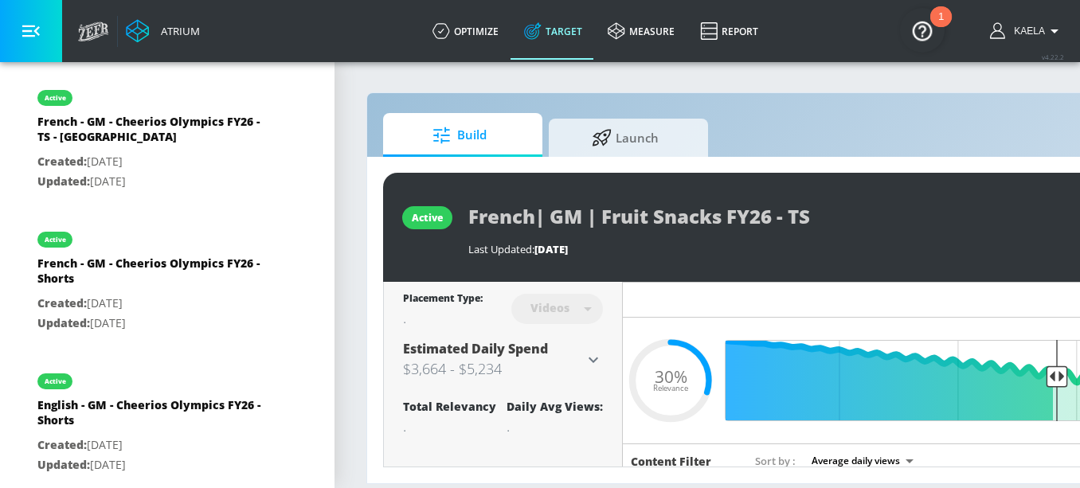
scroll to position [2013, 0]
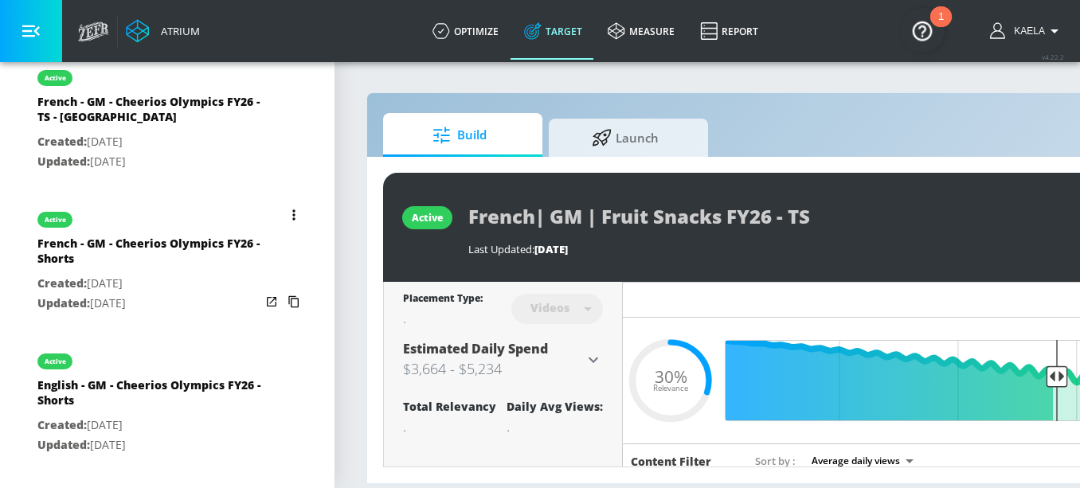
click at [147, 274] on p "Created: Jun. 17, 2025" at bounding box center [148, 284] width 223 height 20
type input "French - GM - Cheerios Olympics FY26 - Shorts"
type input "channels"
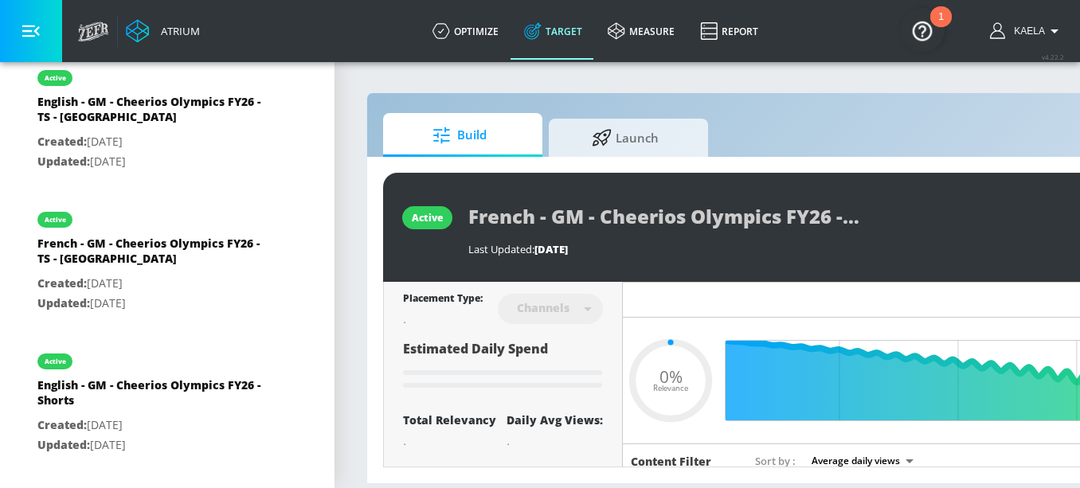
type input "0.2"
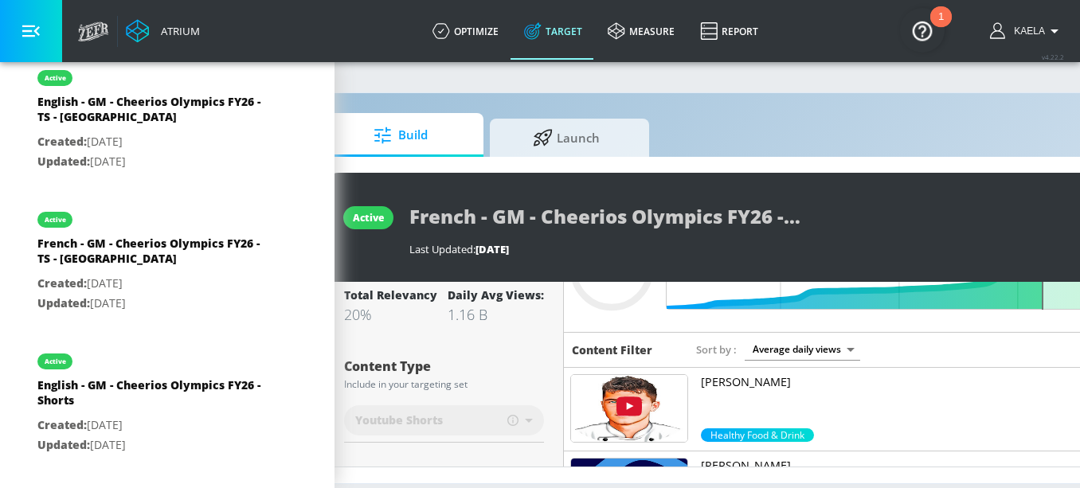
scroll to position [118, 0]
